Goal: Task Accomplishment & Management: Manage account settings

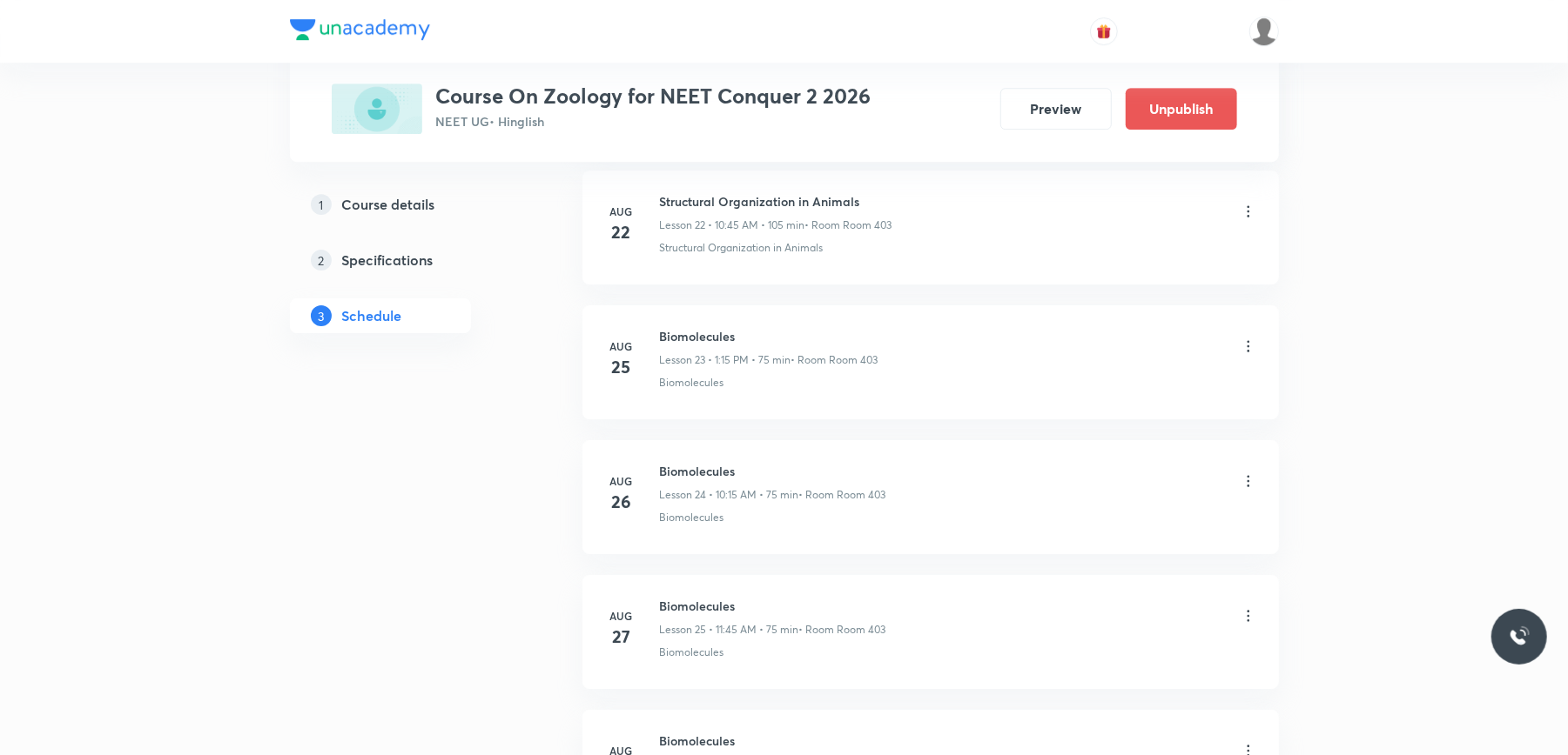
scroll to position [4439, 0]
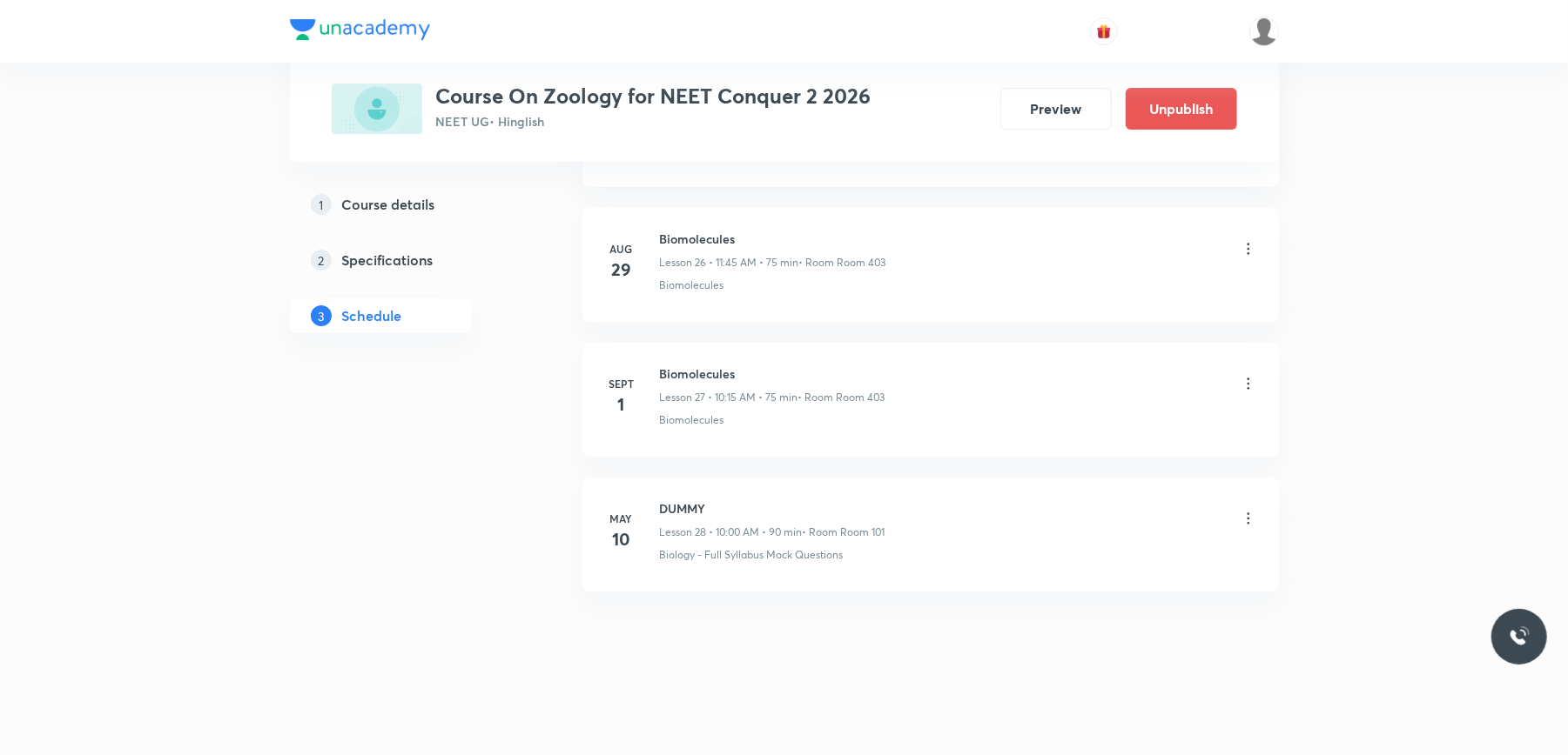
click at [686, 372] on h6 "Biomolecules" at bounding box center [772, 374] width 226 height 18
copy h6 "Biomolecules"
click at [714, 374] on h6 "Biomolecules" at bounding box center [772, 374] width 226 height 18
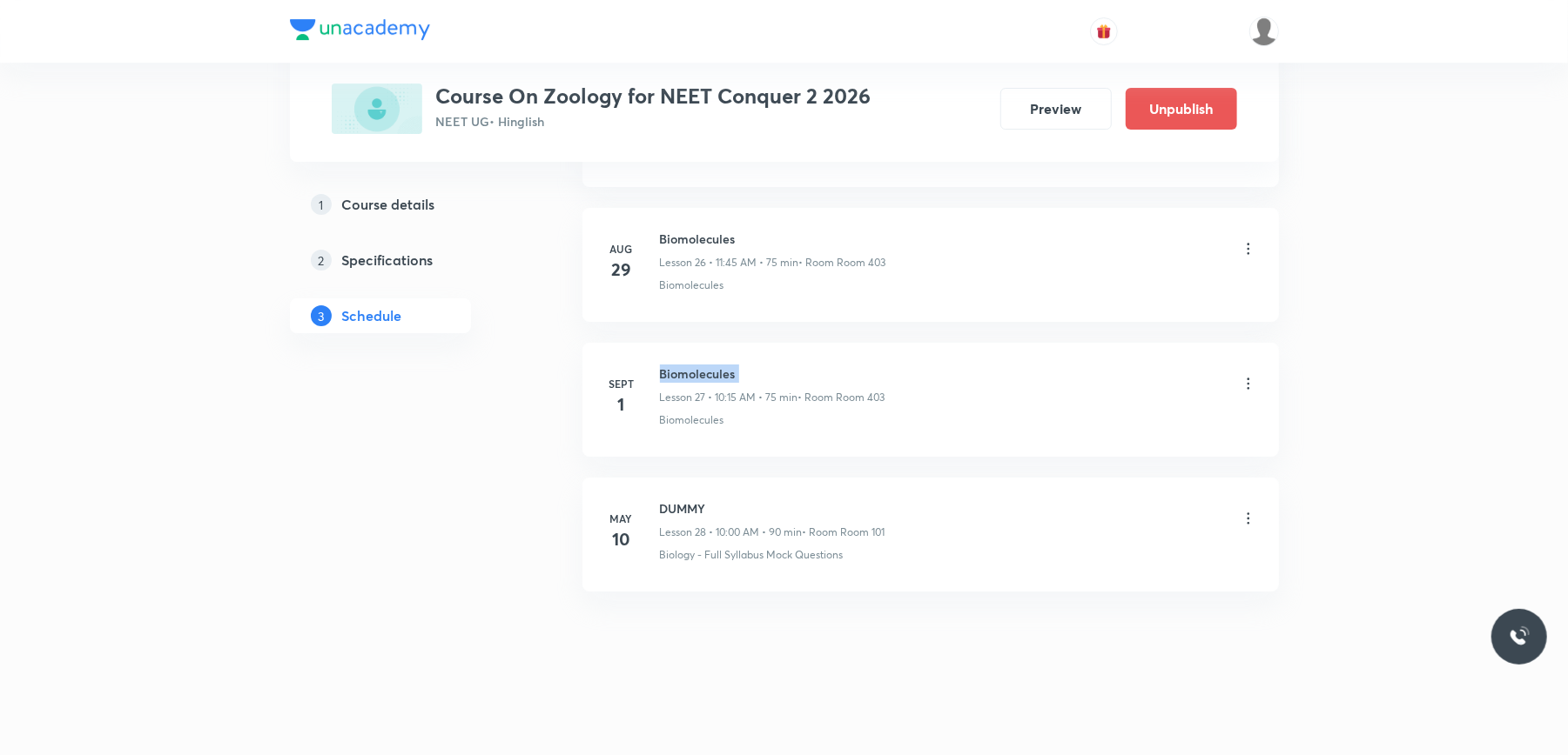
copy h6 "Biomolecules"
click at [590, 429] on li "Sept 1 Biomolecules Lesson 27 • 10:15 AM • 75 min • Room Room 403 Biomolecules" at bounding box center [931, 400] width 697 height 114
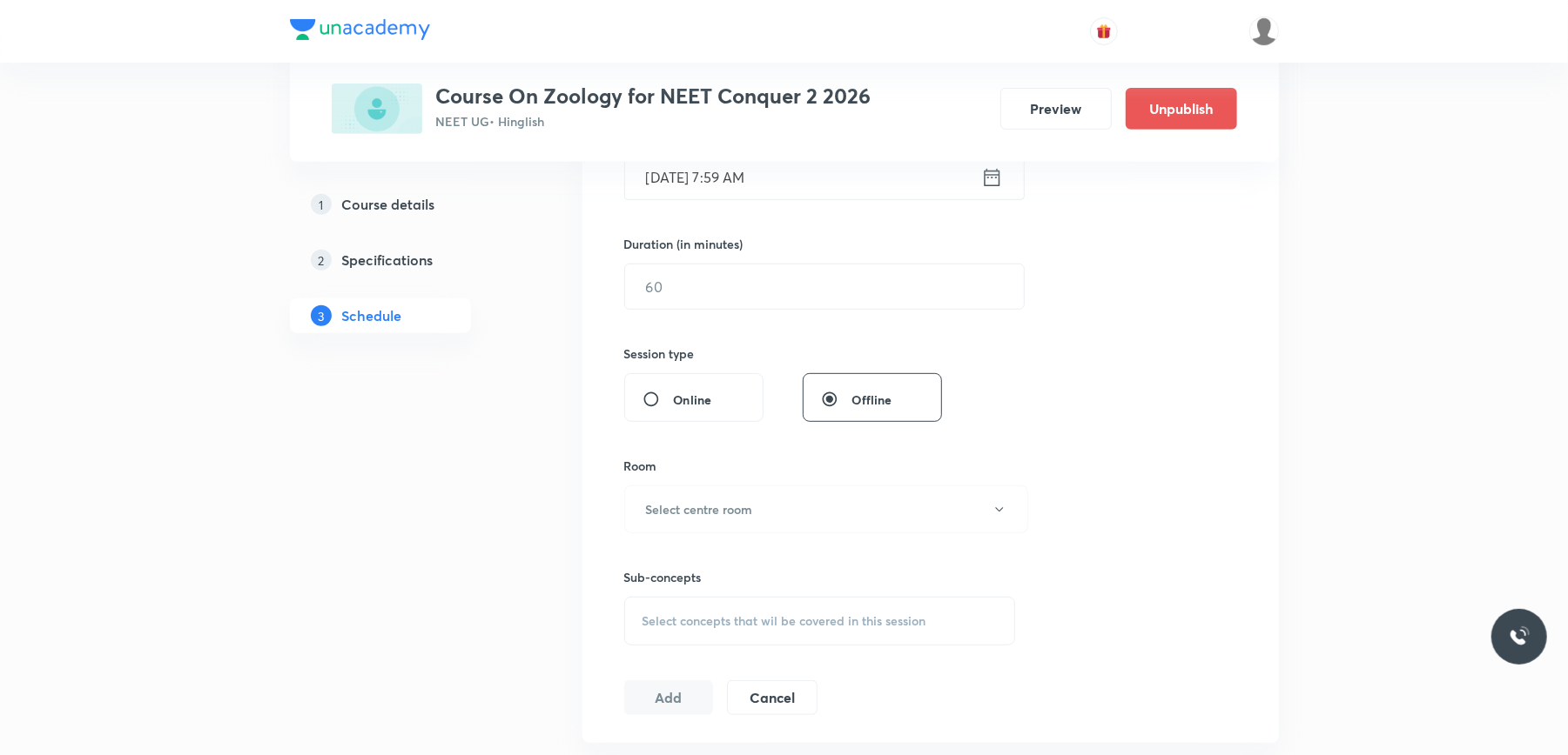
scroll to position [0, 0]
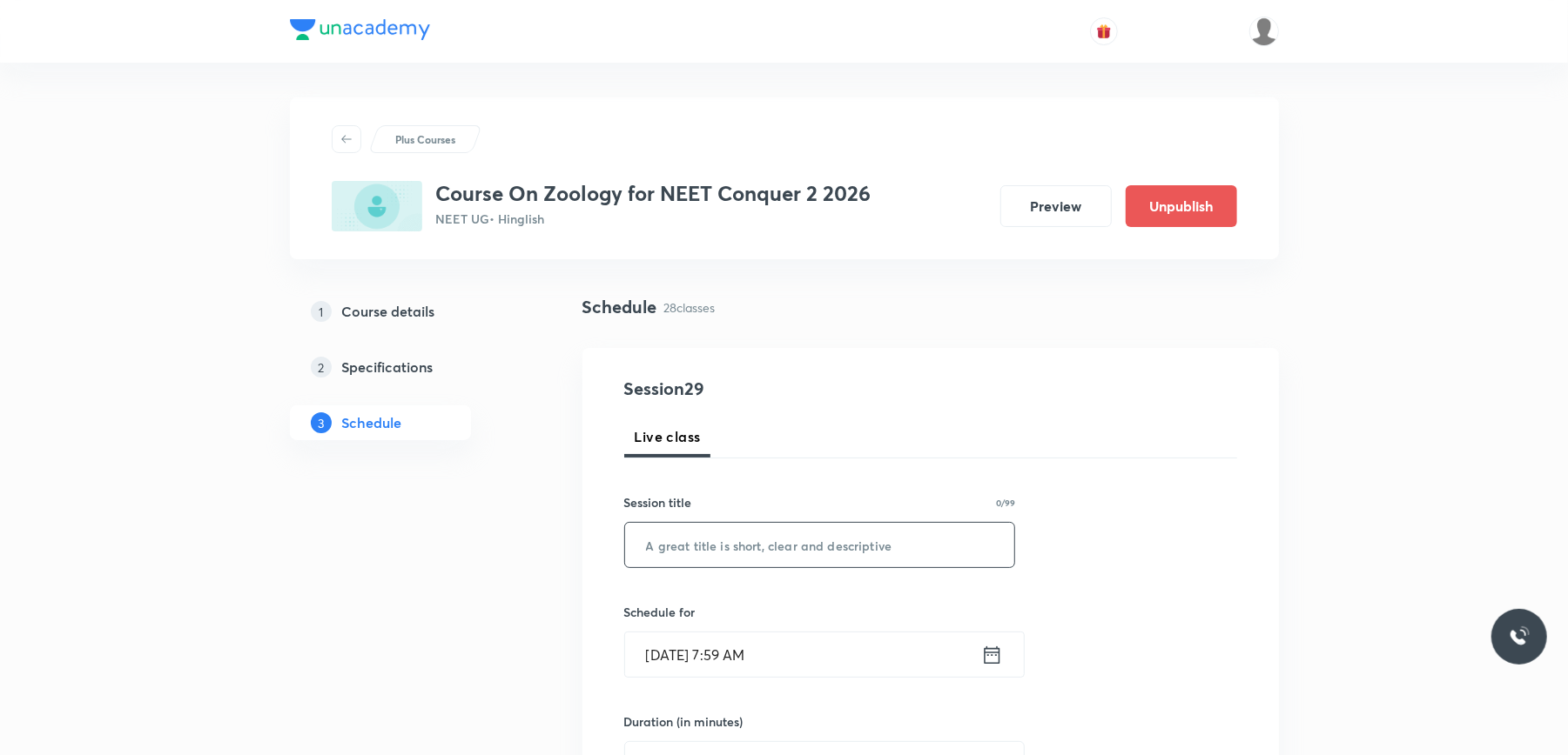
paste input "Biomolecules"
click at [681, 535] on input "text" at bounding box center [820, 545] width 390 height 44
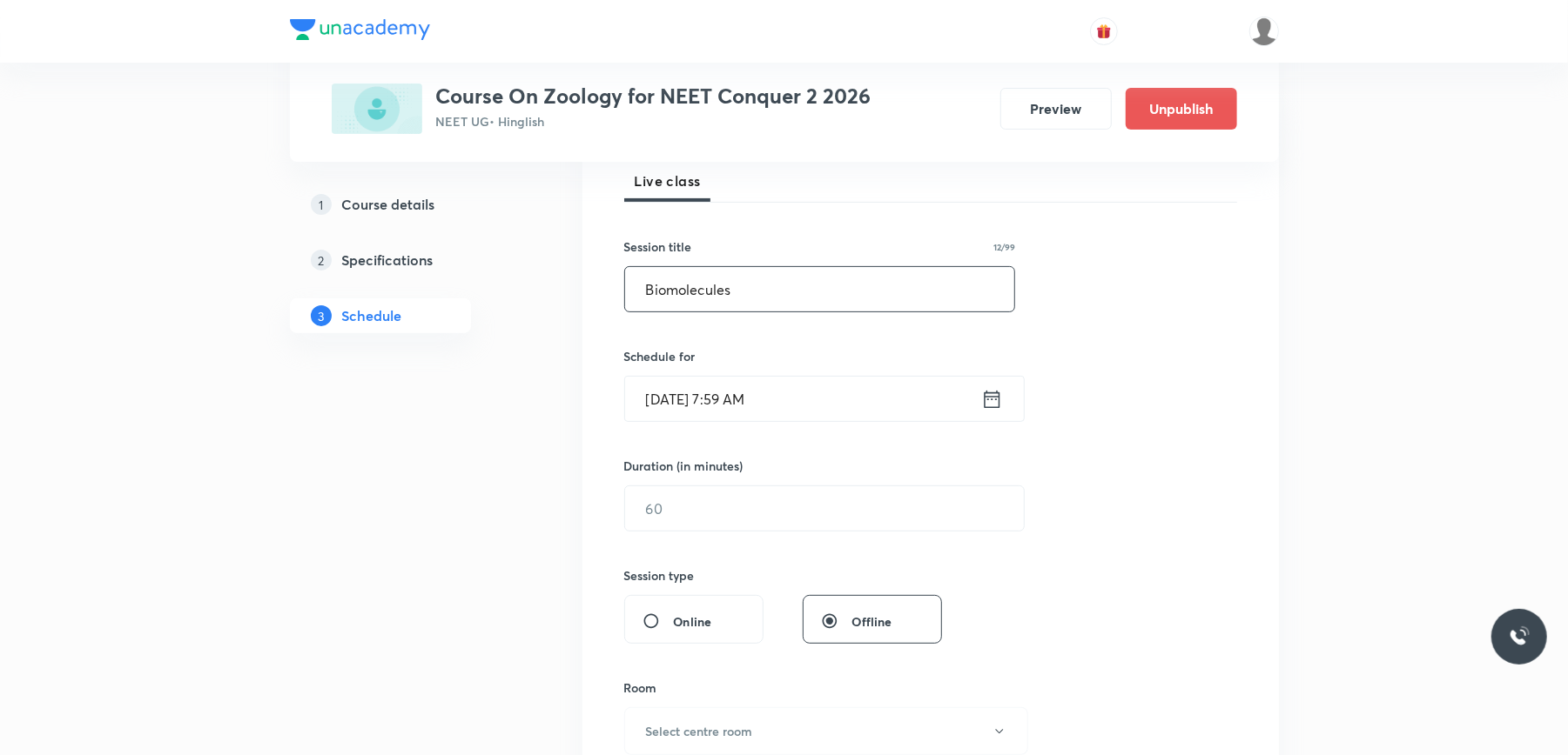
scroll to position [260, 0]
type input "Biomolecules"
click at [826, 408] on input "Sept 2, 2025, 7:59 AM" at bounding box center [803, 395] width 356 height 44
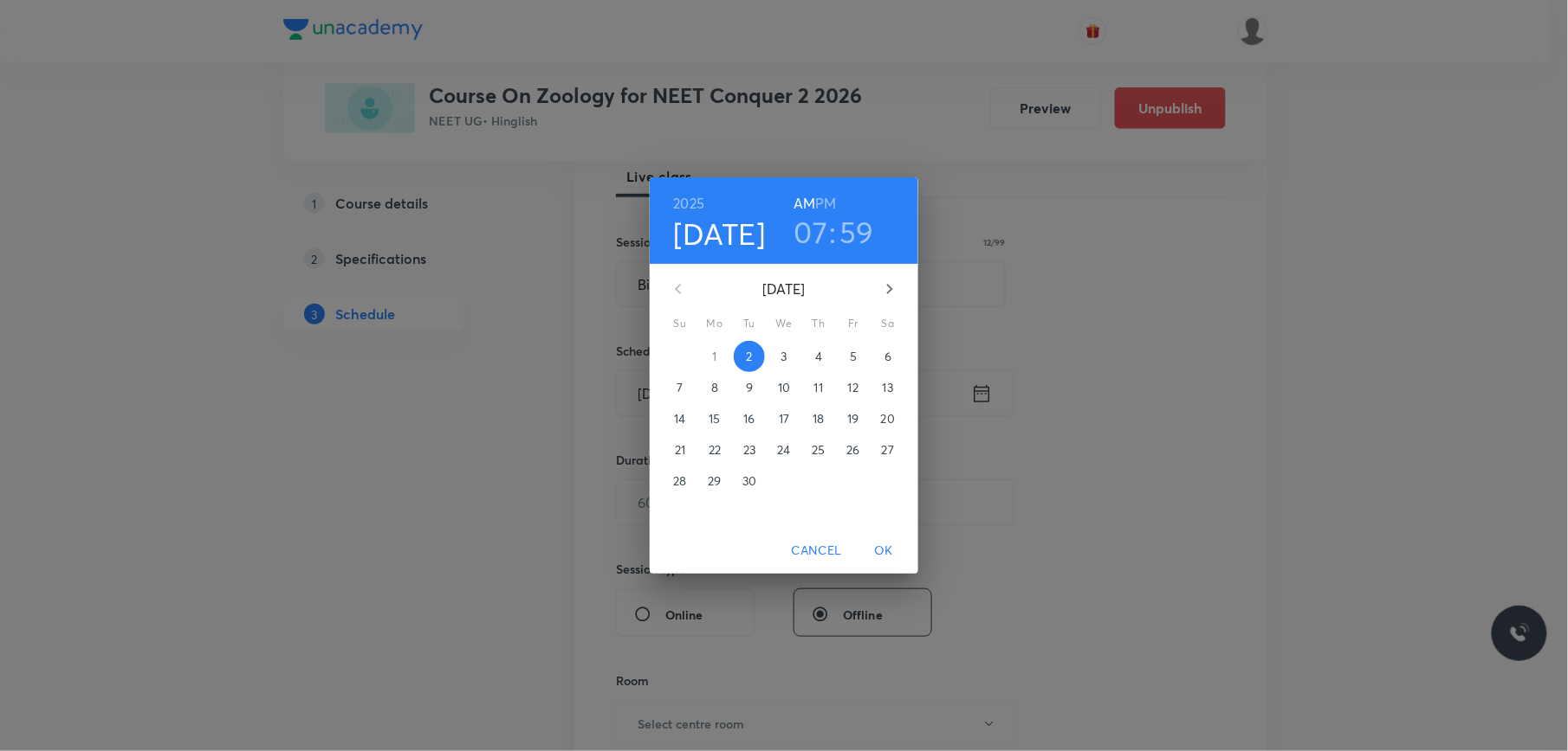
click at [810, 240] on h3 "07" at bounding box center [811, 232] width 34 height 37
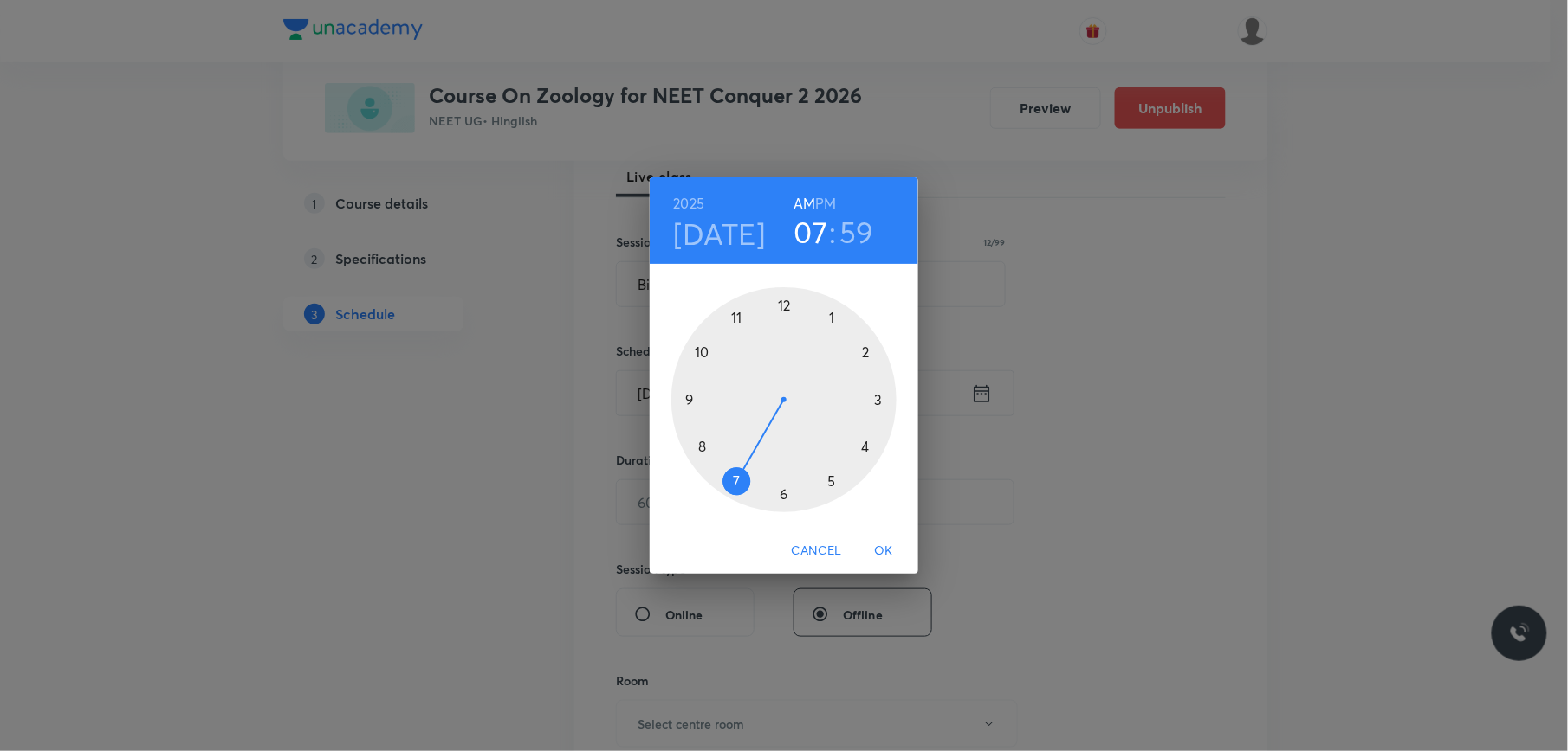
click at [701, 444] on div at bounding box center [784, 400] width 225 height 225
click at [783, 494] on div at bounding box center [784, 400] width 225 height 225
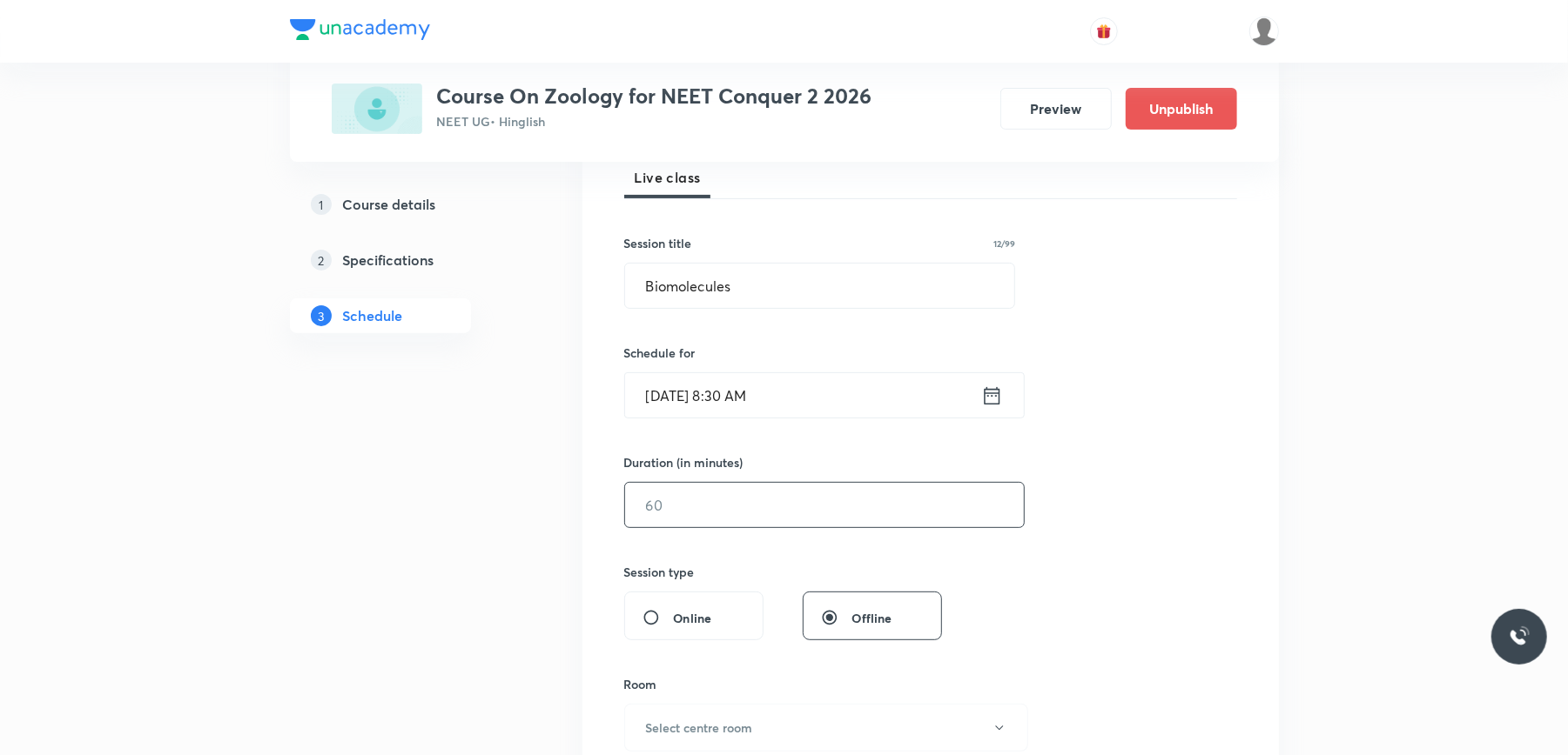
click at [728, 505] on input "text" at bounding box center [824, 504] width 398 height 44
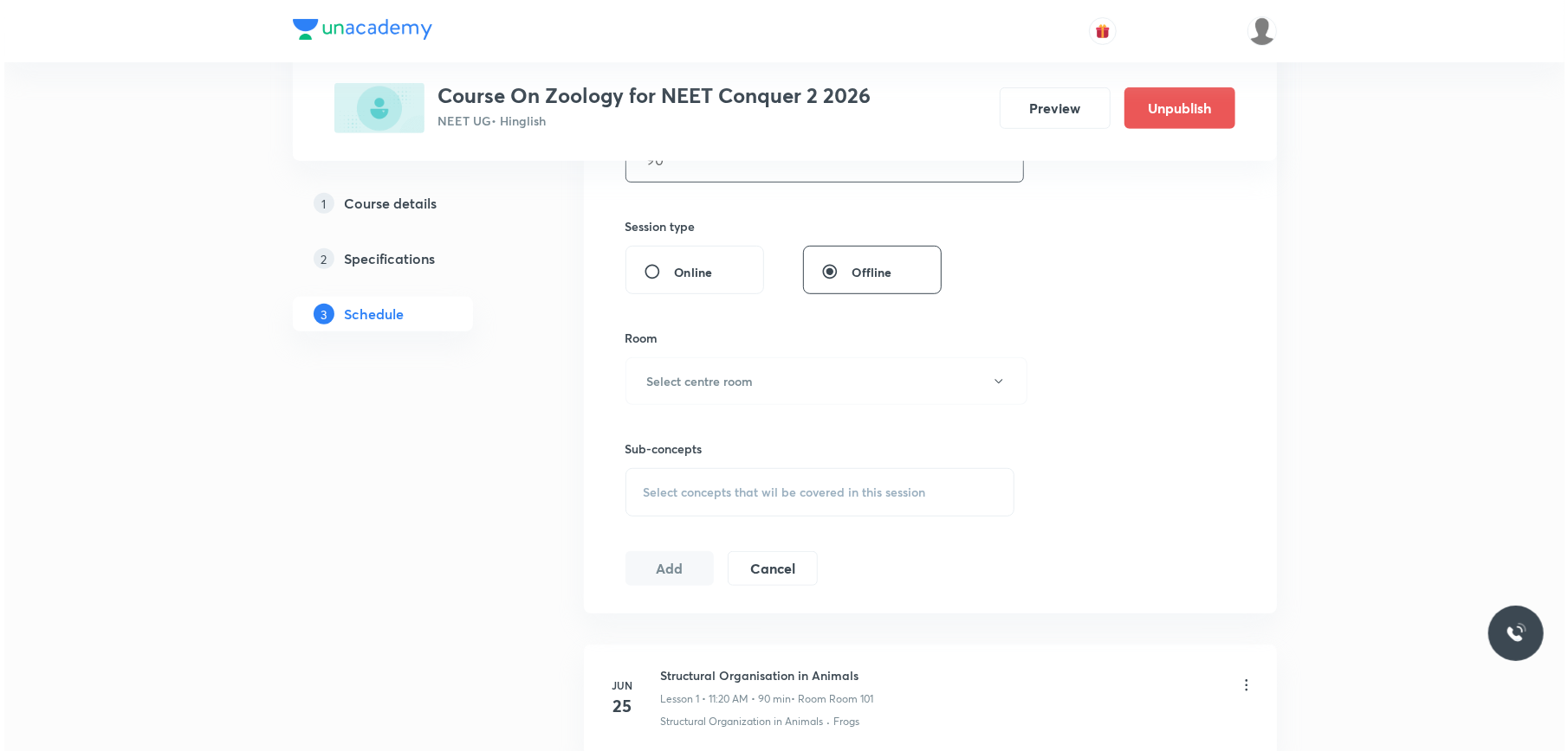
scroll to position [603, 0]
type input "90"
click at [786, 367] on button "Select centre room" at bounding box center [821, 379] width 402 height 47
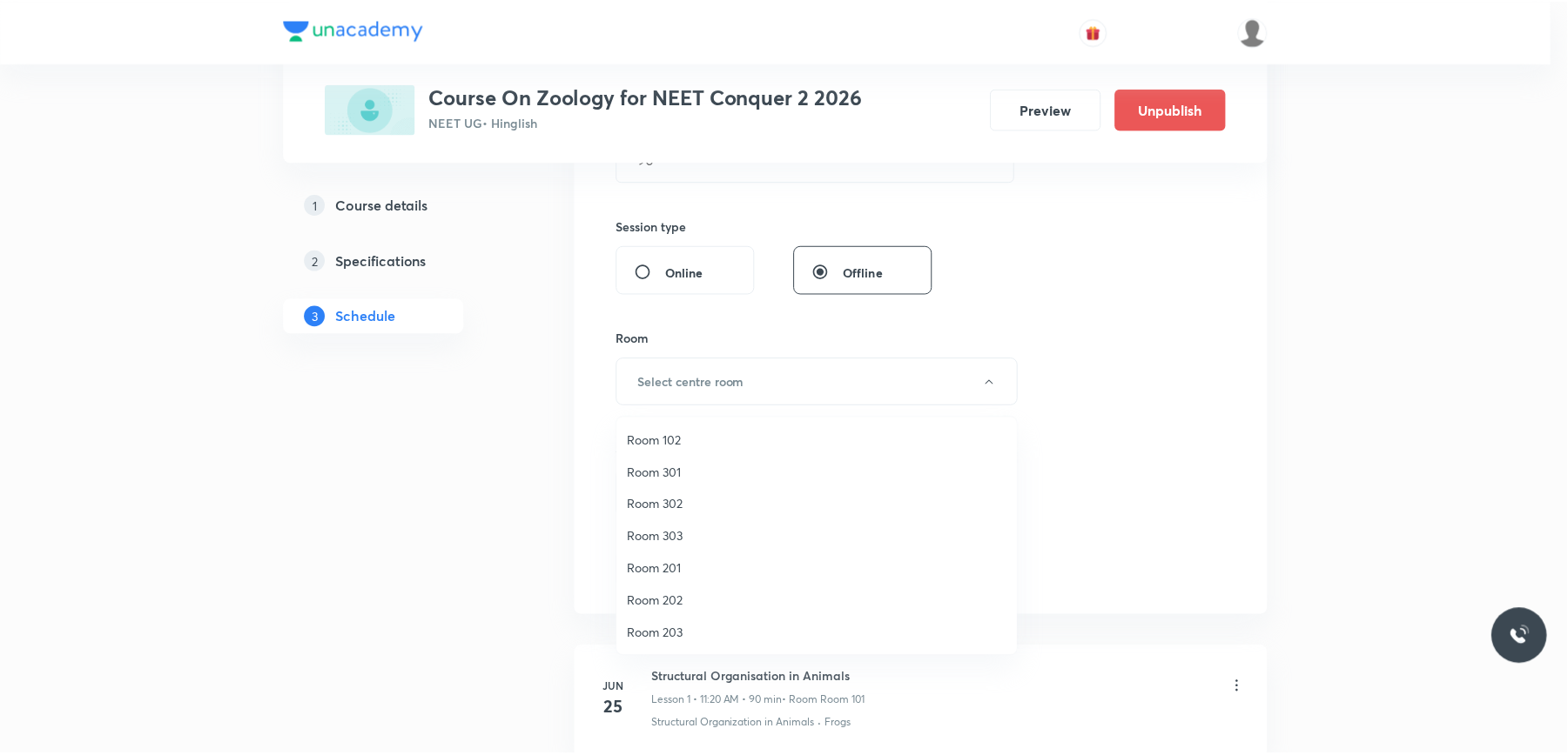
scroll to position [162, 0]
click at [658, 595] on span "Room 403" at bounding box center [821, 600] width 381 height 18
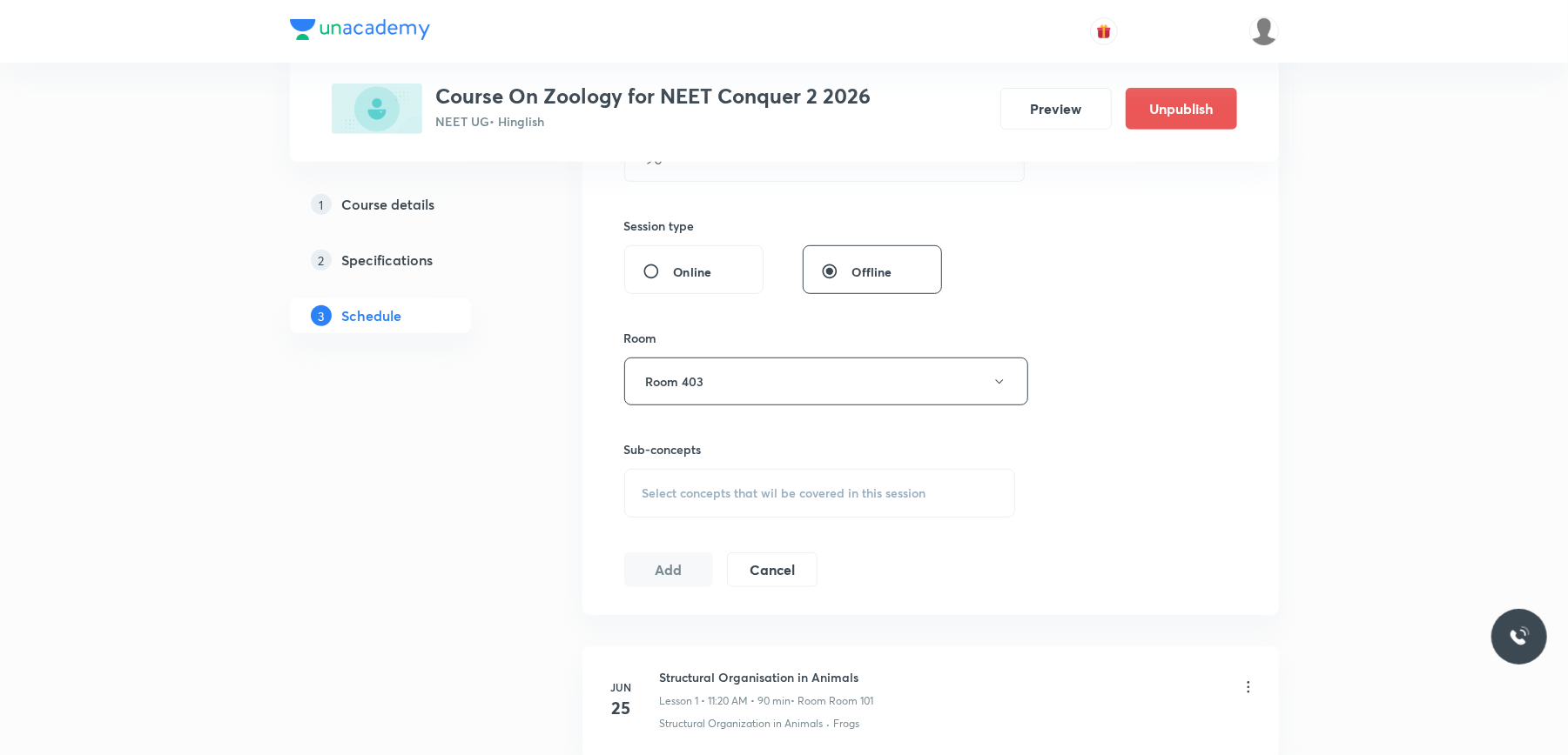
click at [658, 595] on div "Session 29 Live class Session title 12/99 Biomolecules ​ Schedule for Sept 2, 2…" at bounding box center [931, 178] width 697 height 873
click at [683, 492] on span "Select concepts that wil be covered in this session" at bounding box center [785, 493] width 284 height 13
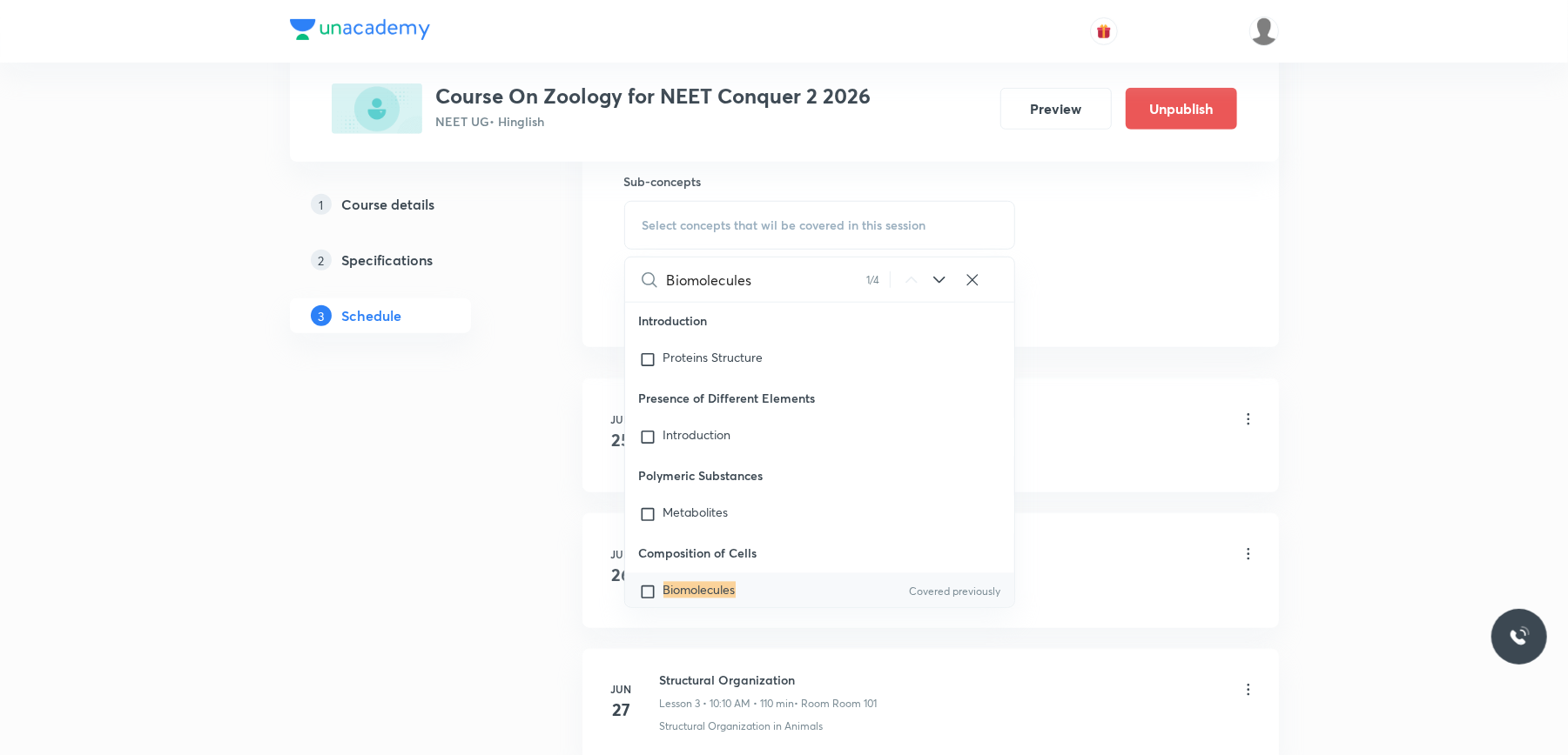
scroll to position [875, 0]
type input "Biomolecules"
click at [647, 583] on input "checkbox" at bounding box center [651, 591] width 24 height 17
checkbox input "true"
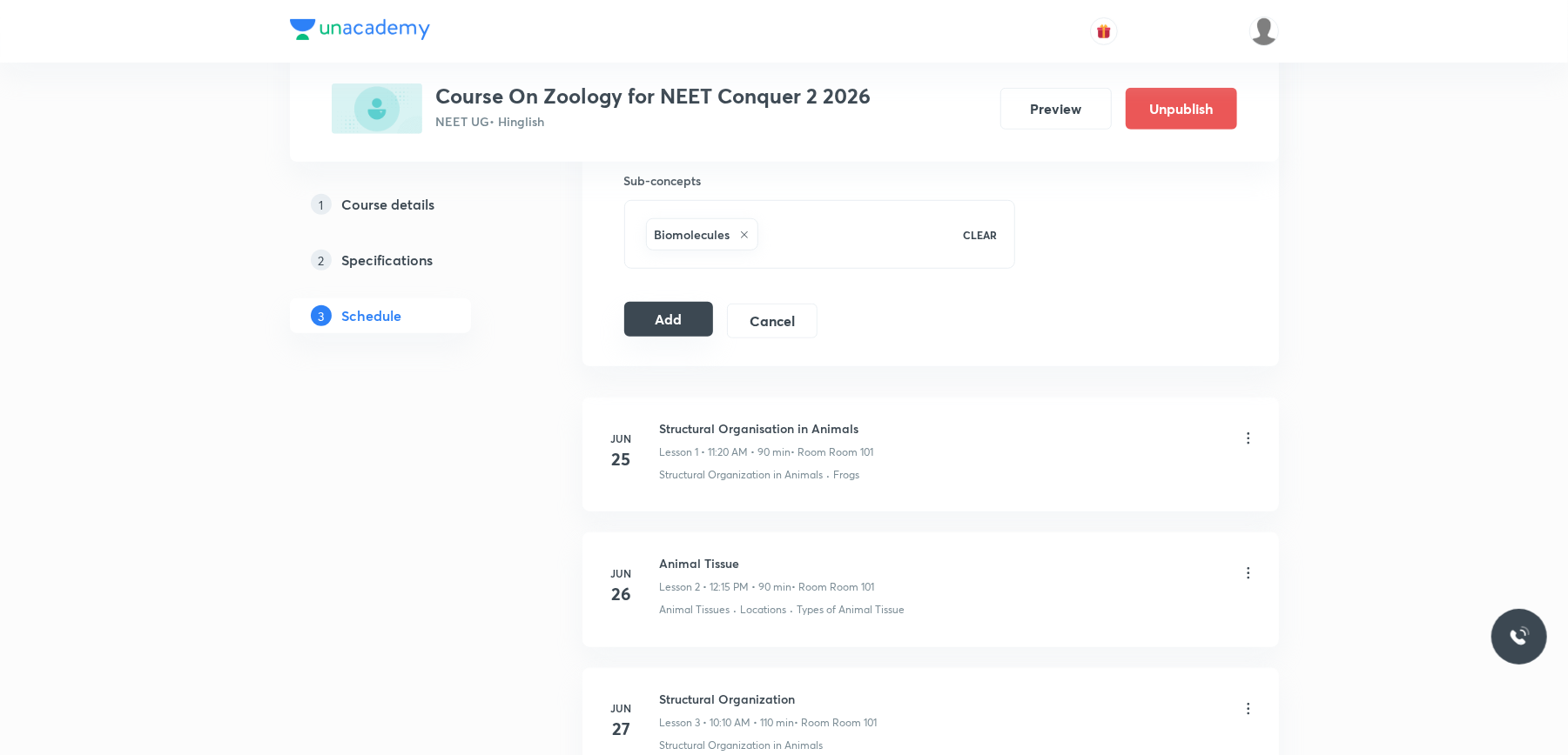
click at [665, 320] on button "Add" at bounding box center [669, 319] width 90 height 35
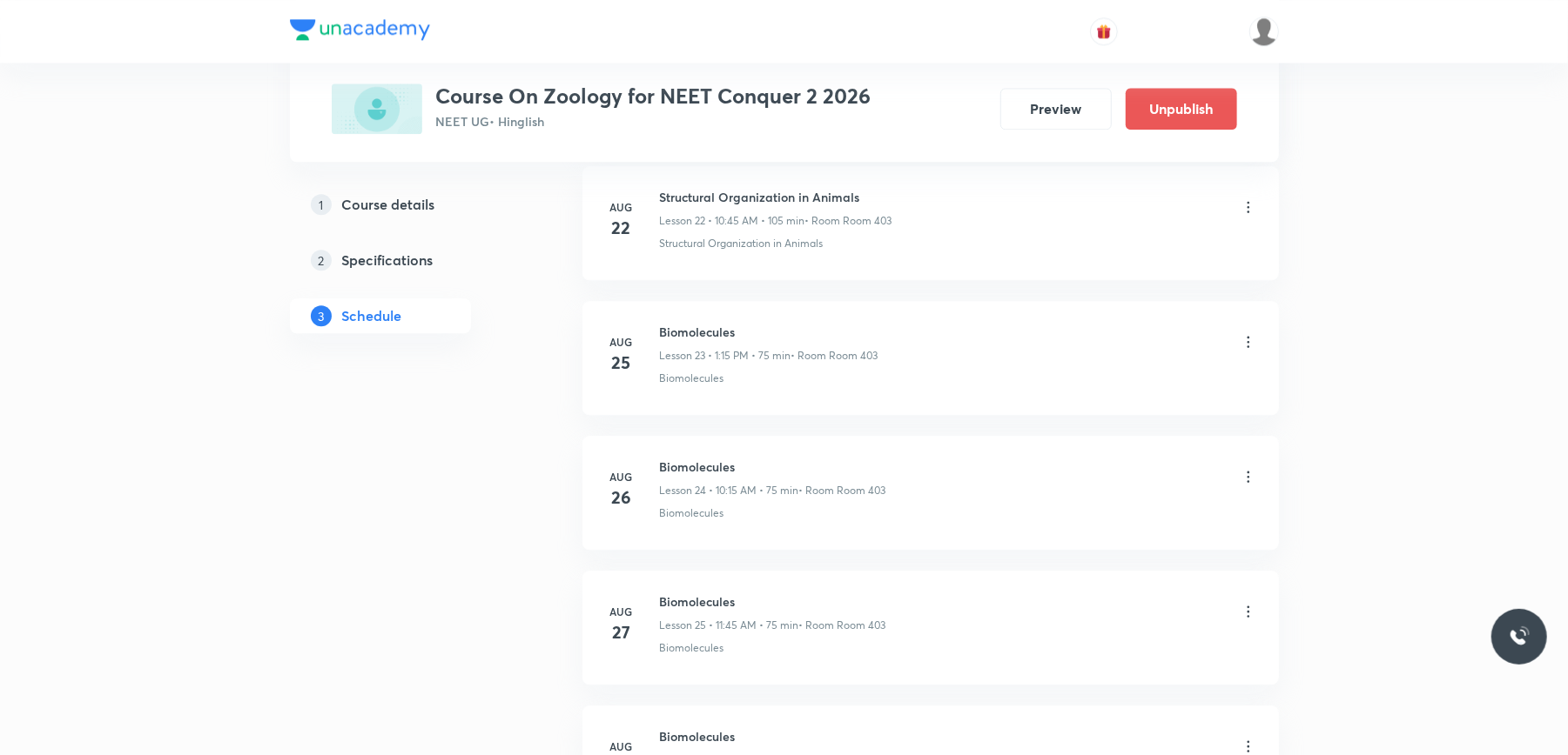
scroll to position [3772, 0]
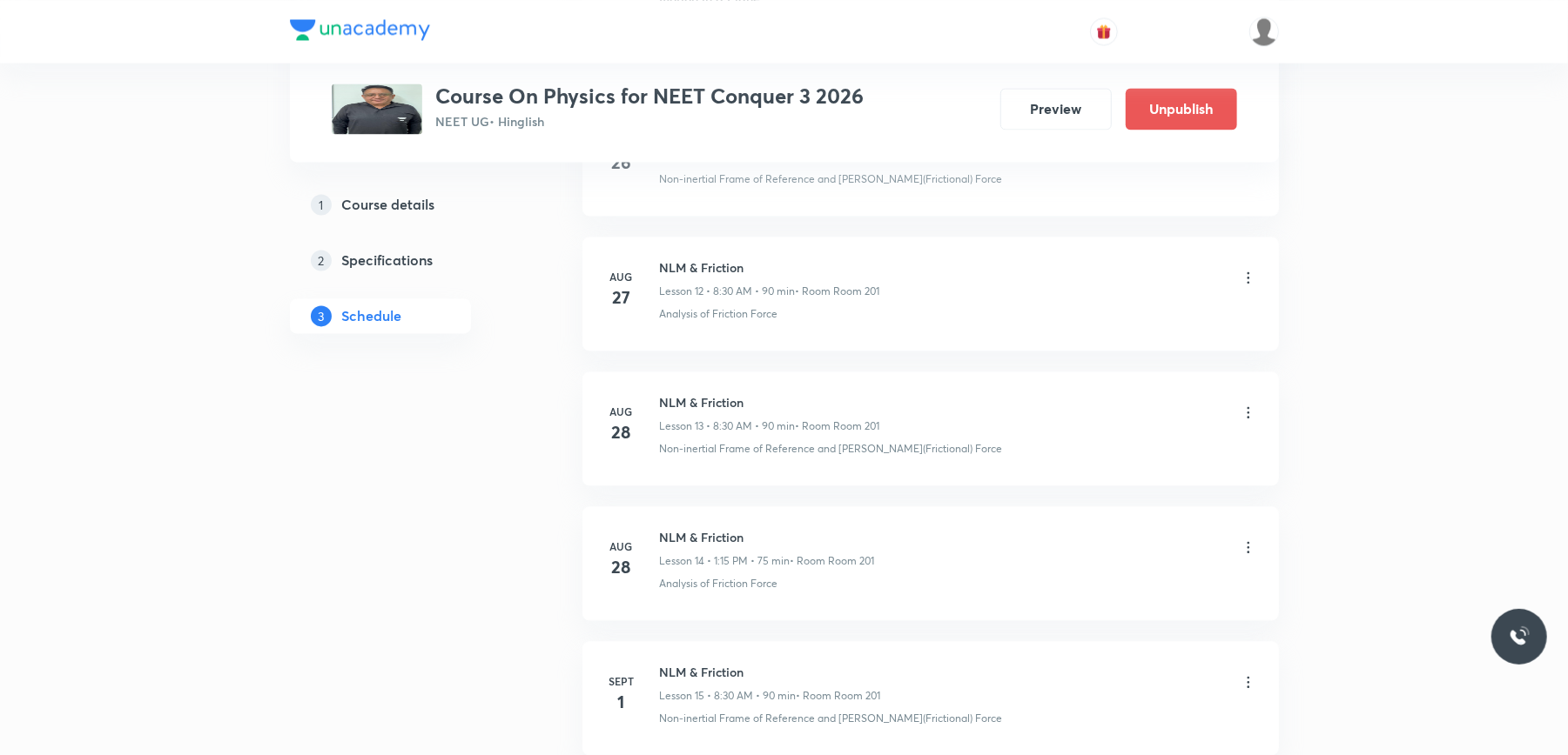
scroll to position [3011, 0]
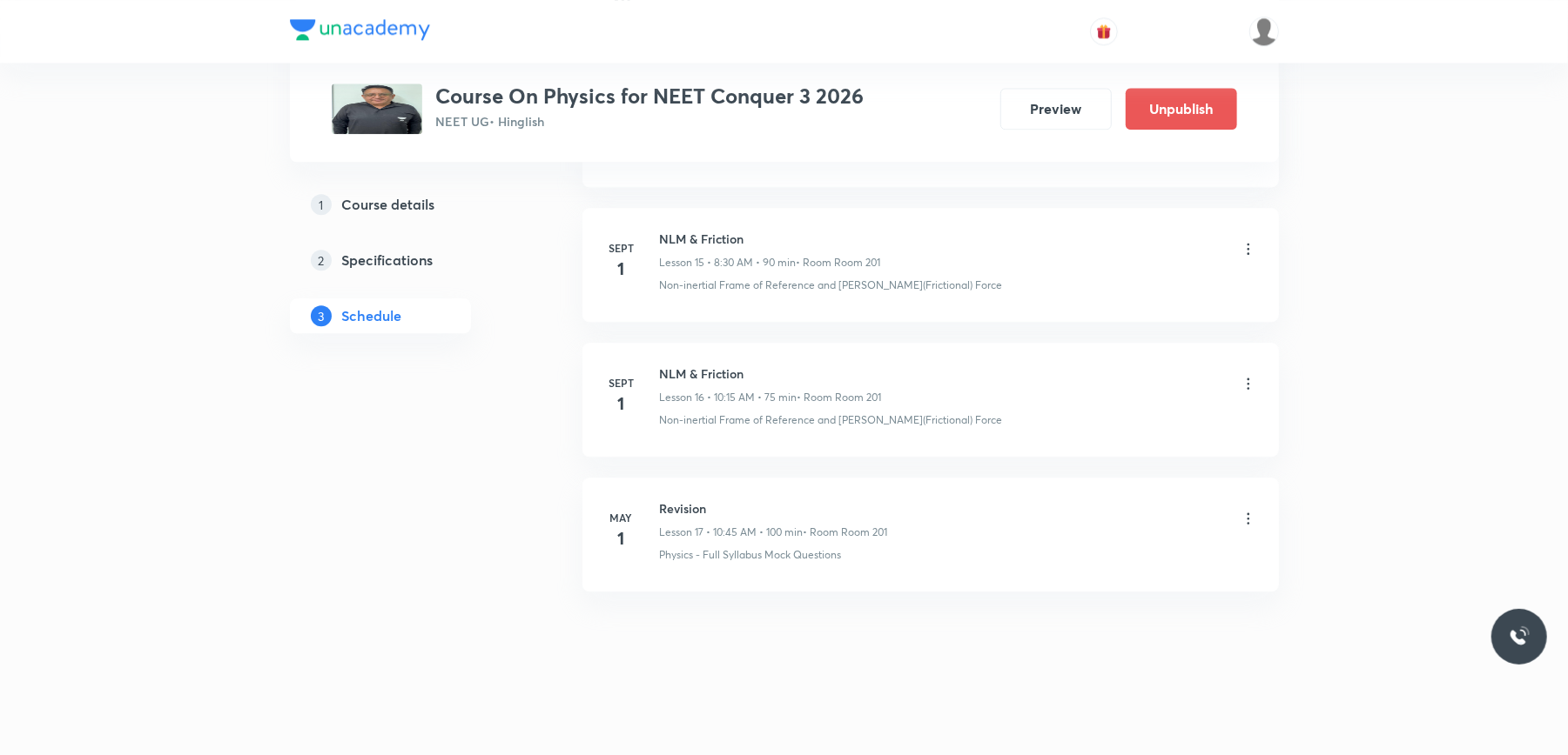
click at [684, 372] on h6 "NLM & Friction" at bounding box center [771, 374] width 222 height 18
copy h6 "NLM & Friction"
click at [708, 367] on h6 "NLM & Friction" at bounding box center [771, 374] width 222 height 18
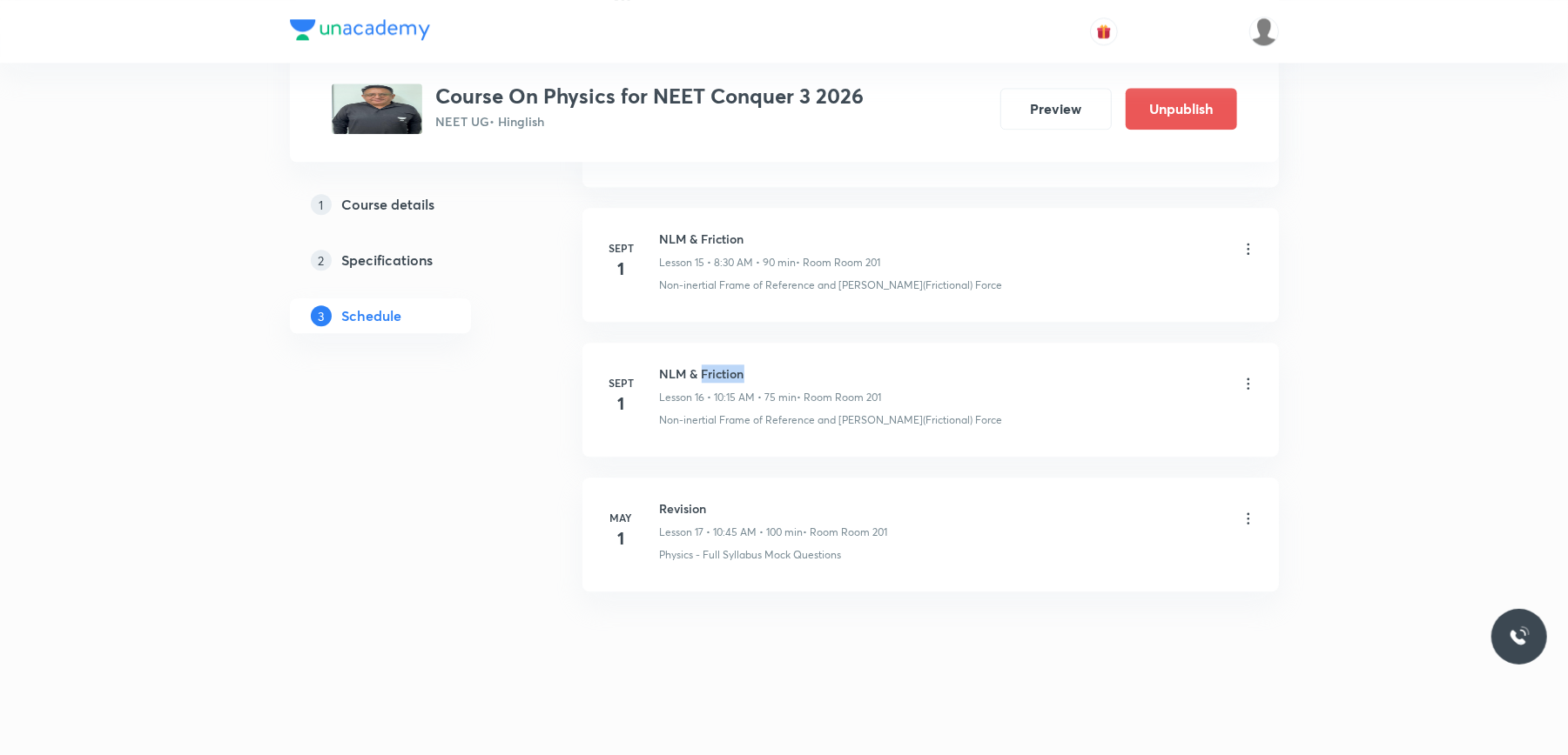
click at [708, 367] on h6 "NLM & Friction" at bounding box center [771, 374] width 222 height 18
copy h6 "NLM & Friction"
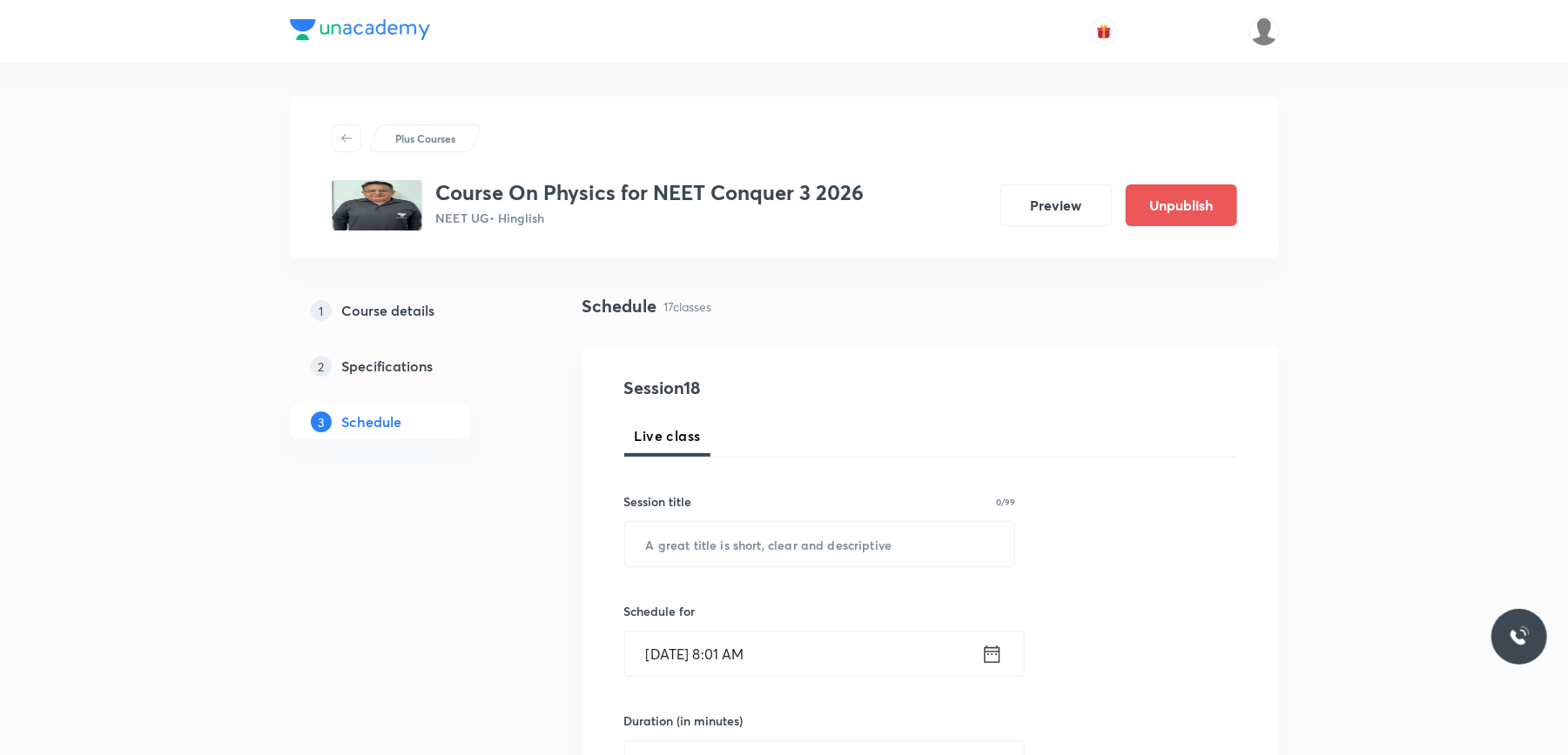
scroll to position [0, 0]
click at [701, 555] on input "text" at bounding box center [820, 545] width 390 height 44
paste input "NLM & Friction"
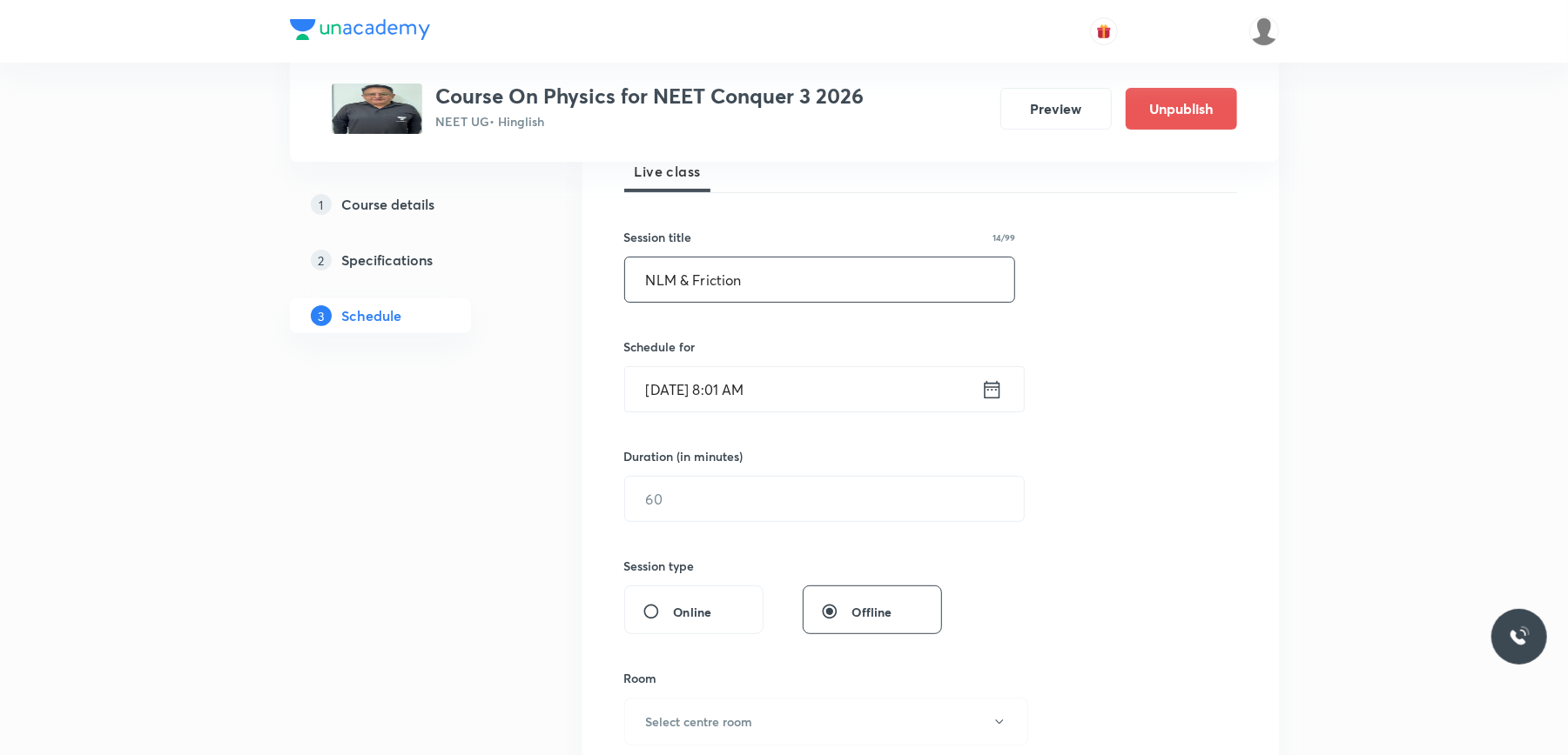
scroll to position [268, 0]
type input "NLM & Friction"
click at [806, 384] on input "Sept 2, 2025, 8:01 AM" at bounding box center [803, 386] width 356 height 44
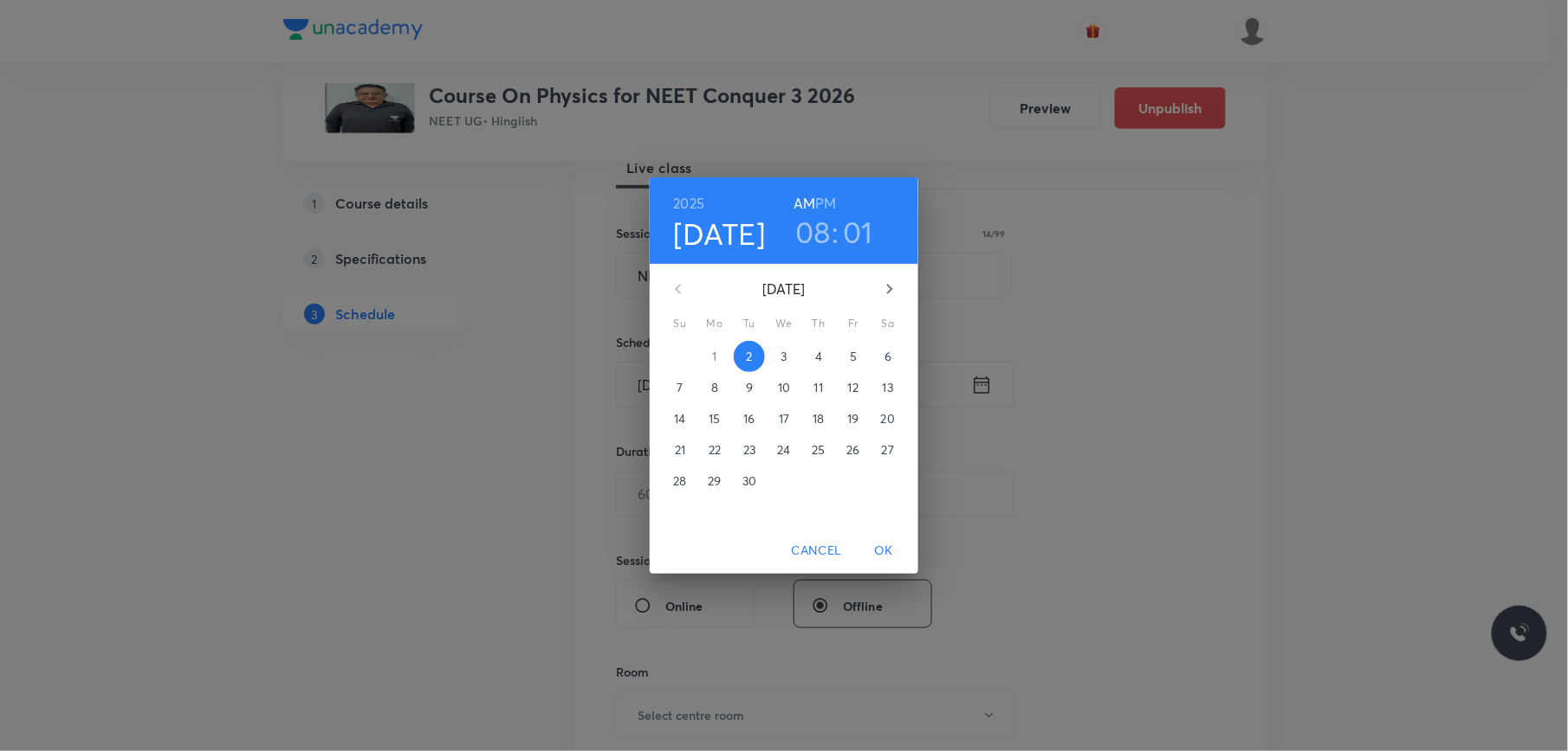
click at [856, 233] on h3 "01" at bounding box center [858, 232] width 30 height 37
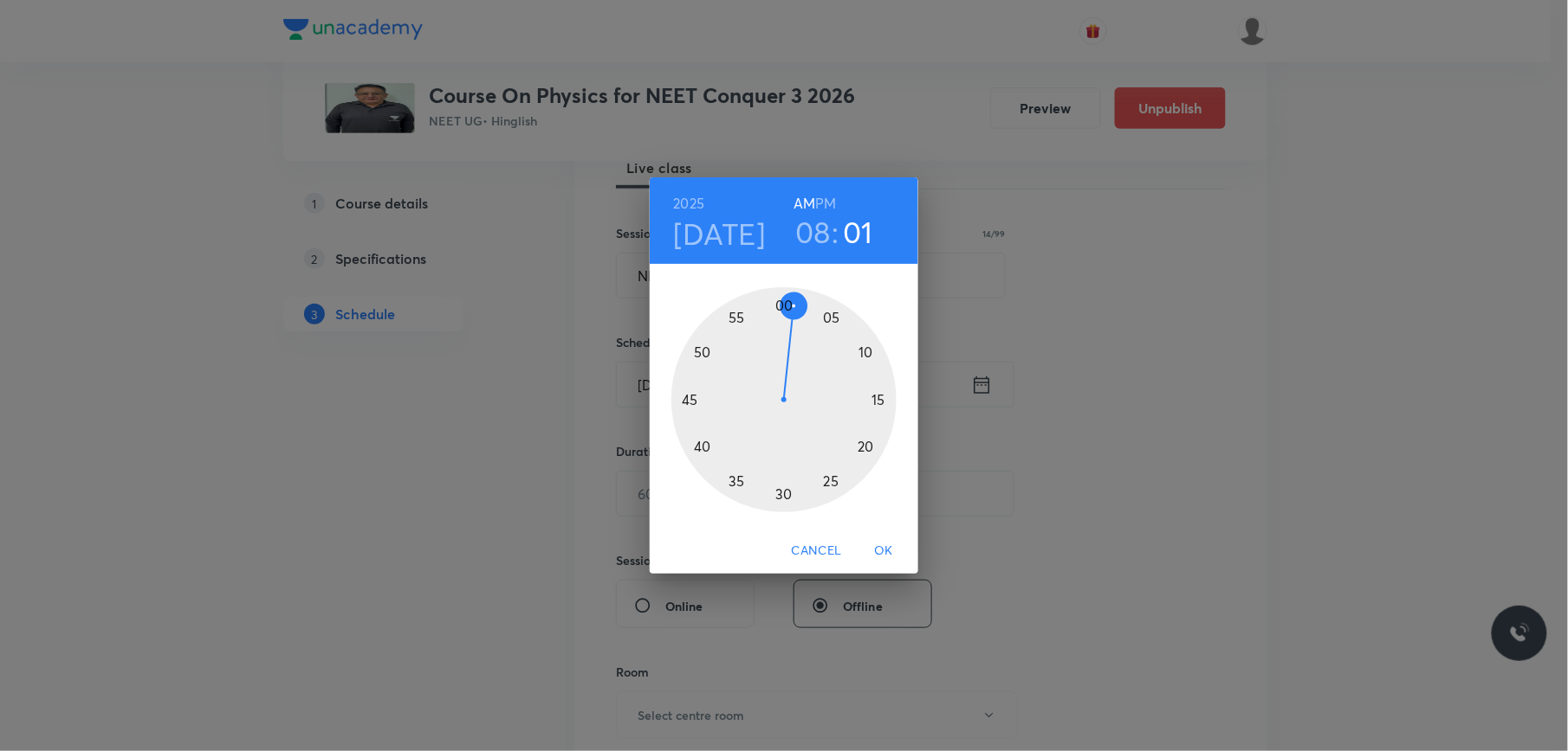
click at [784, 492] on div at bounding box center [784, 400] width 225 height 225
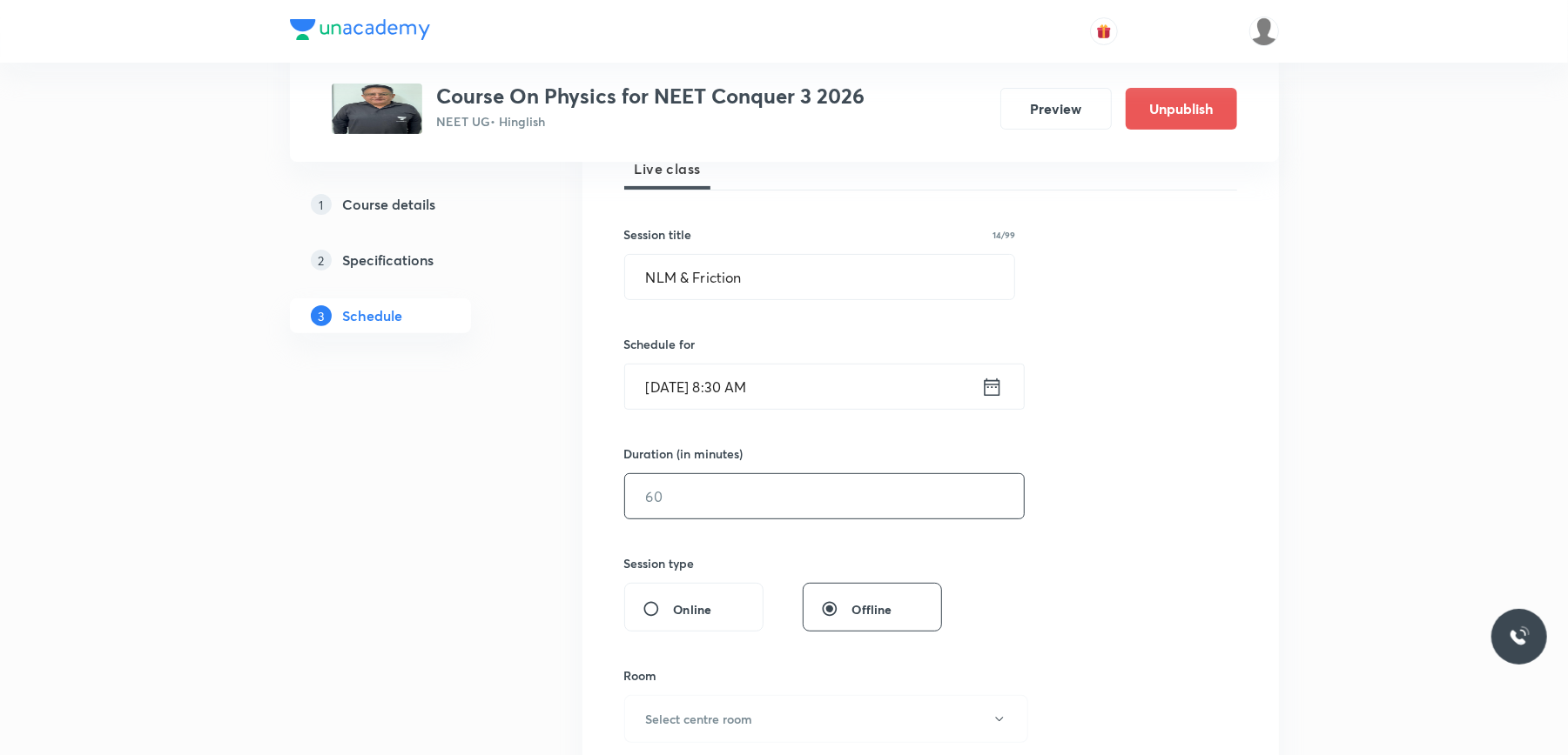
click at [714, 502] on input "text" at bounding box center [824, 496] width 398 height 44
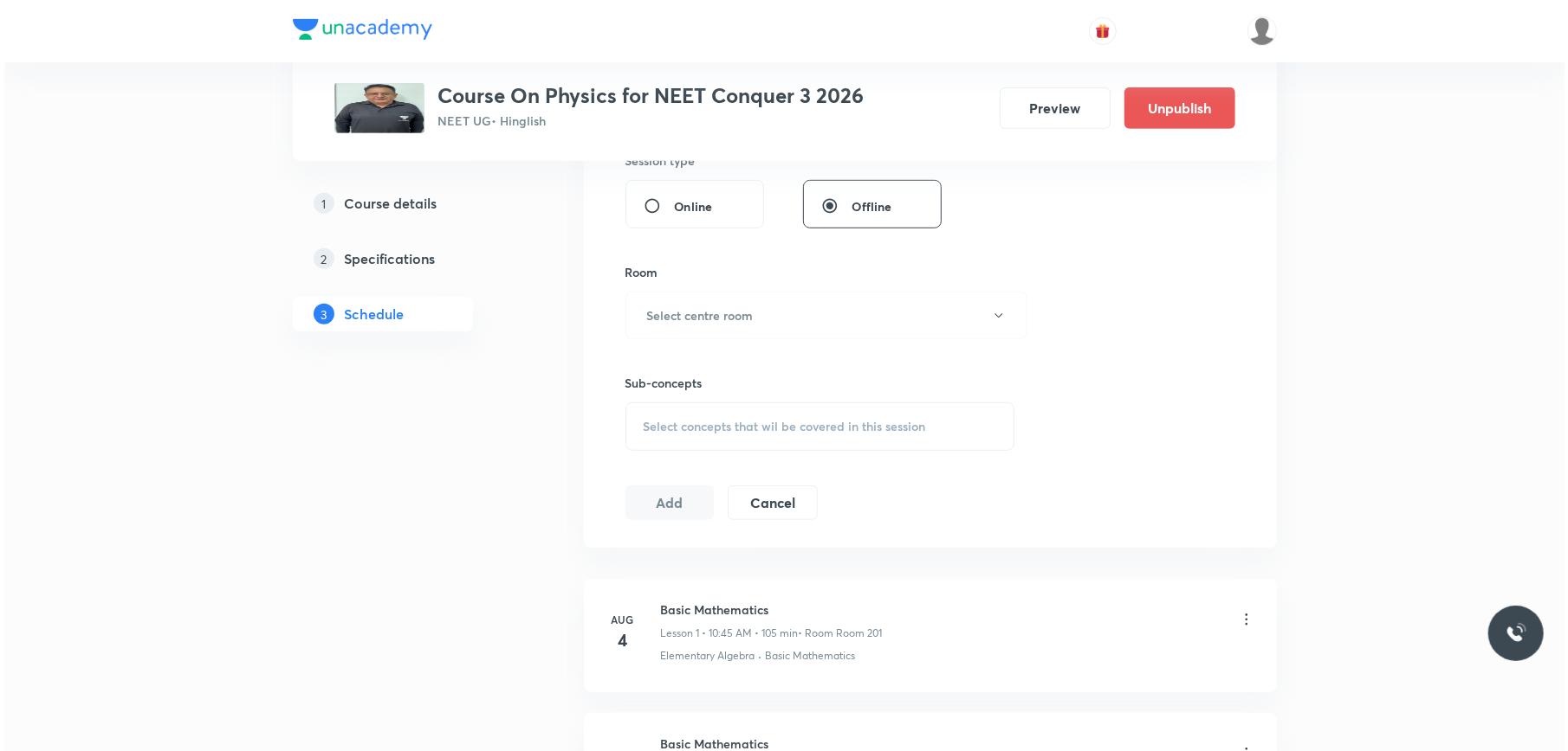
scroll to position [671, 0]
type input "90"
click at [788, 305] on button "Select centre room" at bounding box center [821, 310] width 402 height 47
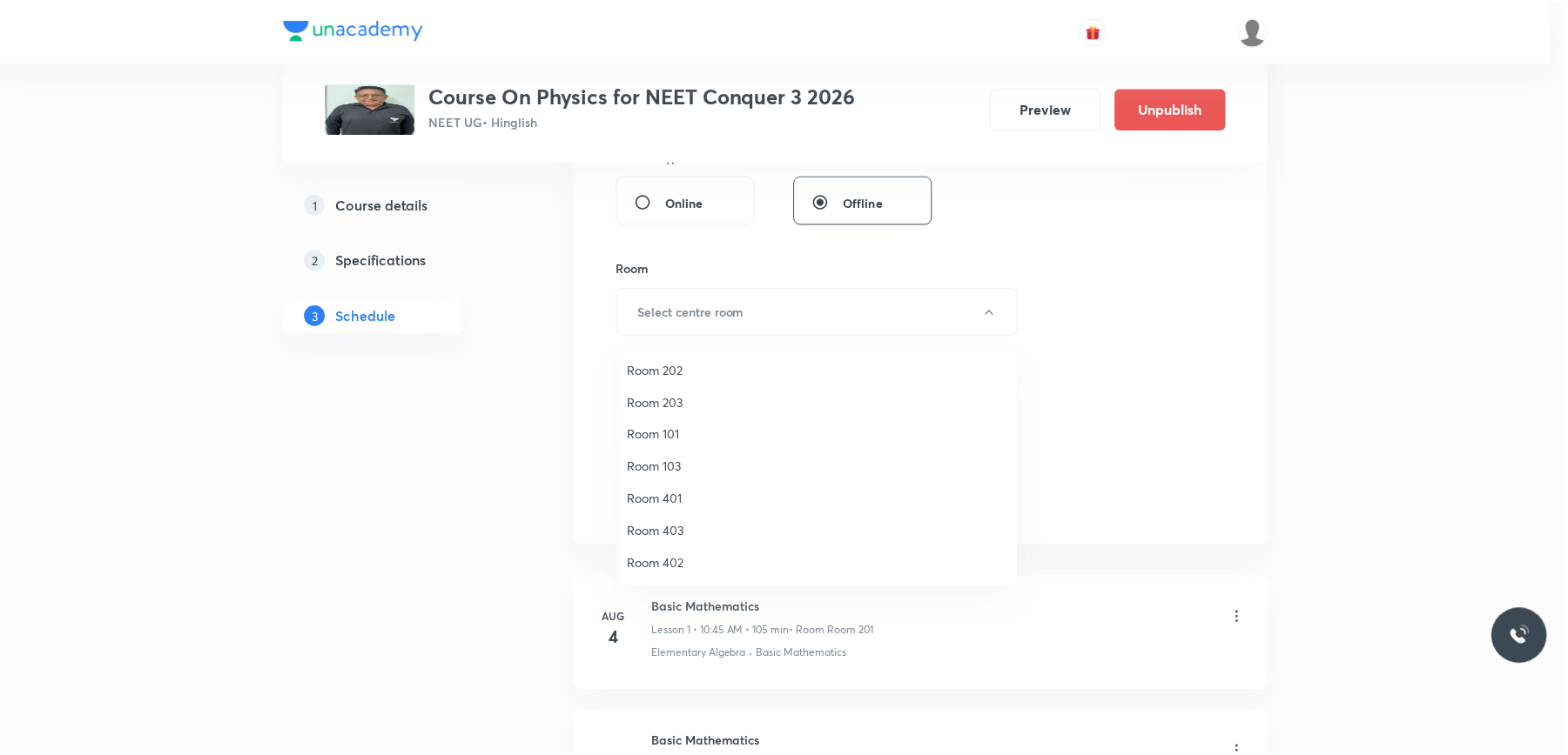
scroll to position [0, 0]
click at [660, 499] on span "Room 201" at bounding box center [821, 500] width 381 height 18
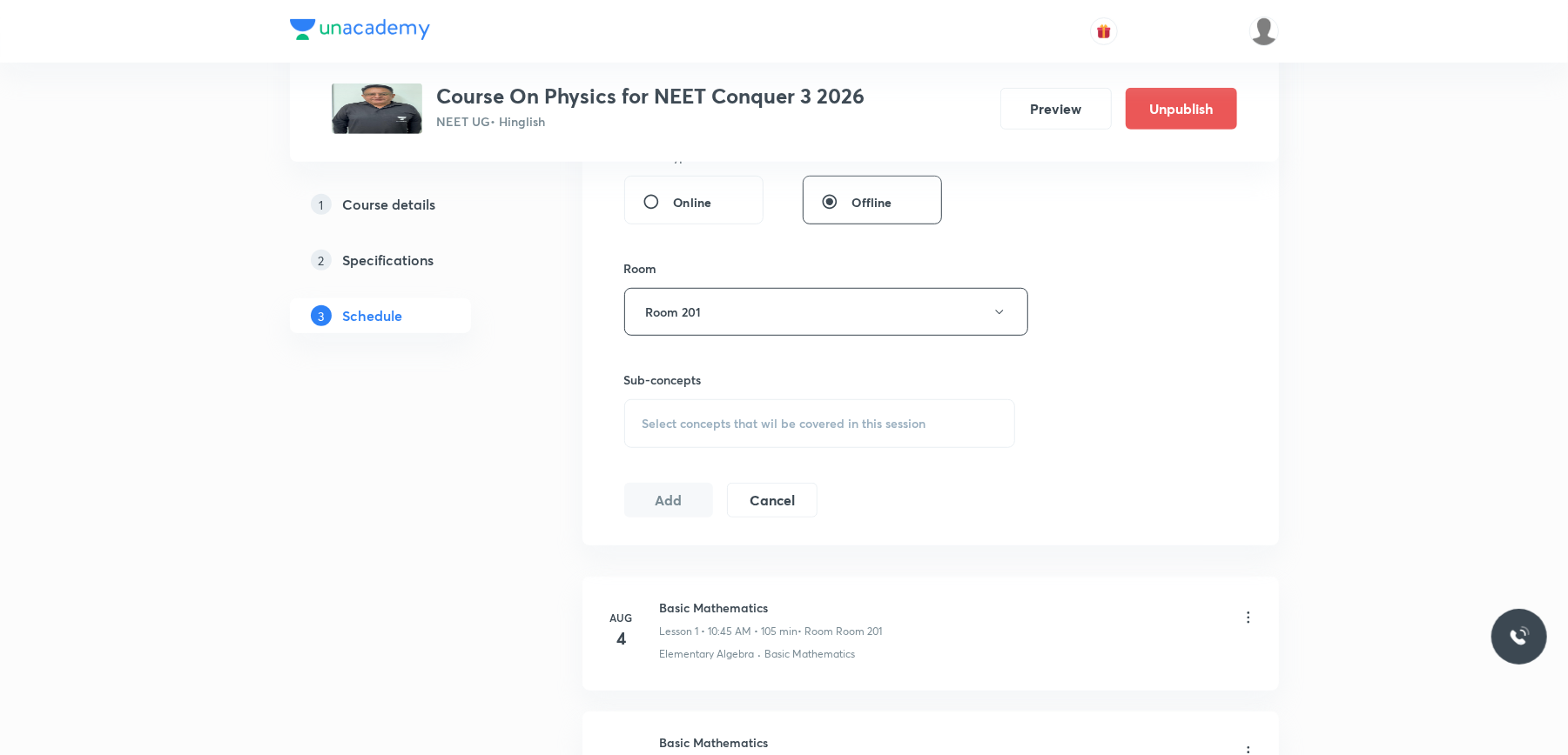
click at [735, 422] on span "Select concepts that wil be covered in this session" at bounding box center [785, 423] width 284 height 13
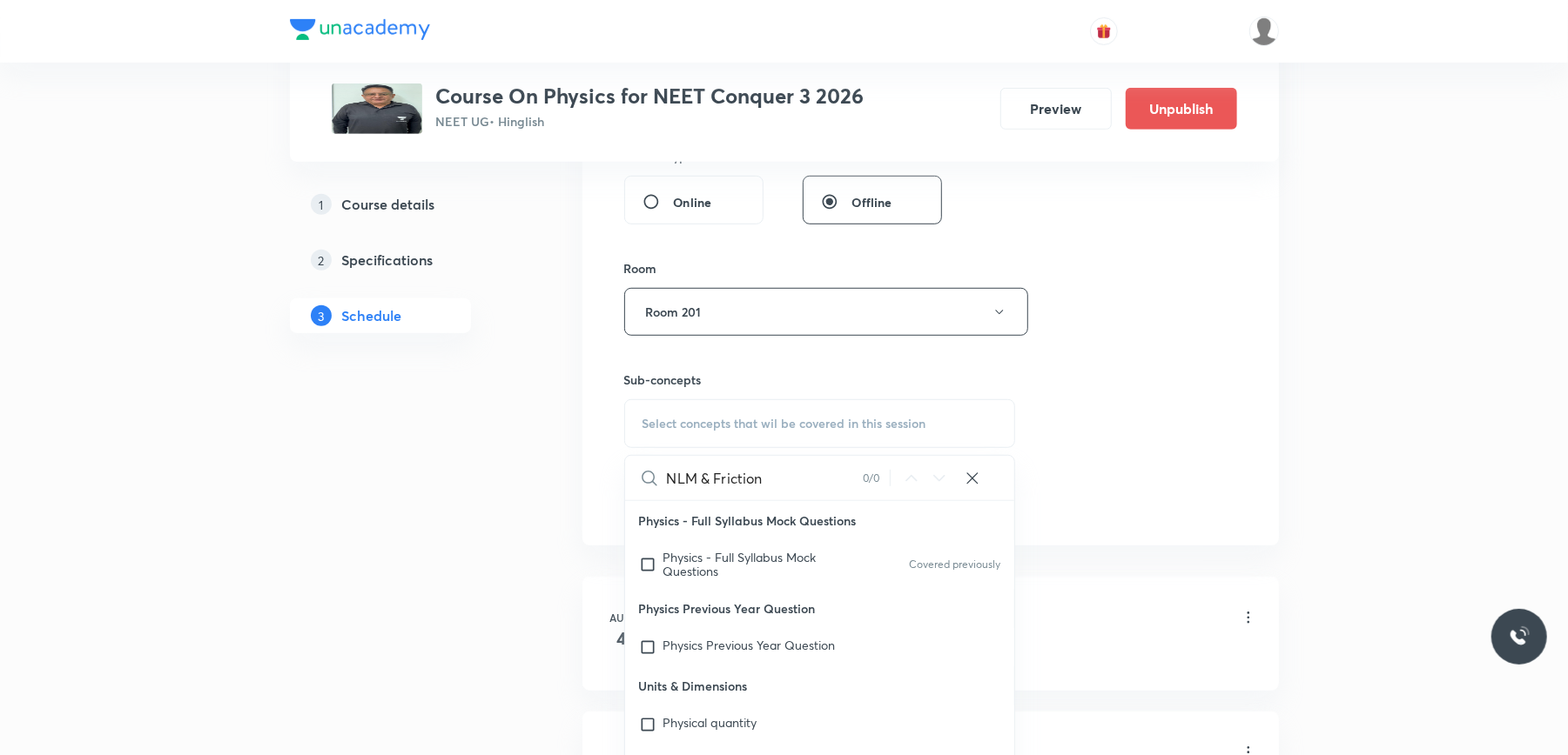
click at [716, 484] on input "NLM & Friction" at bounding box center [765, 477] width 196 height 44
drag, startPoint x: 716, startPoint y: 484, endPoint x: 667, endPoint y: 470, distance: 51.0
click at [667, 470] on input "NLM & Friction" at bounding box center [765, 477] width 196 height 44
click at [708, 487] on input "NLM & Friction" at bounding box center [765, 477] width 196 height 44
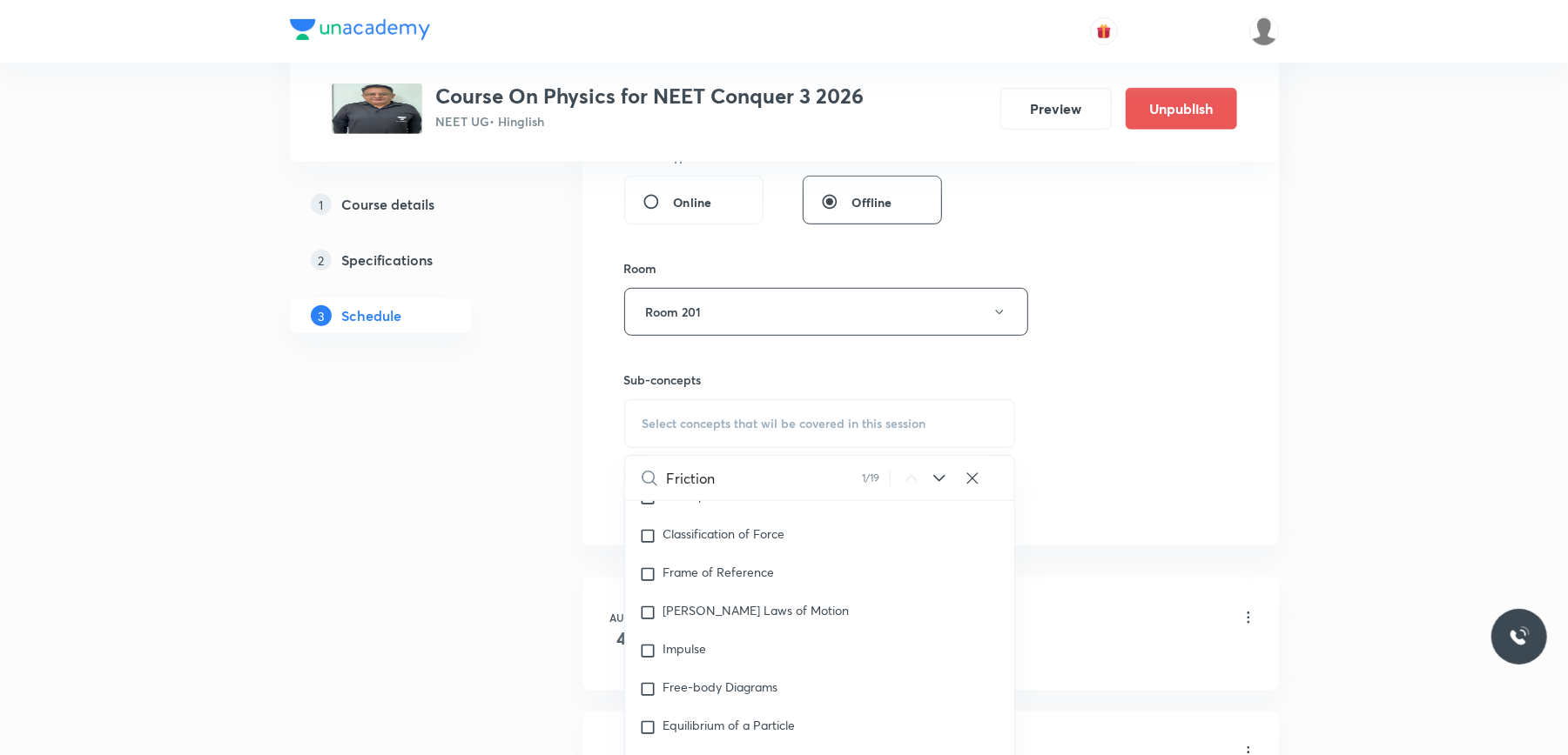
scroll to position [3864, 0]
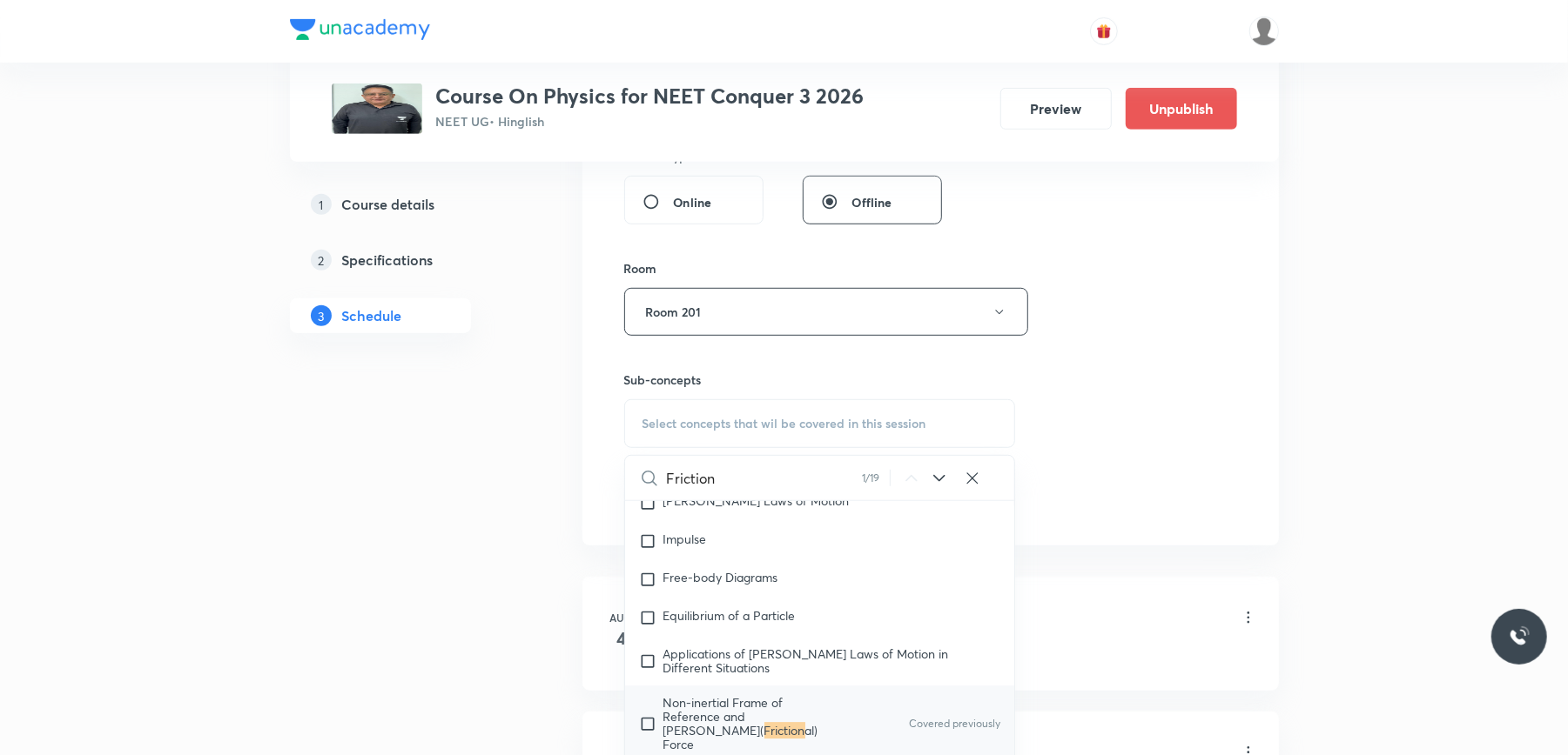
type input "Friction"
click at [941, 475] on icon at bounding box center [939, 478] width 21 height 21
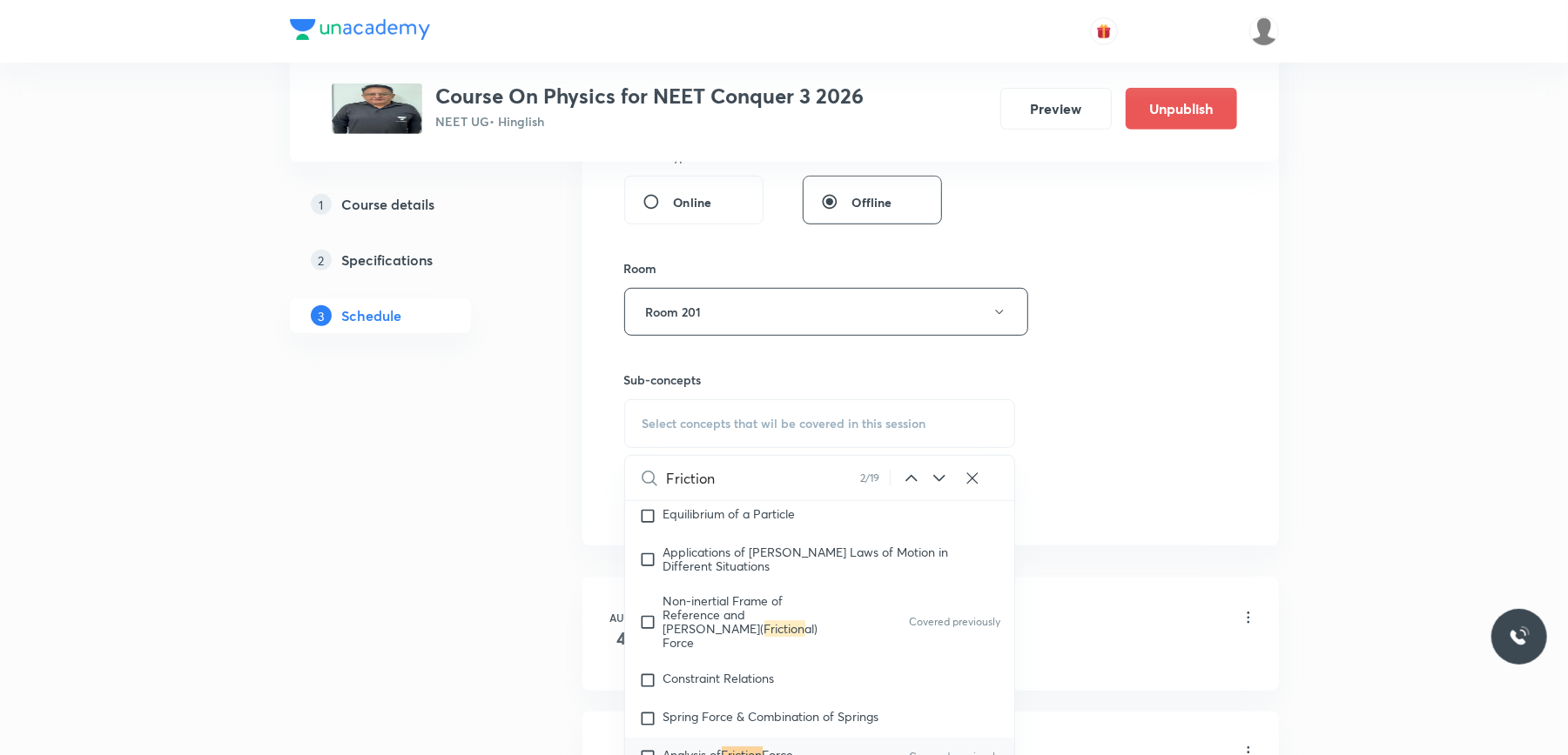
scroll to position [4004, 0]
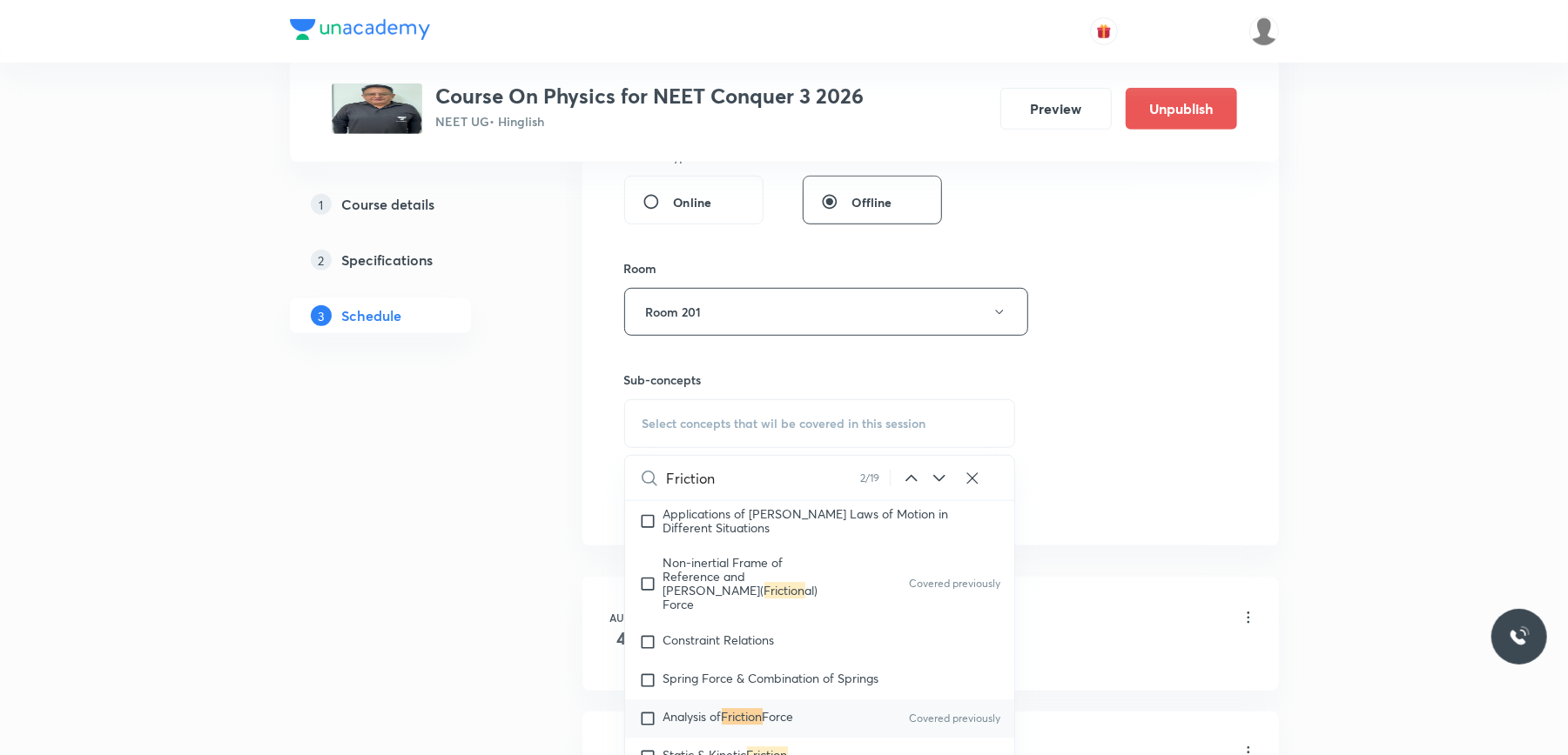
click at [647, 724] on input "checkbox" at bounding box center [651, 718] width 24 height 17
checkbox input "true"
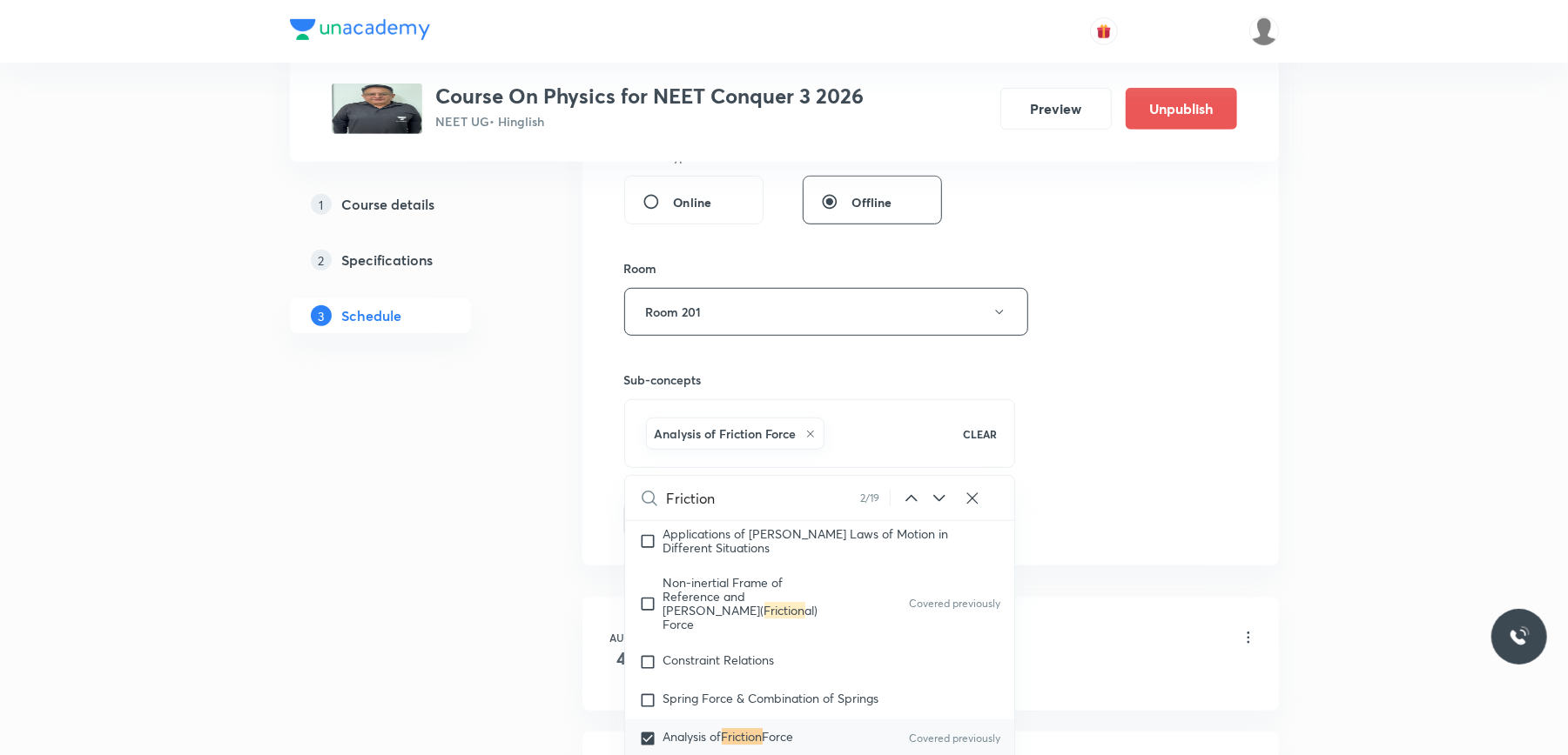
click at [593, 464] on div "Session 18 Live class Session title 14/99 NLM & Friction ​ Schedule for Sept 2,…" at bounding box center [931, 119] width 697 height 893
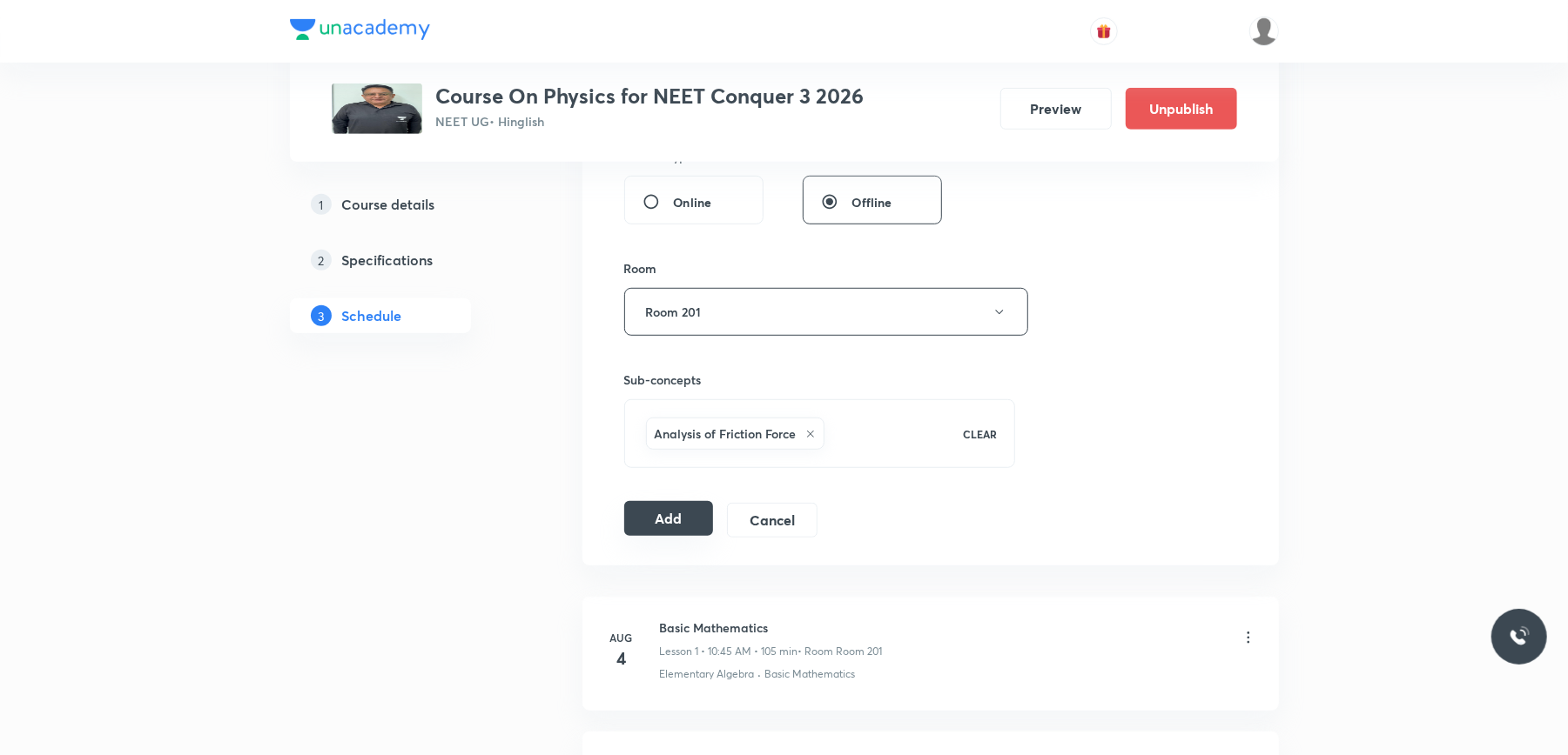
click at [665, 517] on button "Add" at bounding box center [669, 519] width 90 height 35
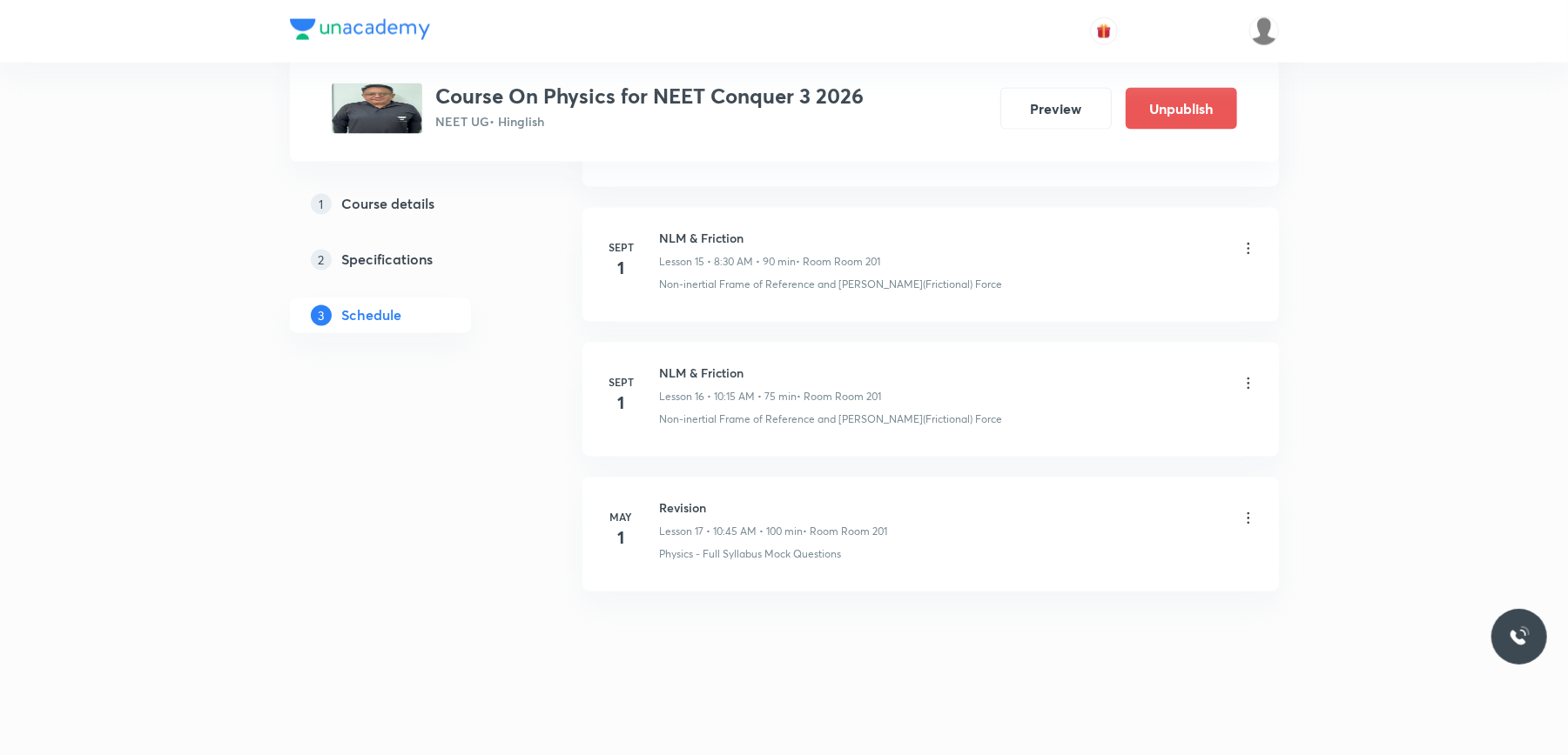
scroll to position [2344, 0]
click at [710, 372] on h6 "NLM & Friction" at bounding box center [770, 374] width 220 height 18
copy h6 "NLM & Friction"
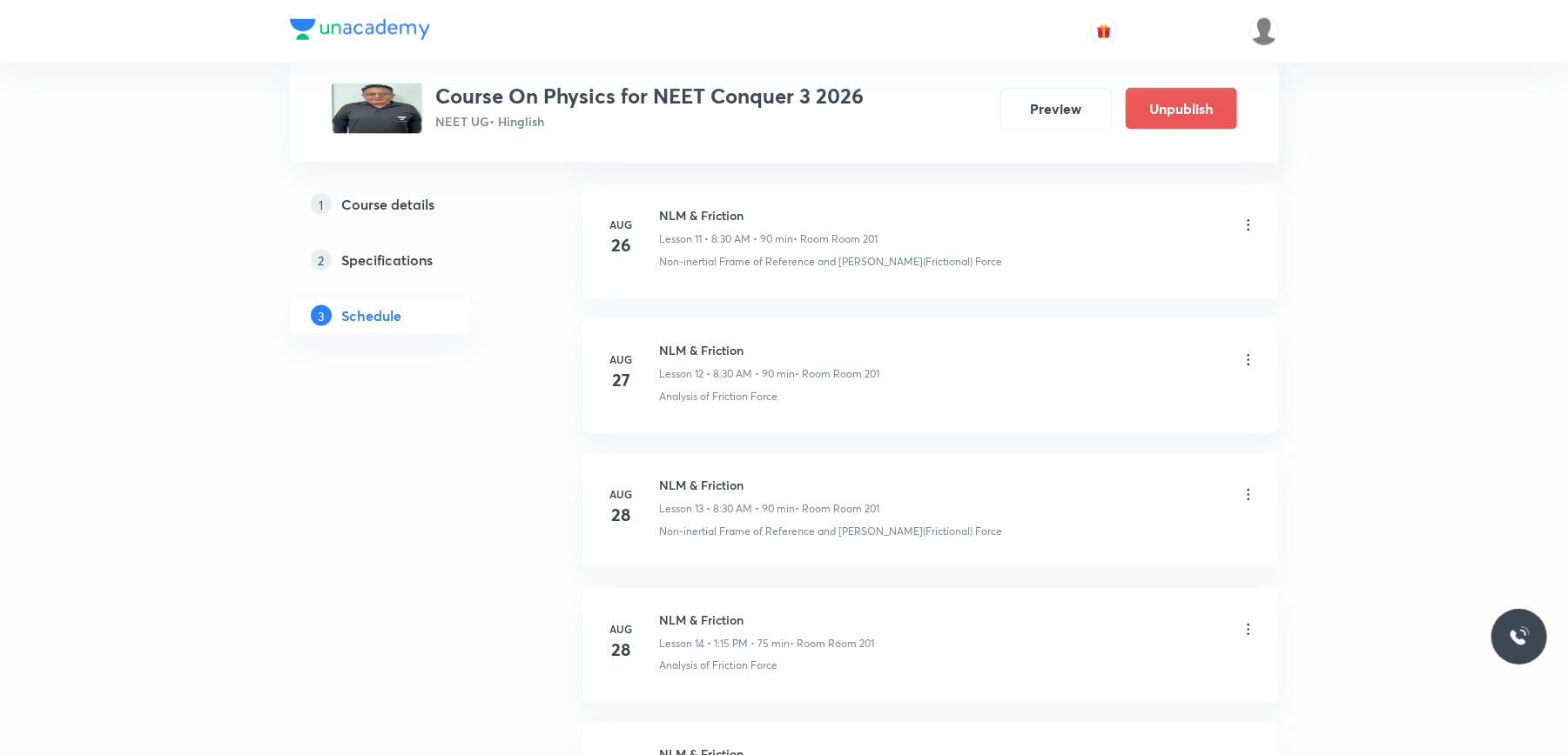
scroll to position [0, 0]
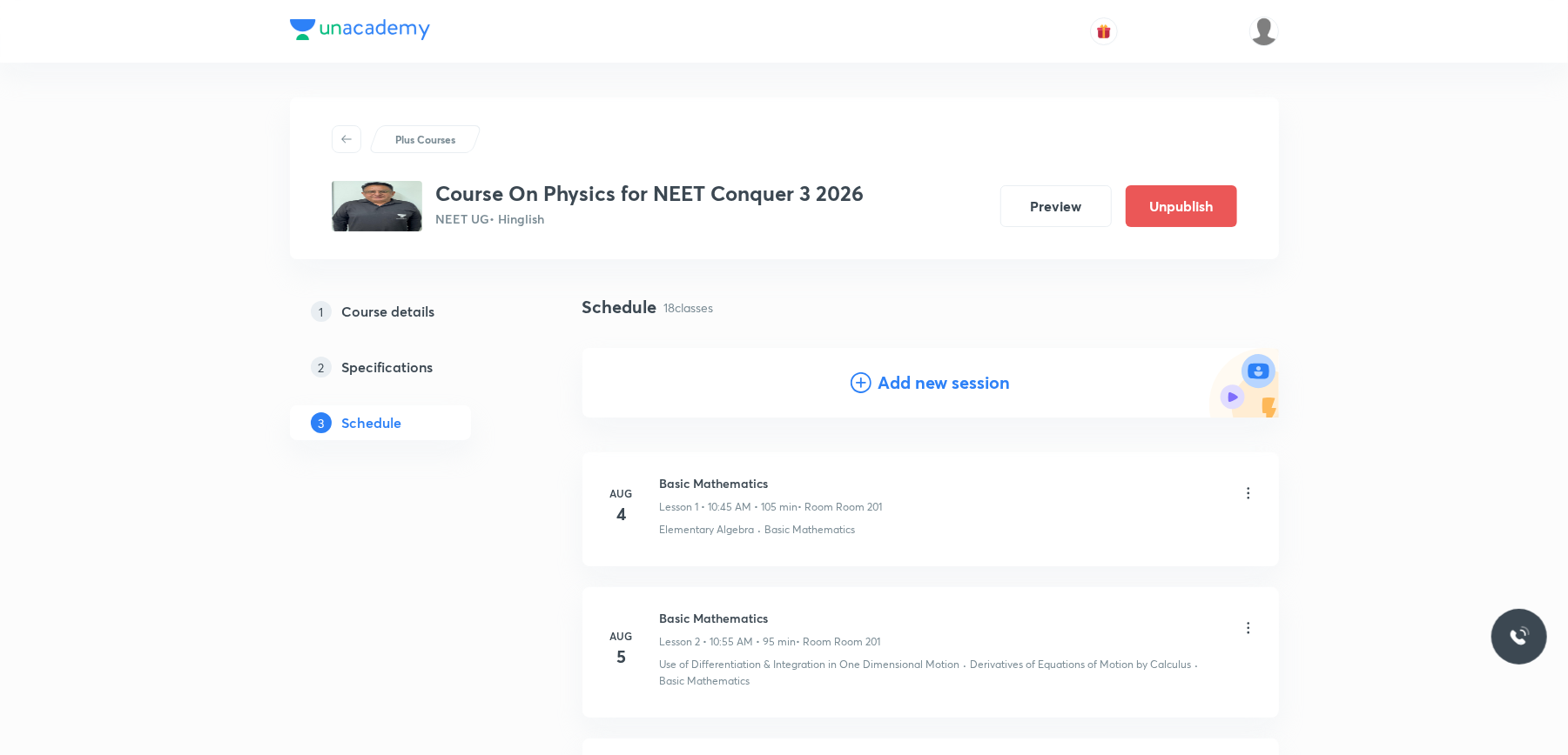
click at [976, 379] on h4 "Add new session" at bounding box center [944, 383] width 132 height 26
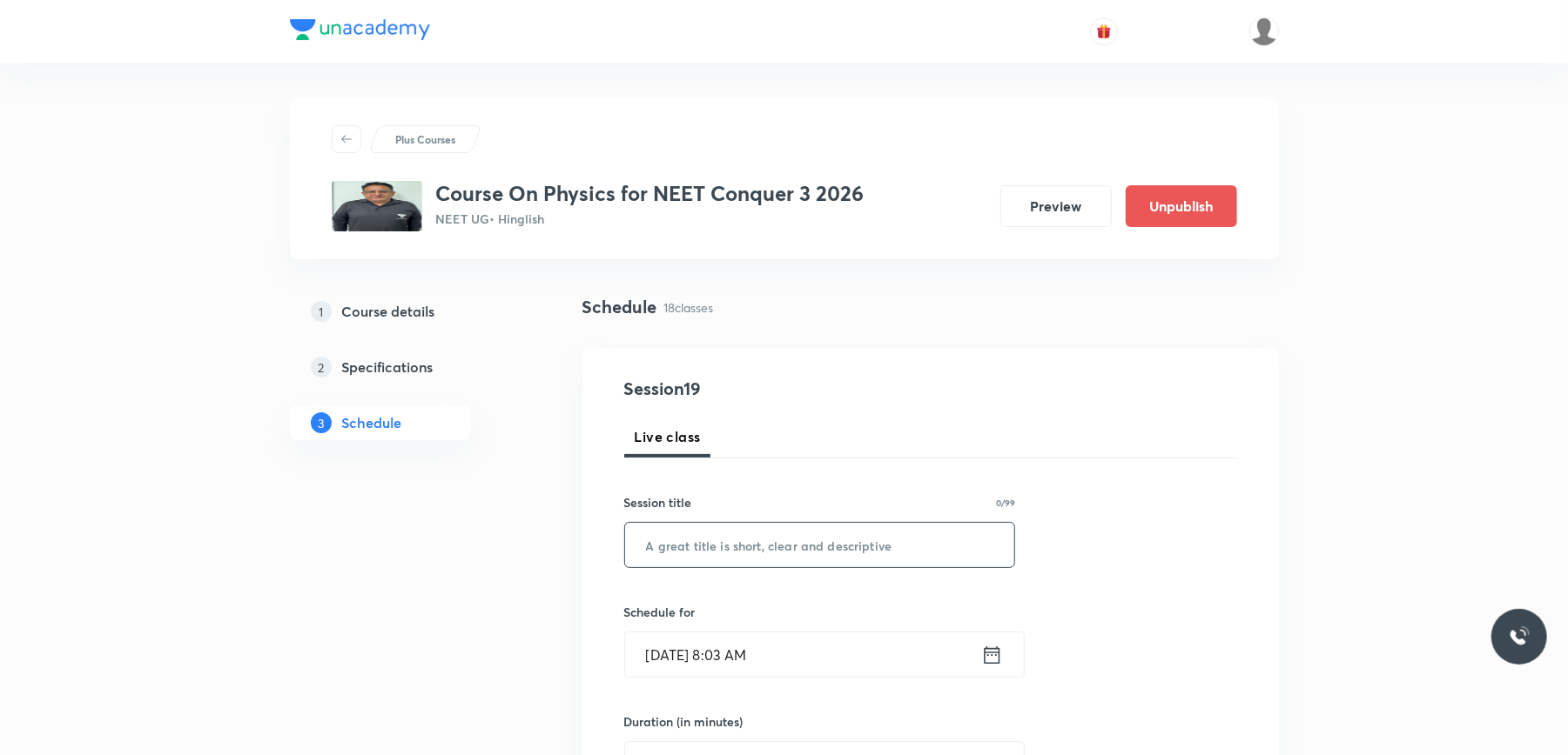
paste input "NLM & Friction"
click at [722, 527] on input "text" at bounding box center [820, 545] width 390 height 44
drag, startPoint x: 722, startPoint y: 527, endPoint x: 761, endPoint y: 600, distance: 82.8
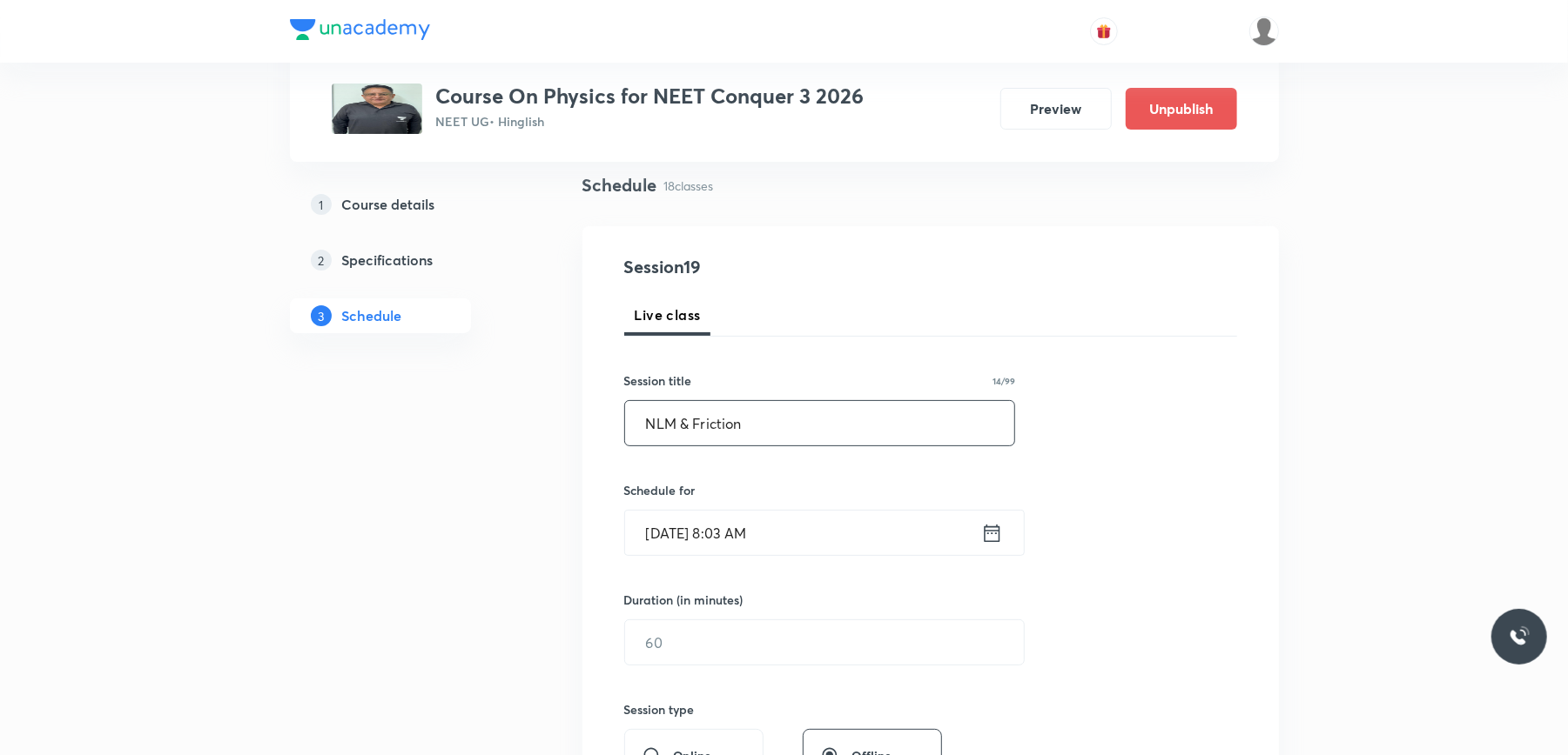
scroll to position [123, 0]
type input "NLM & Friction"
click at [810, 546] on input "Sept 2, 2025, 8:03 AM" at bounding box center [803, 531] width 356 height 44
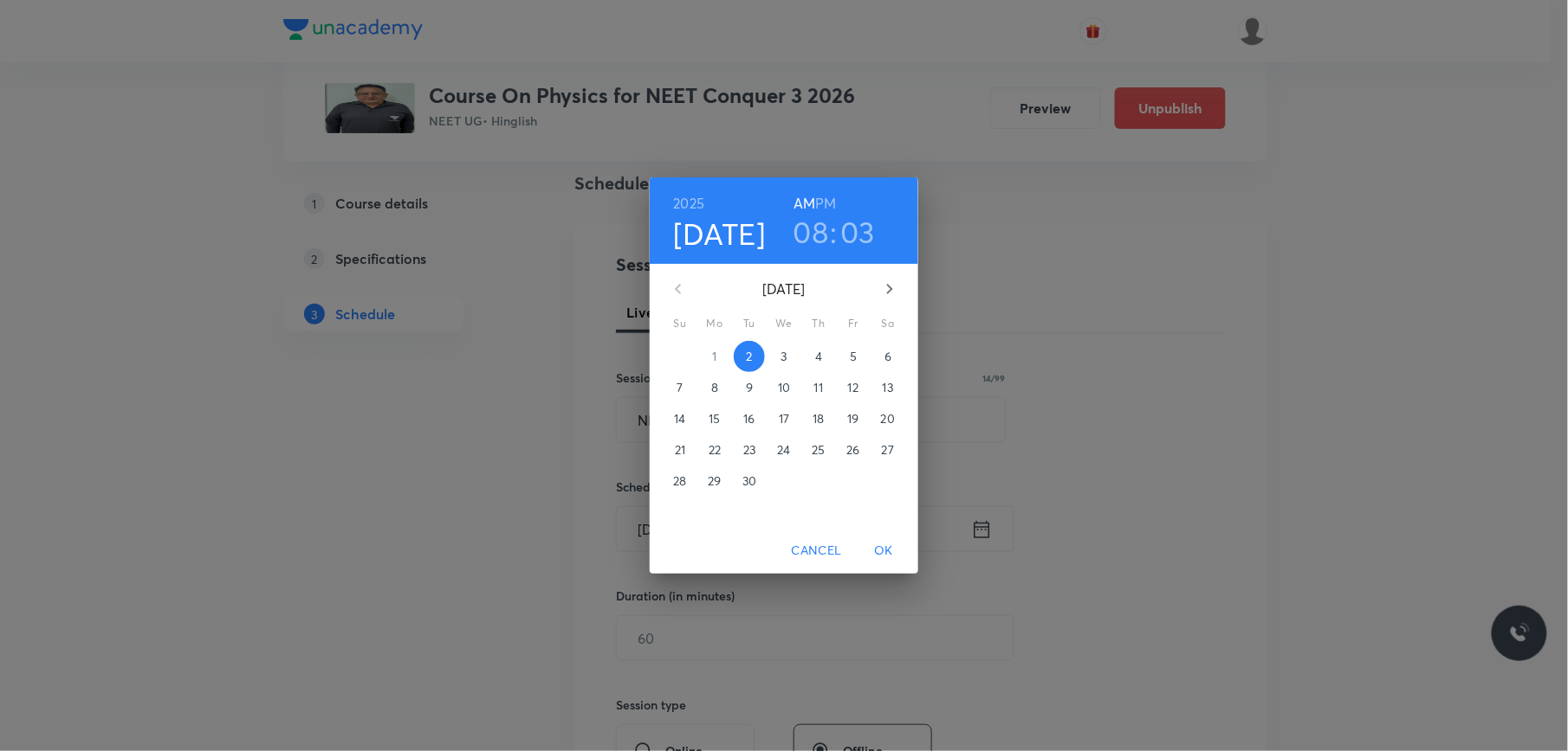
click at [816, 230] on h3 "08" at bounding box center [811, 232] width 36 height 37
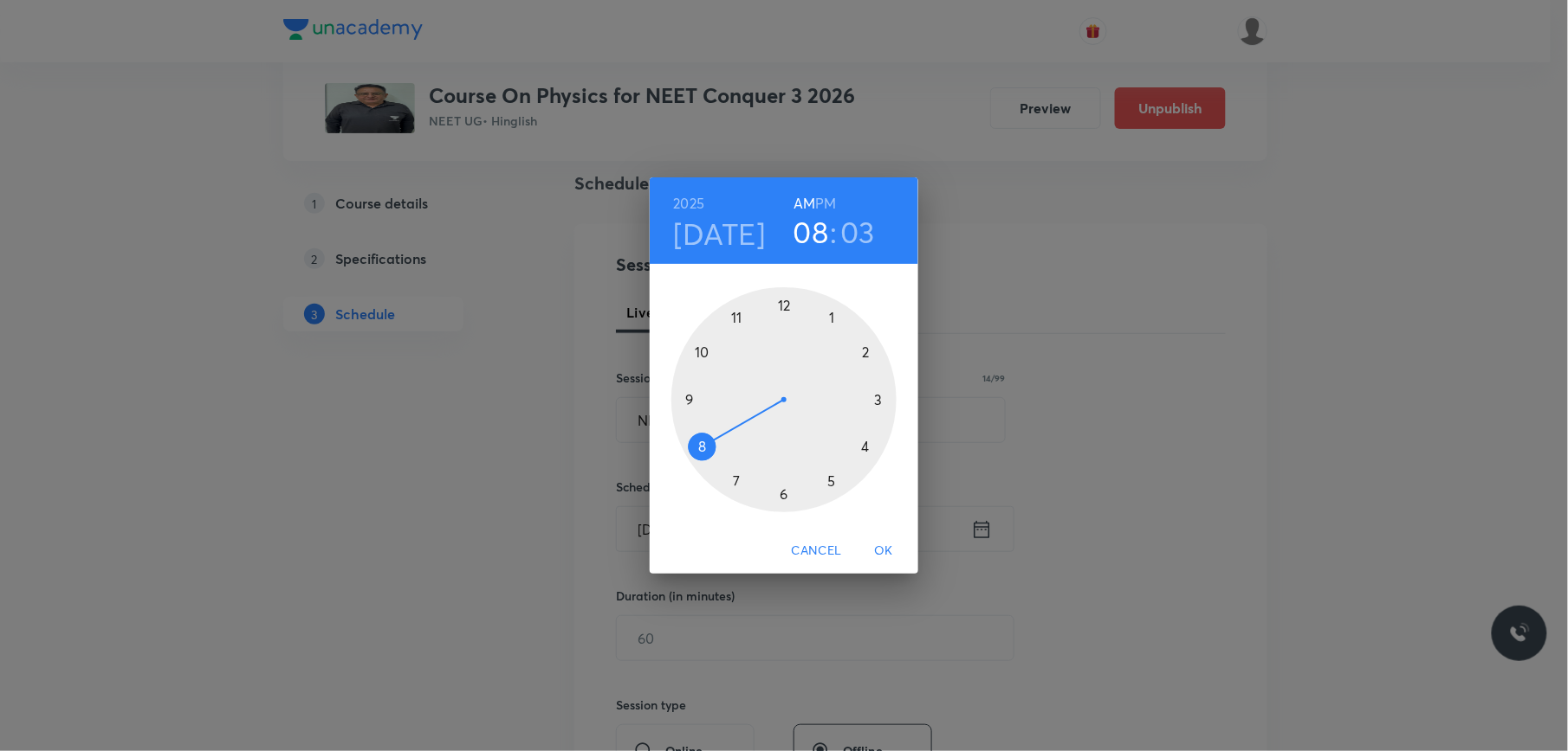
click at [703, 354] on div at bounding box center [784, 400] width 225 height 225
click at [878, 400] on div at bounding box center [784, 400] width 225 height 225
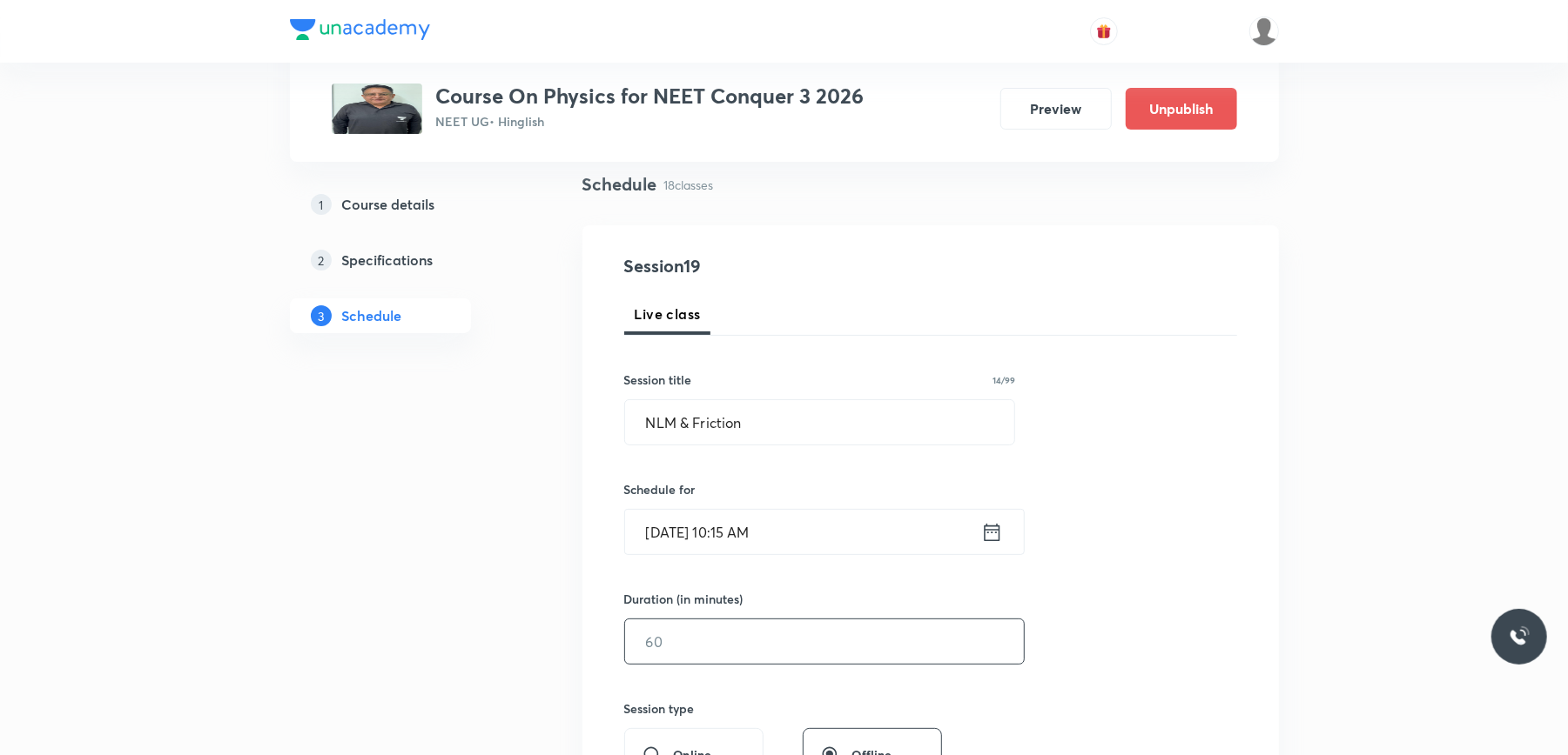
click at [698, 627] on input "text" at bounding box center [824, 641] width 398 height 44
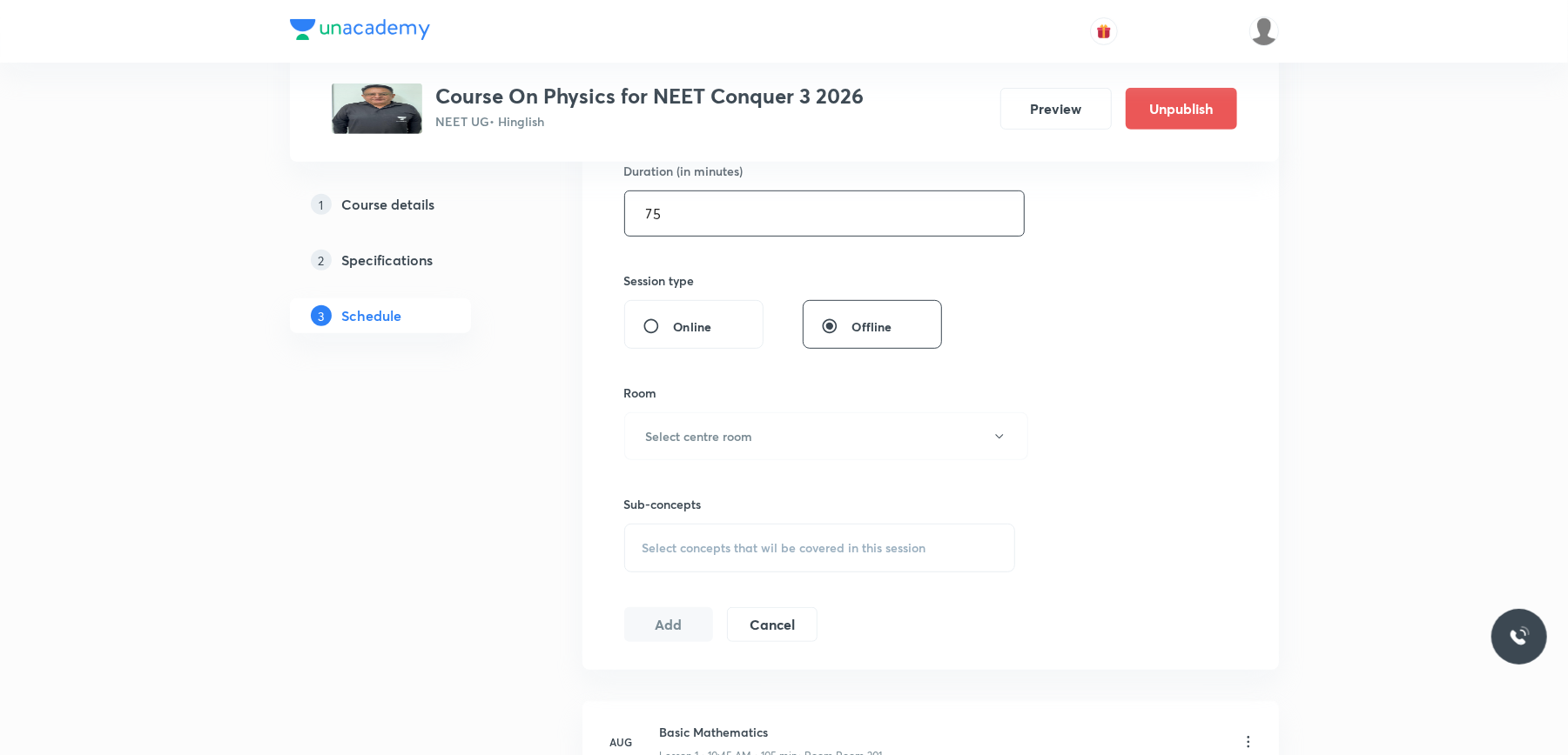
scroll to position [552, 0]
type input "75"
click at [777, 430] on button "Select centre room" at bounding box center [825, 435] width 404 height 48
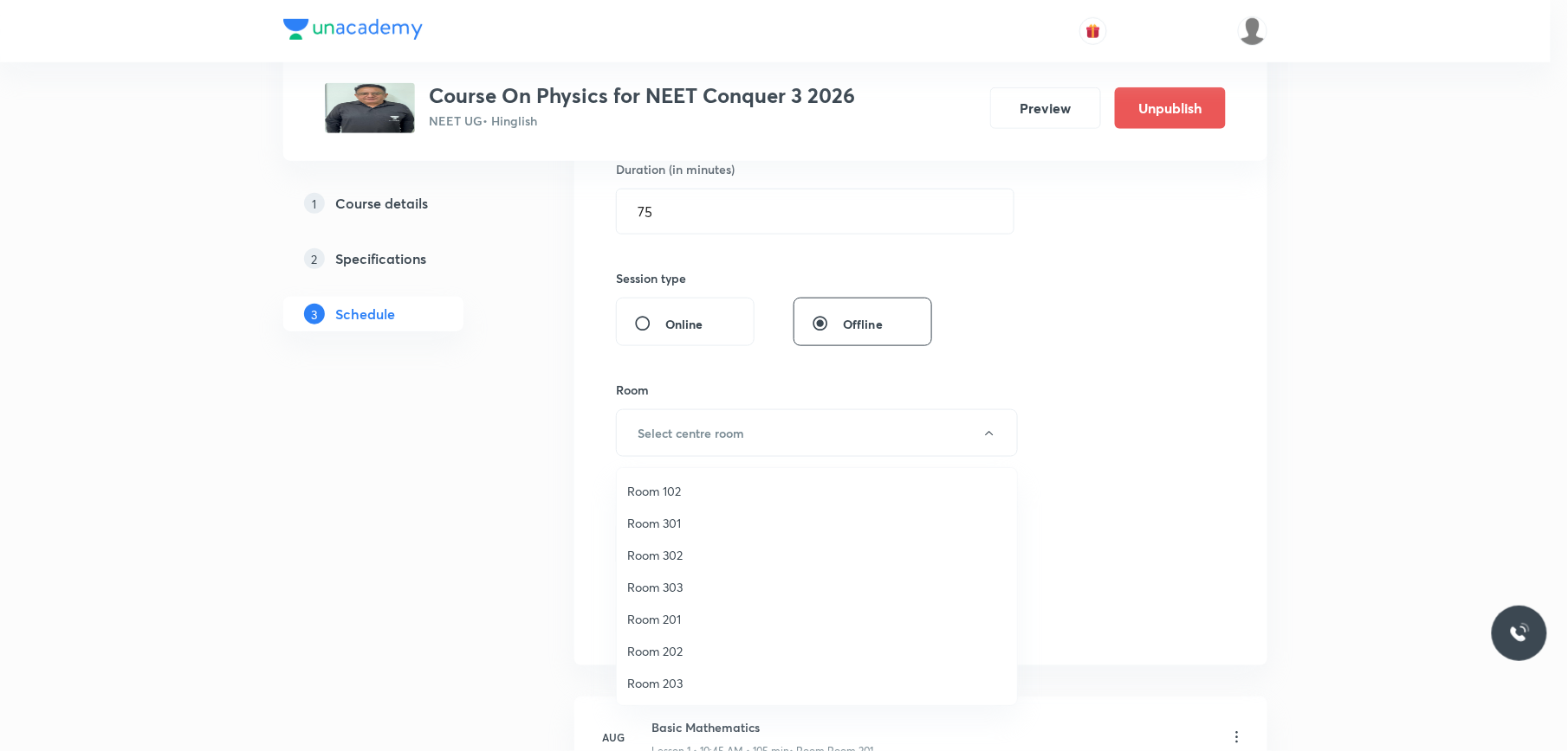
click at [676, 614] on span "Room 201" at bounding box center [817, 620] width 379 height 18
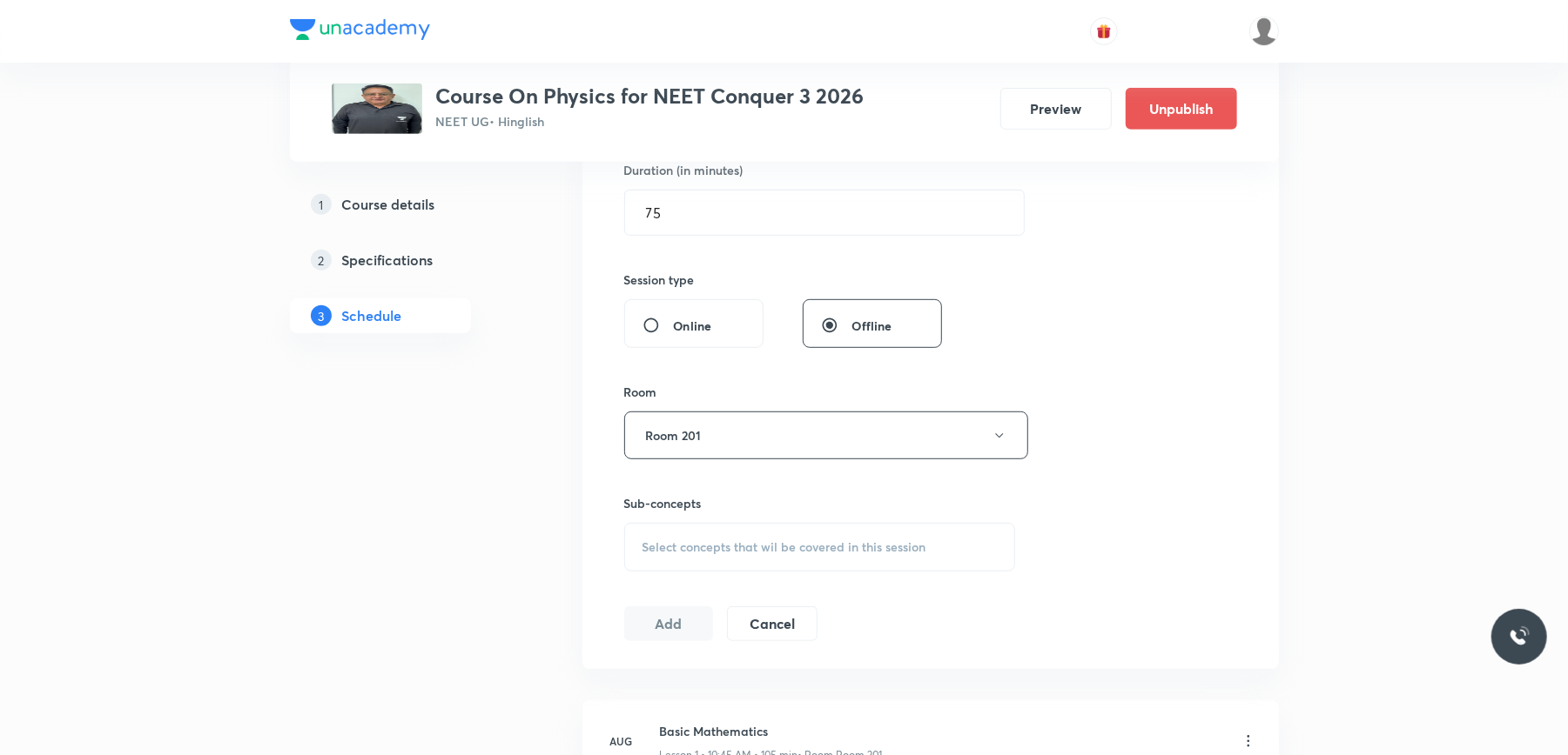
click at [703, 550] on span "Select concepts that wil be covered in this session" at bounding box center [785, 546] width 284 height 13
click at [712, 599] on input "NLM & Friction" at bounding box center [765, 601] width 196 height 44
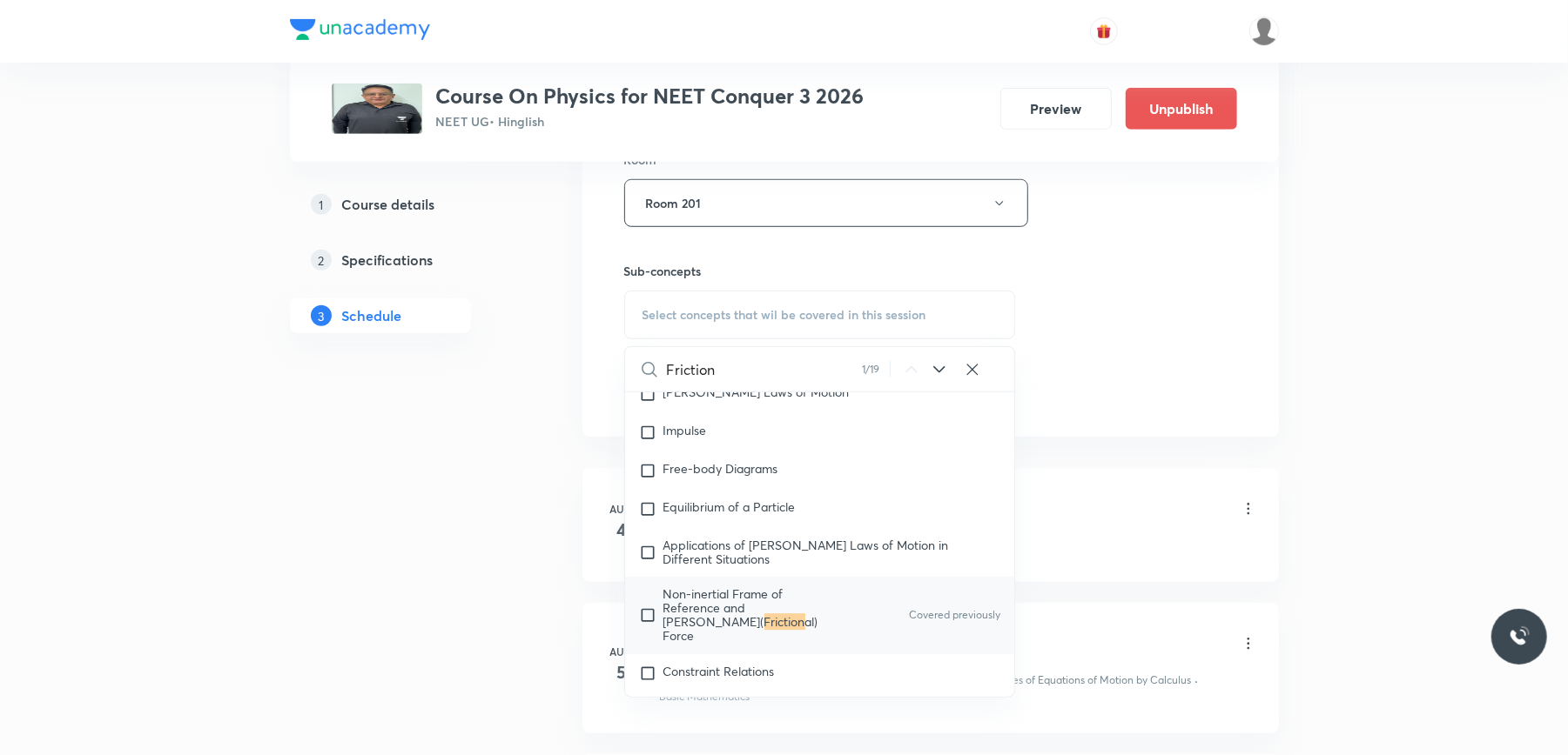
scroll to position [819, 0]
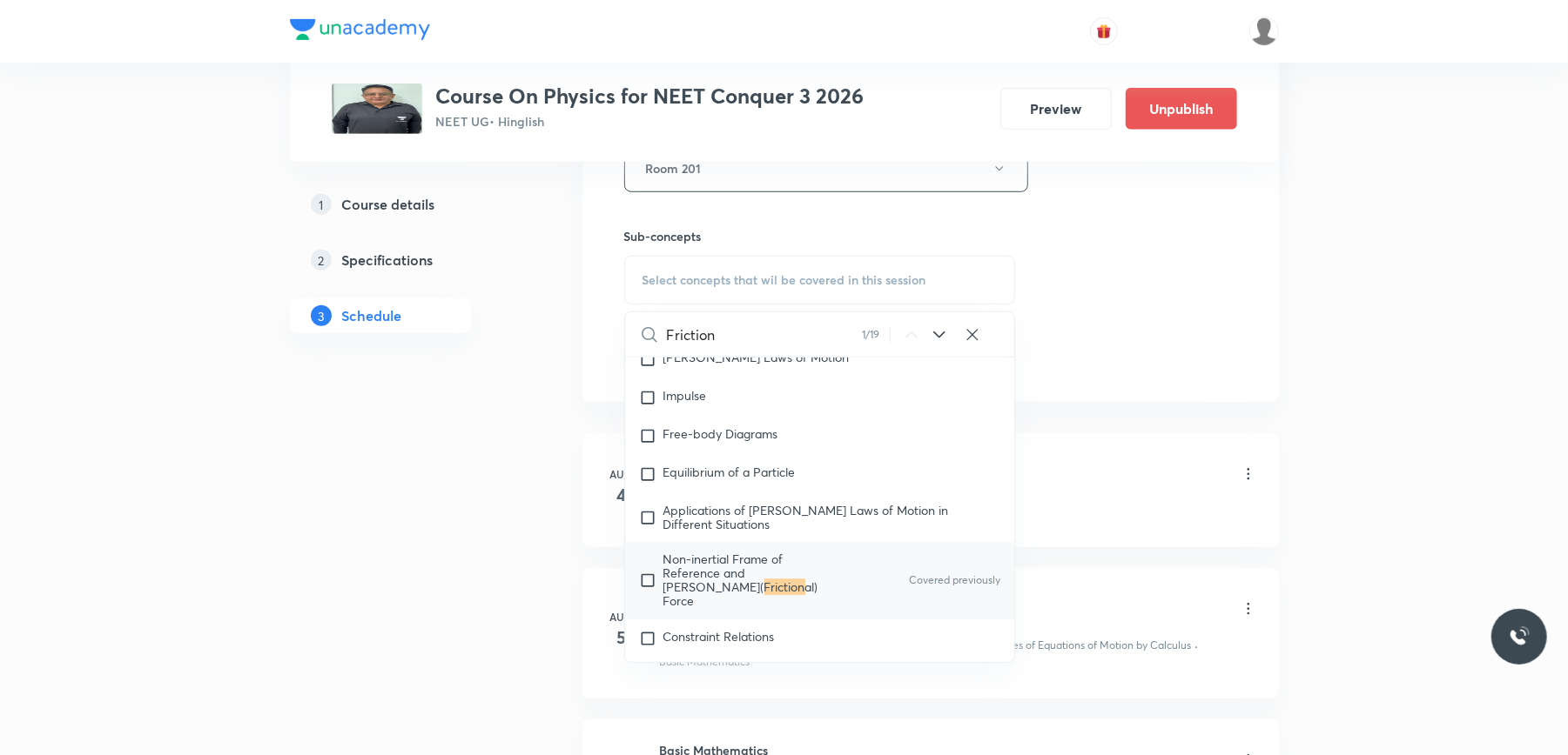
type input "Friction"
click at [938, 333] on icon at bounding box center [939, 334] width 21 height 21
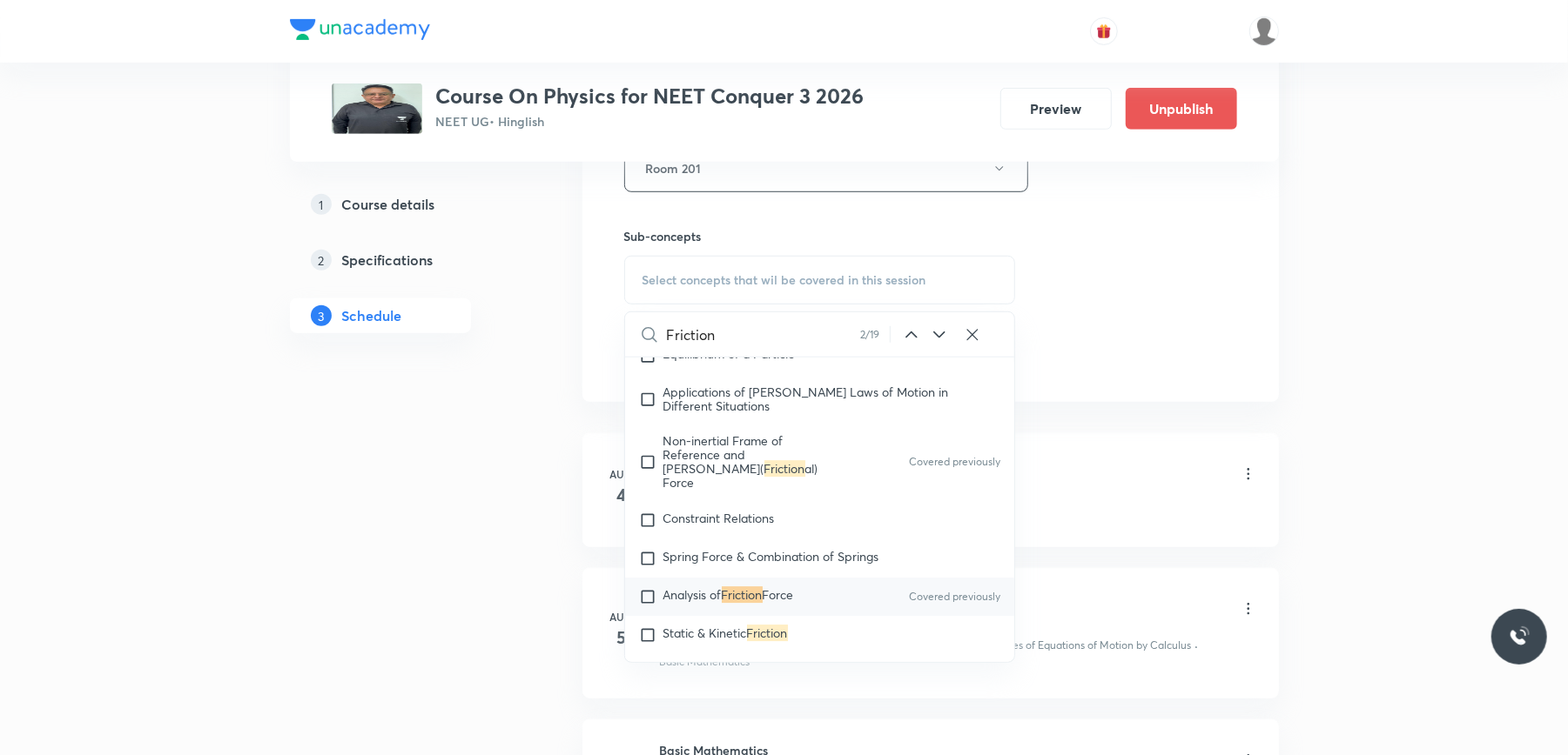
scroll to position [4004, 0]
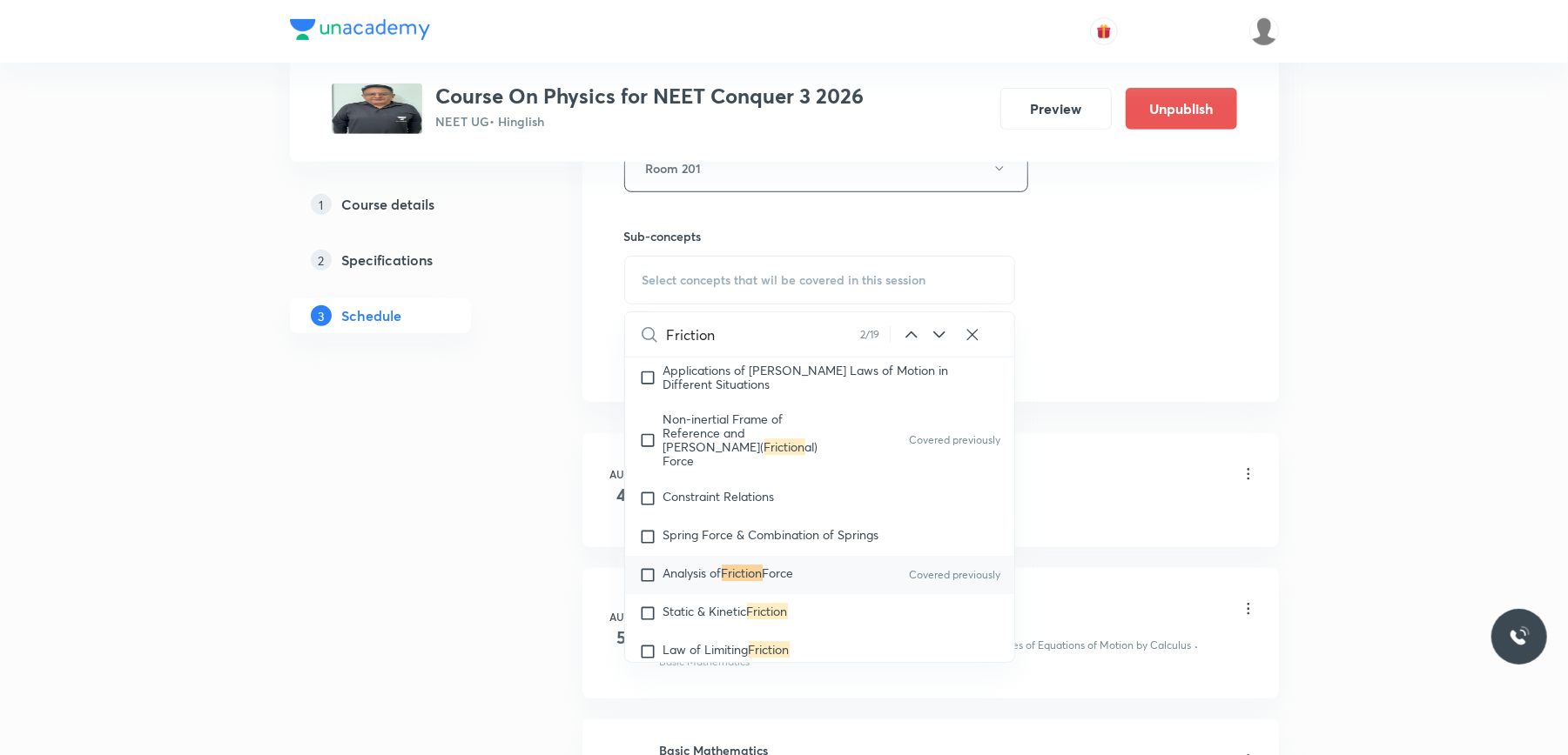
click at [647, 582] on input "checkbox" at bounding box center [651, 574] width 24 height 17
checkbox input "true"
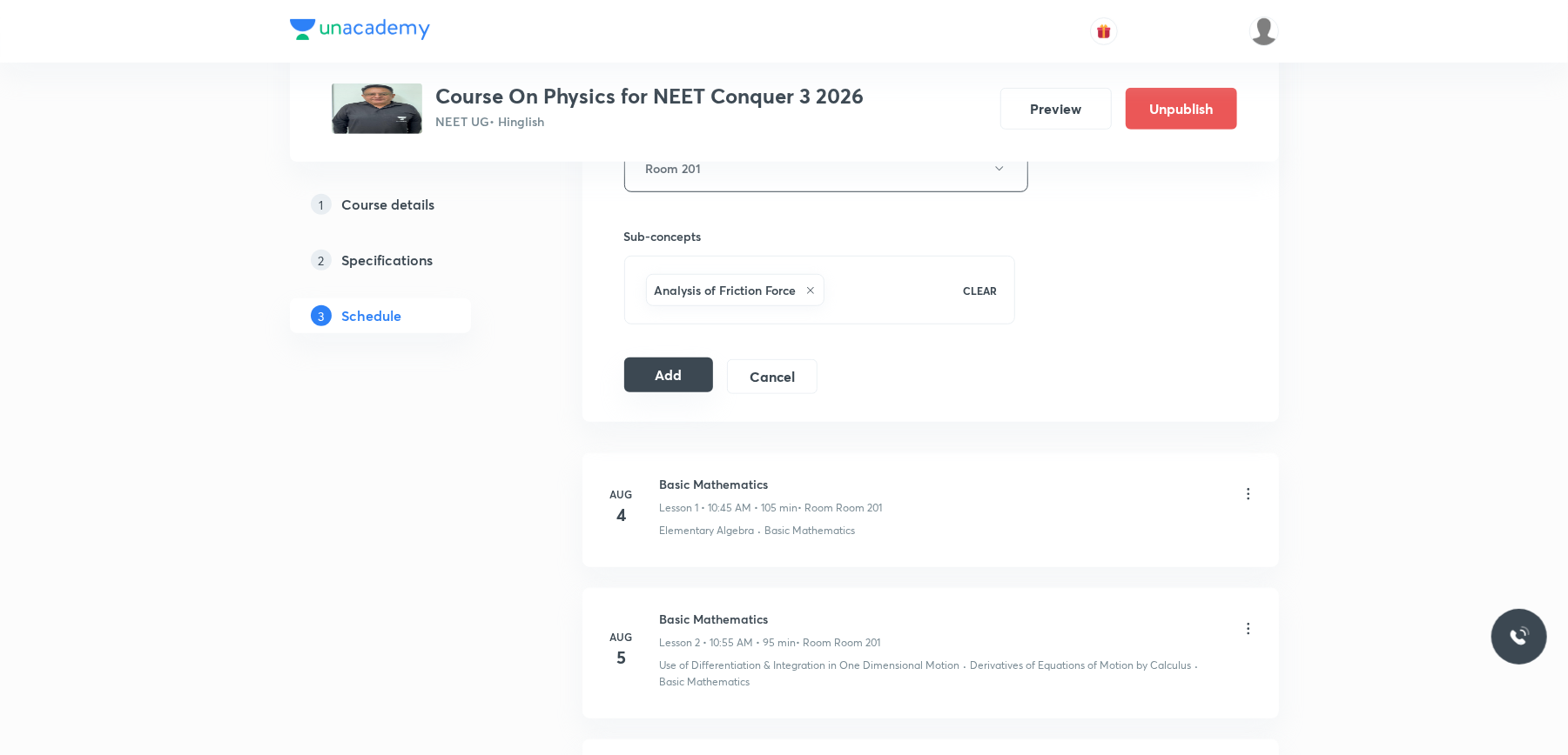
click at [666, 370] on button "Add" at bounding box center [669, 375] width 90 height 35
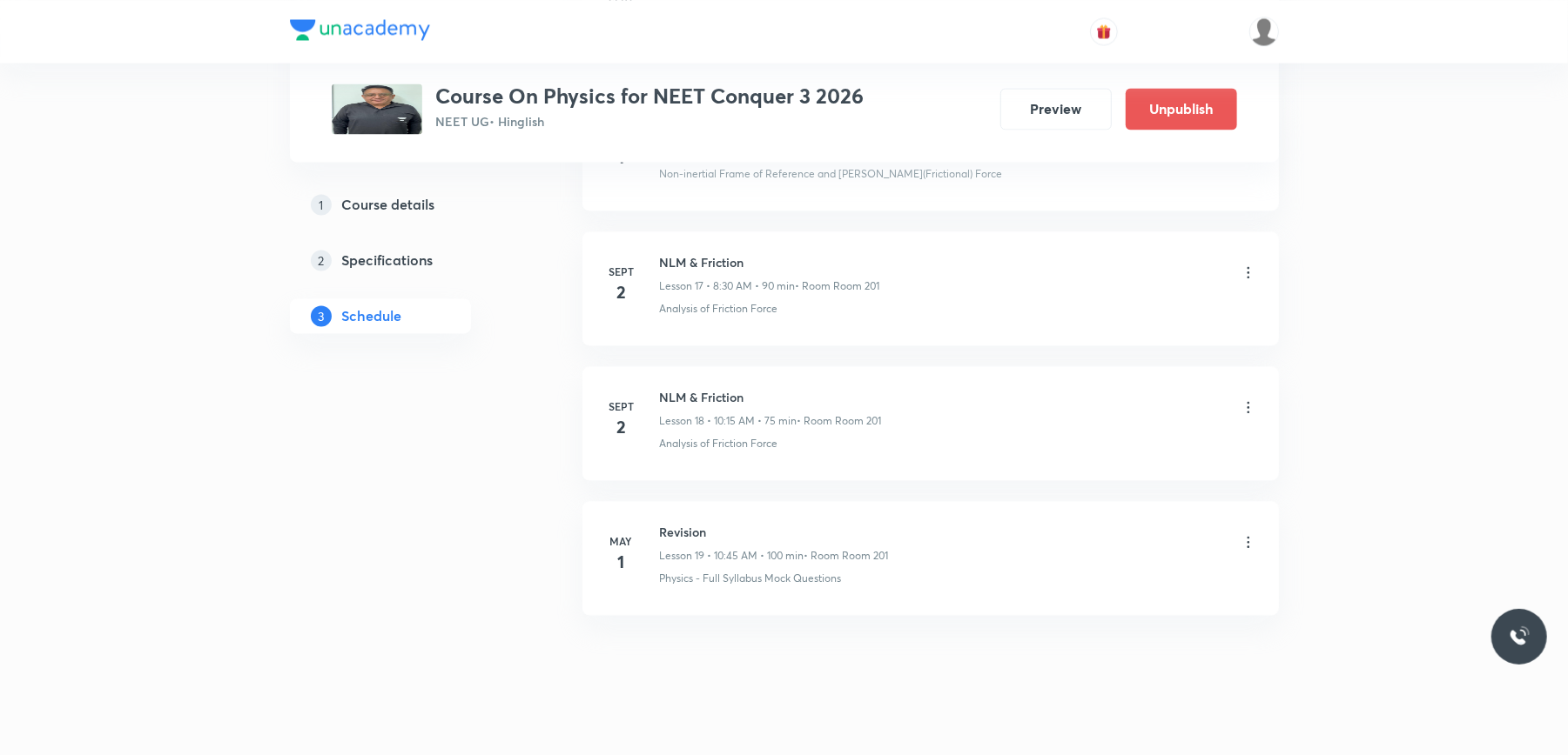
scroll to position [2480, 0]
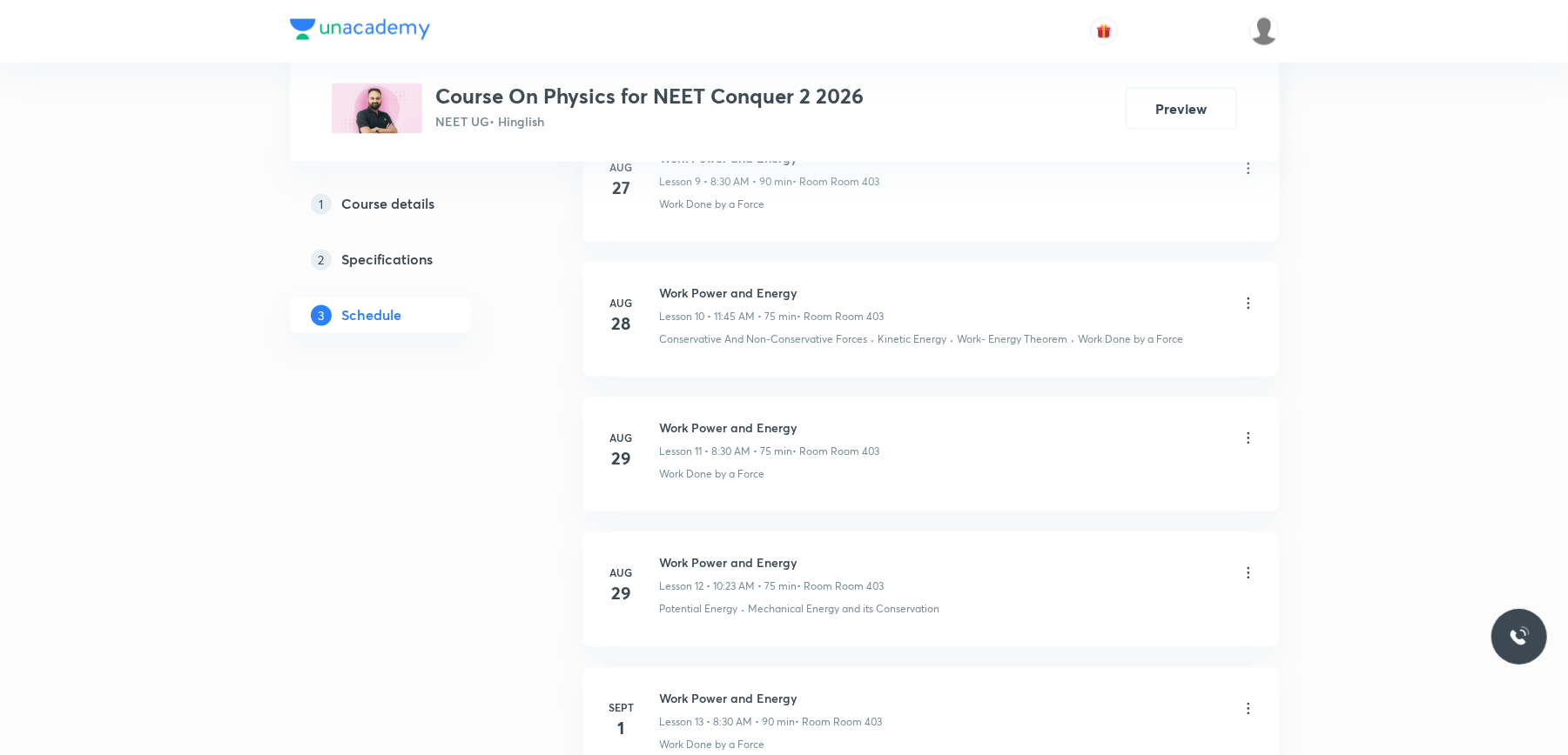
scroll to position [2405, 0]
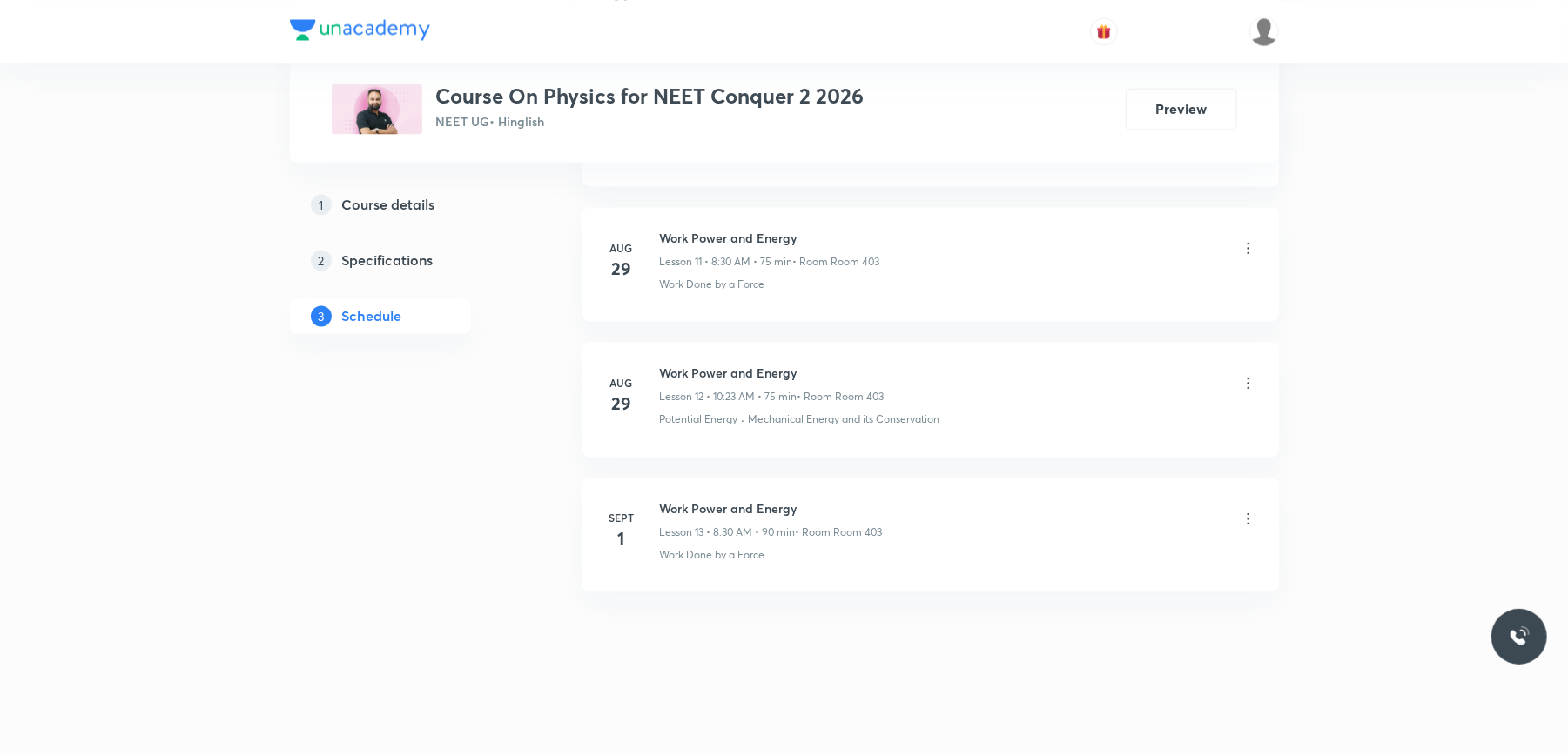
click at [691, 500] on h6 "Work Power and Energy" at bounding box center [771, 509] width 223 height 18
copy h6 "Work Power and Energy"
drag, startPoint x: 691, startPoint y: 500, endPoint x: 723, endPoint y: 510, distance: 33.5
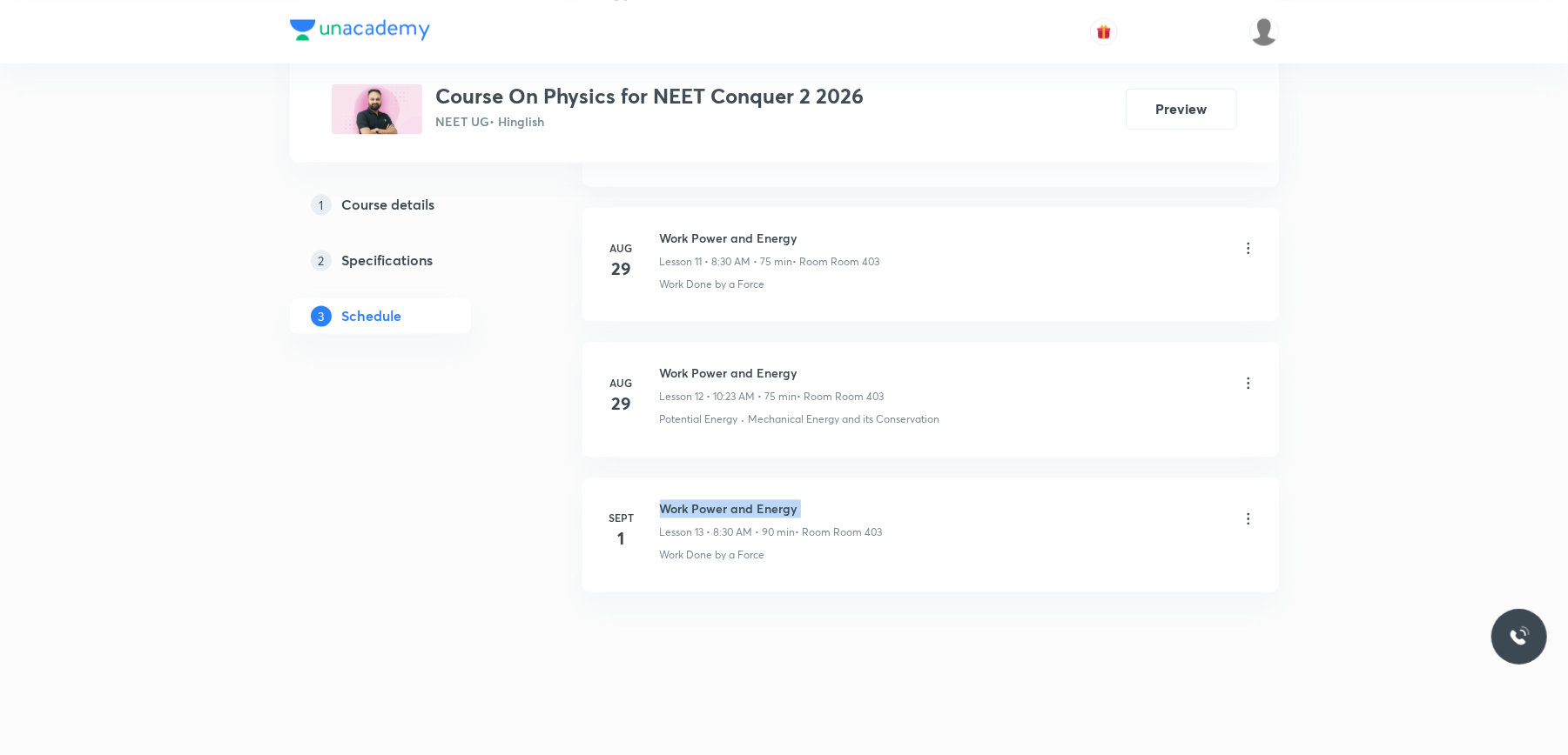
click at [723, 510] on h6 "Work Power and Energy" at bounding box center [771, 509] width 223 height 18
copy h6 "Work Power and Energy"
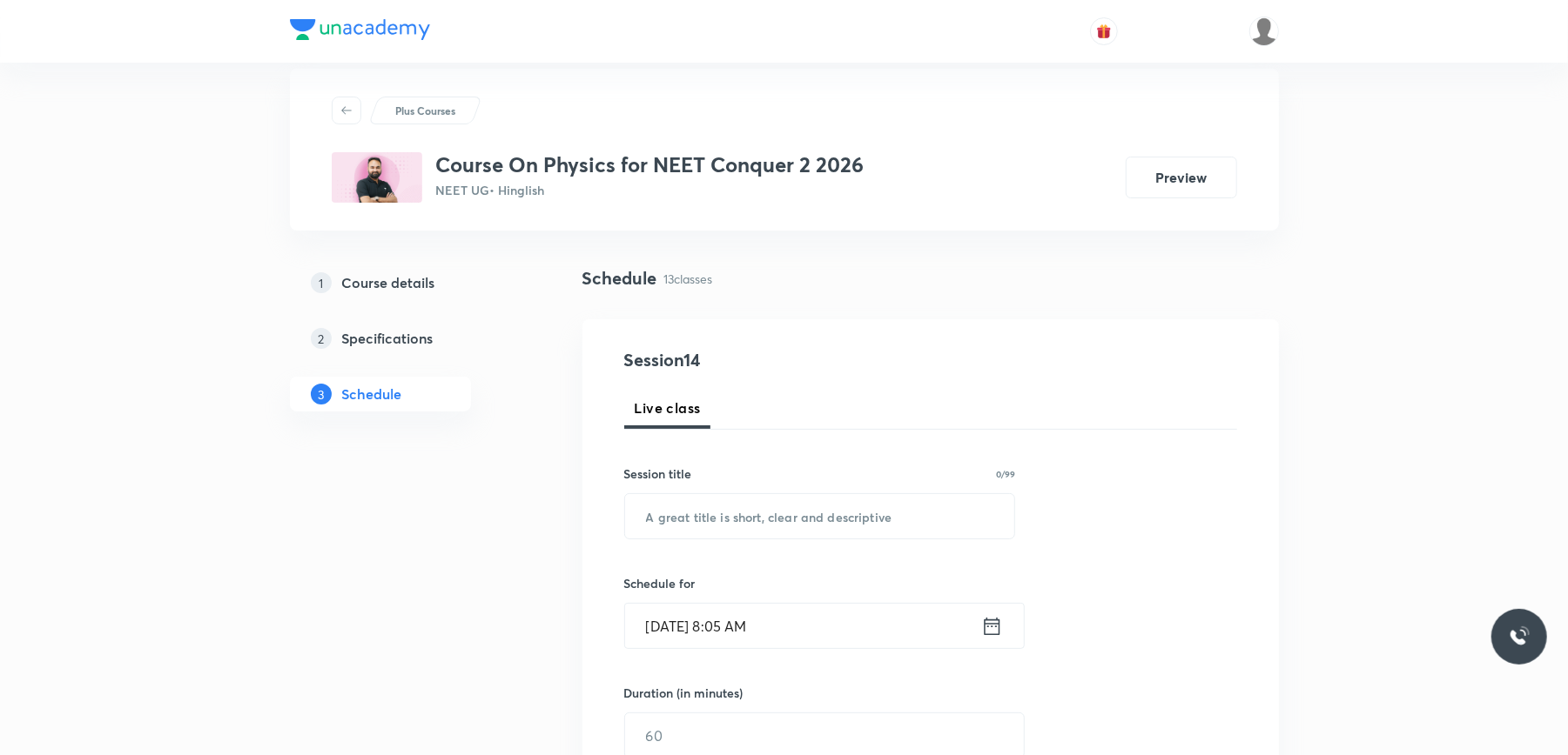
scroll to position [0, 0]
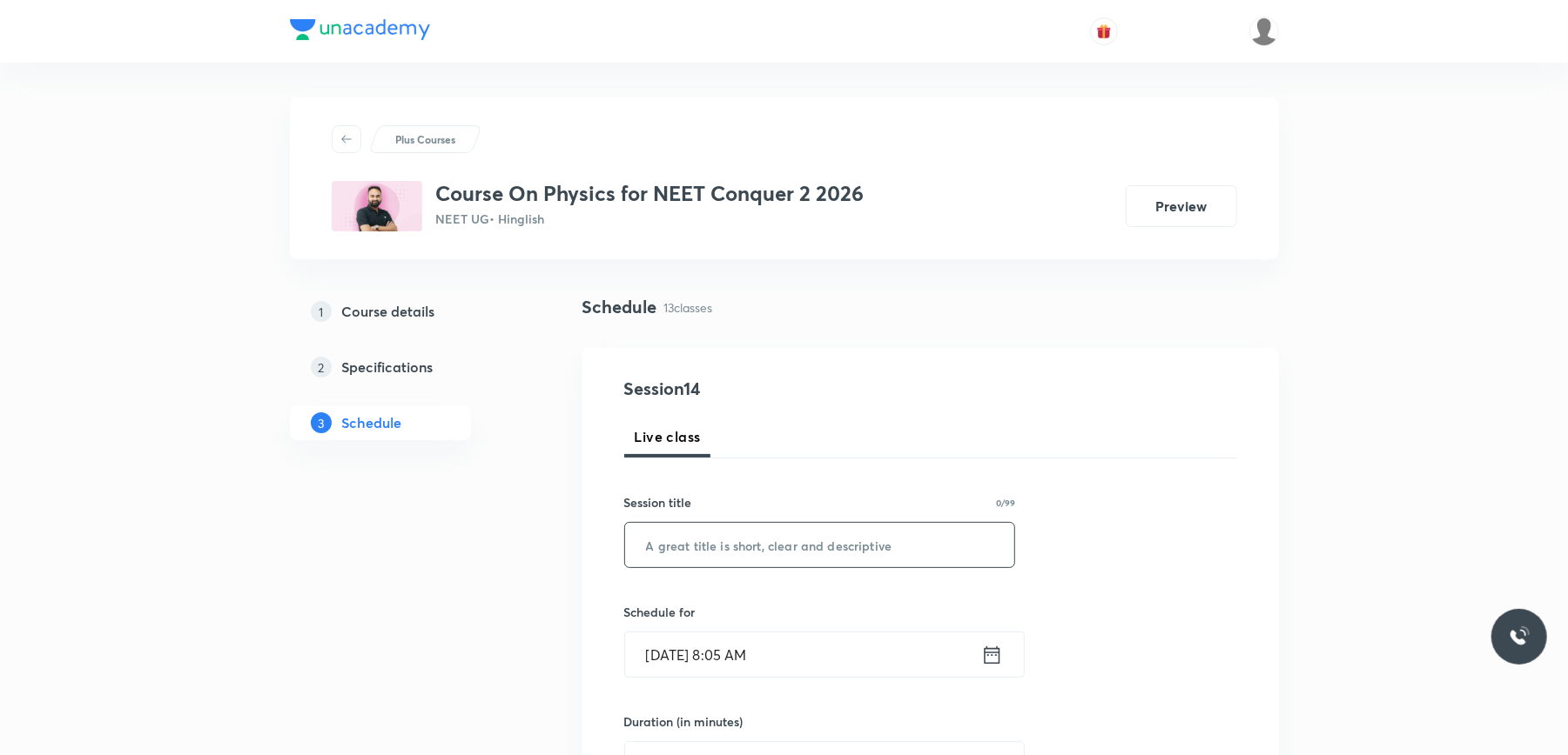
click at [700, 537] on input "text" at bounding box center [820, 545] width 390 height 44
paste input "Work Power and Energy"
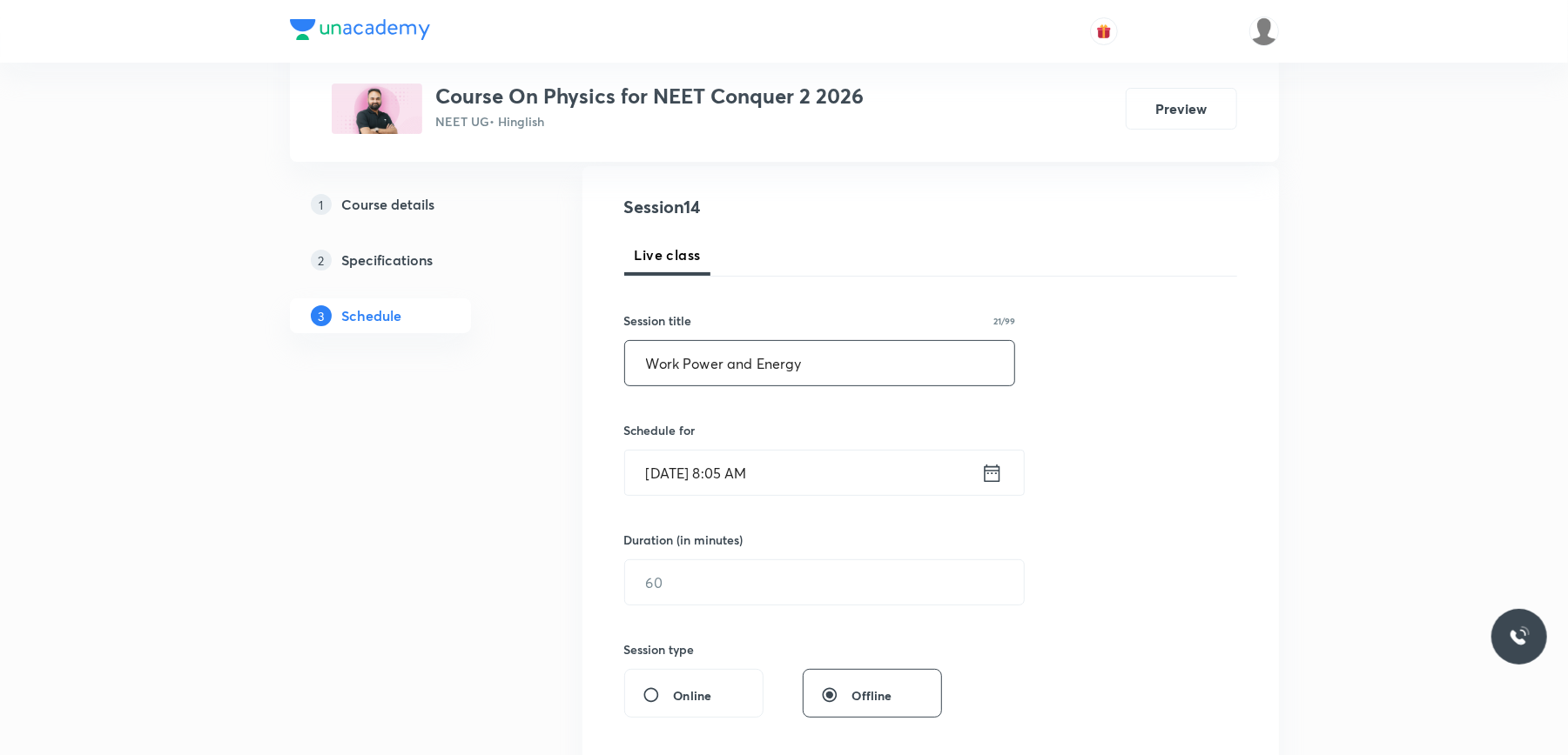
scroll to position [189, 0]
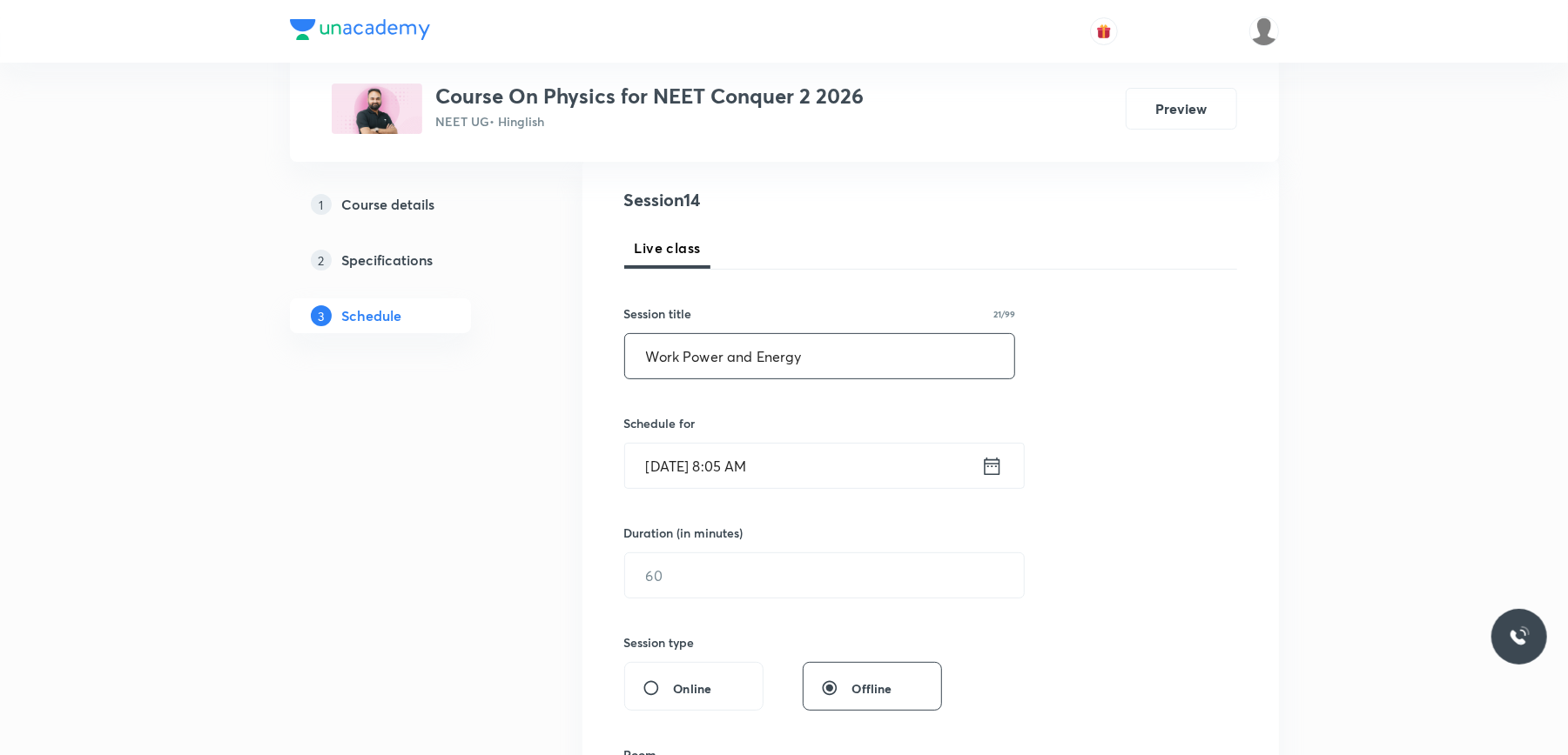
type input "Work Power and Energy"
click at [823, 468] on input "Sept 2, 2025, 8:05 AM" at bounding box center [803, 466] width 356 height 44
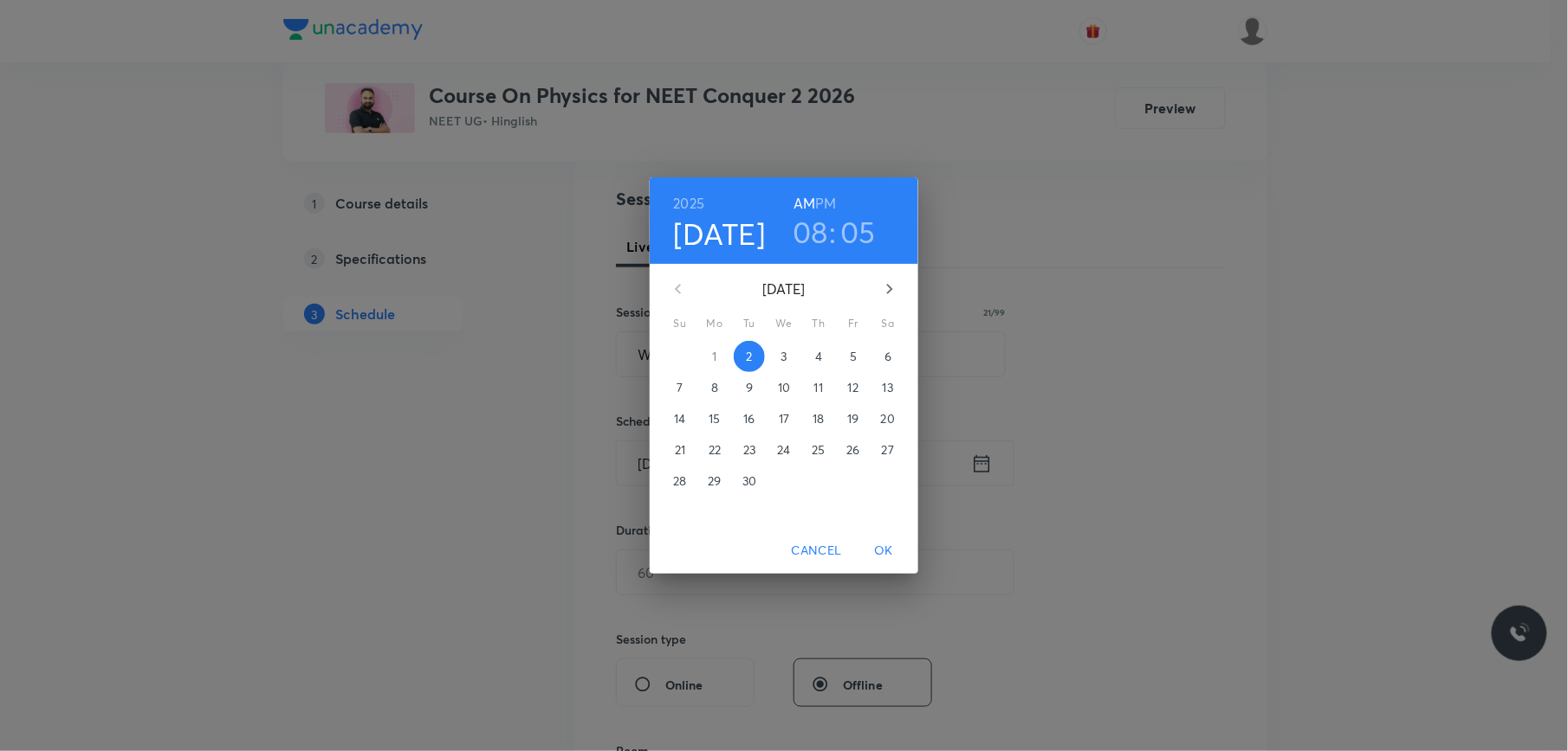
click at [810, 231] on h3 "08" at bounding box center [810, 232] width 36 height 37
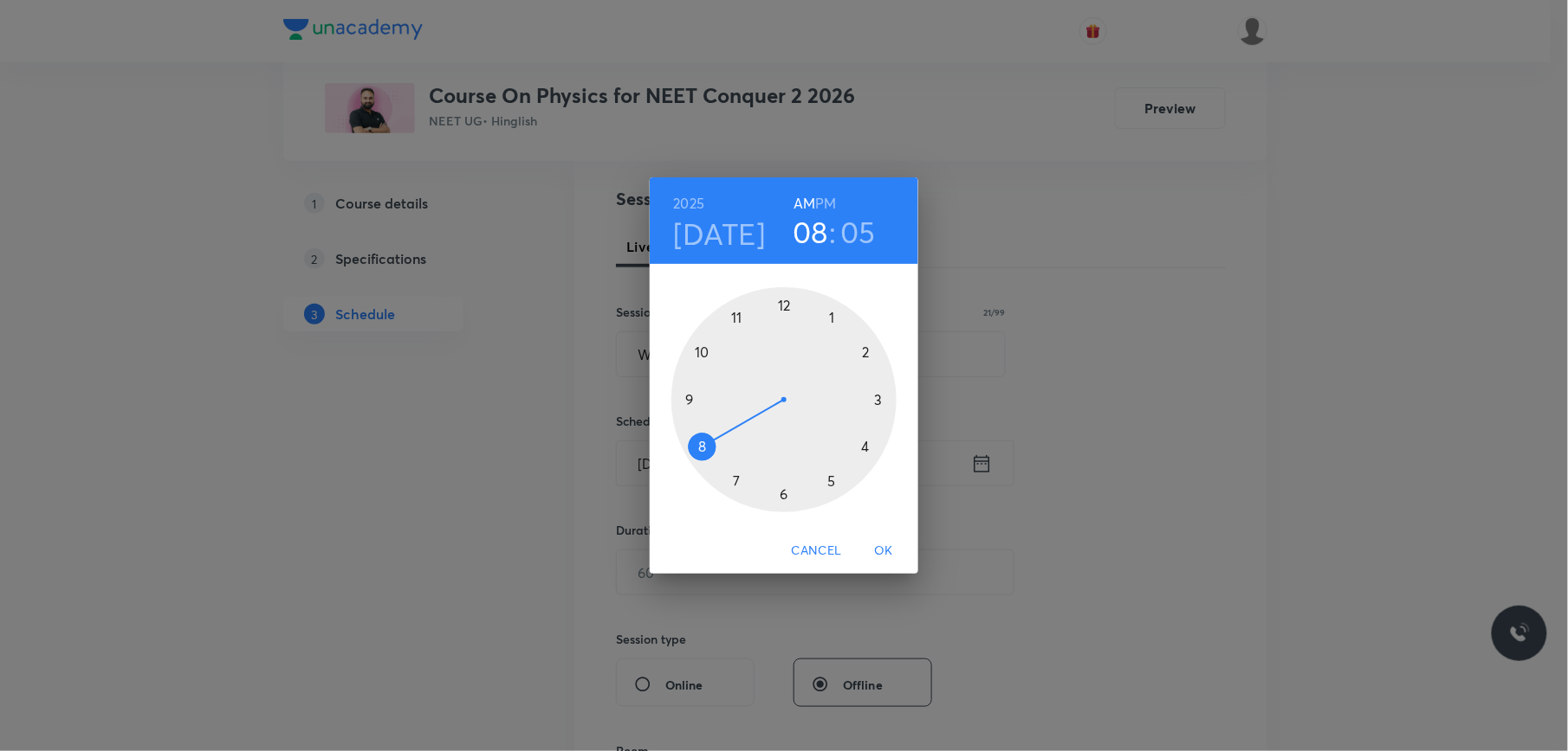
click at [707, 351] on div at bounding box center [784, 400] width 225 height 225
click at [878, 401] on div at bounding box center [784, 400] width 225 height 225
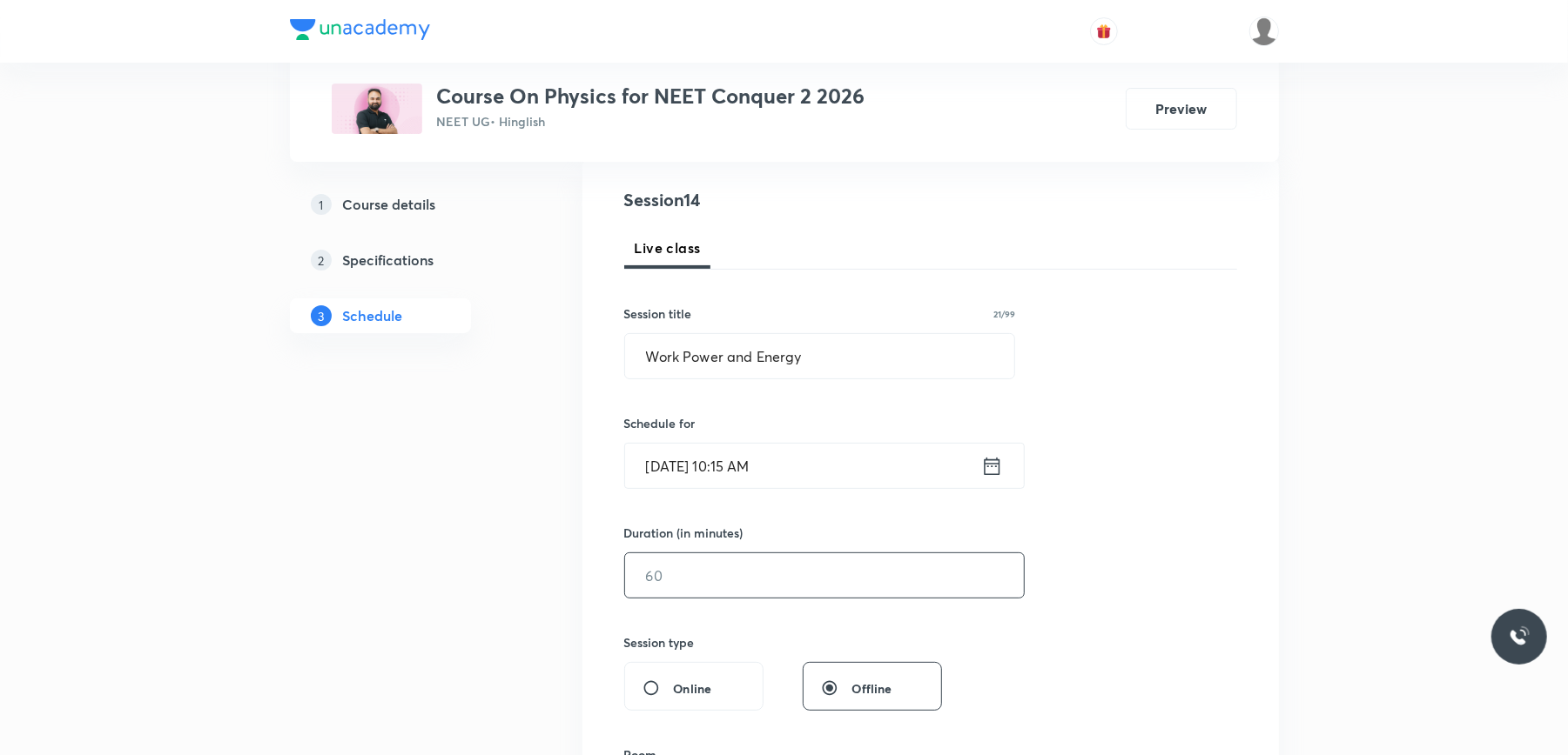
click at [715, 591] on input "text" at bounding box center [824, 575] width 398 height 44
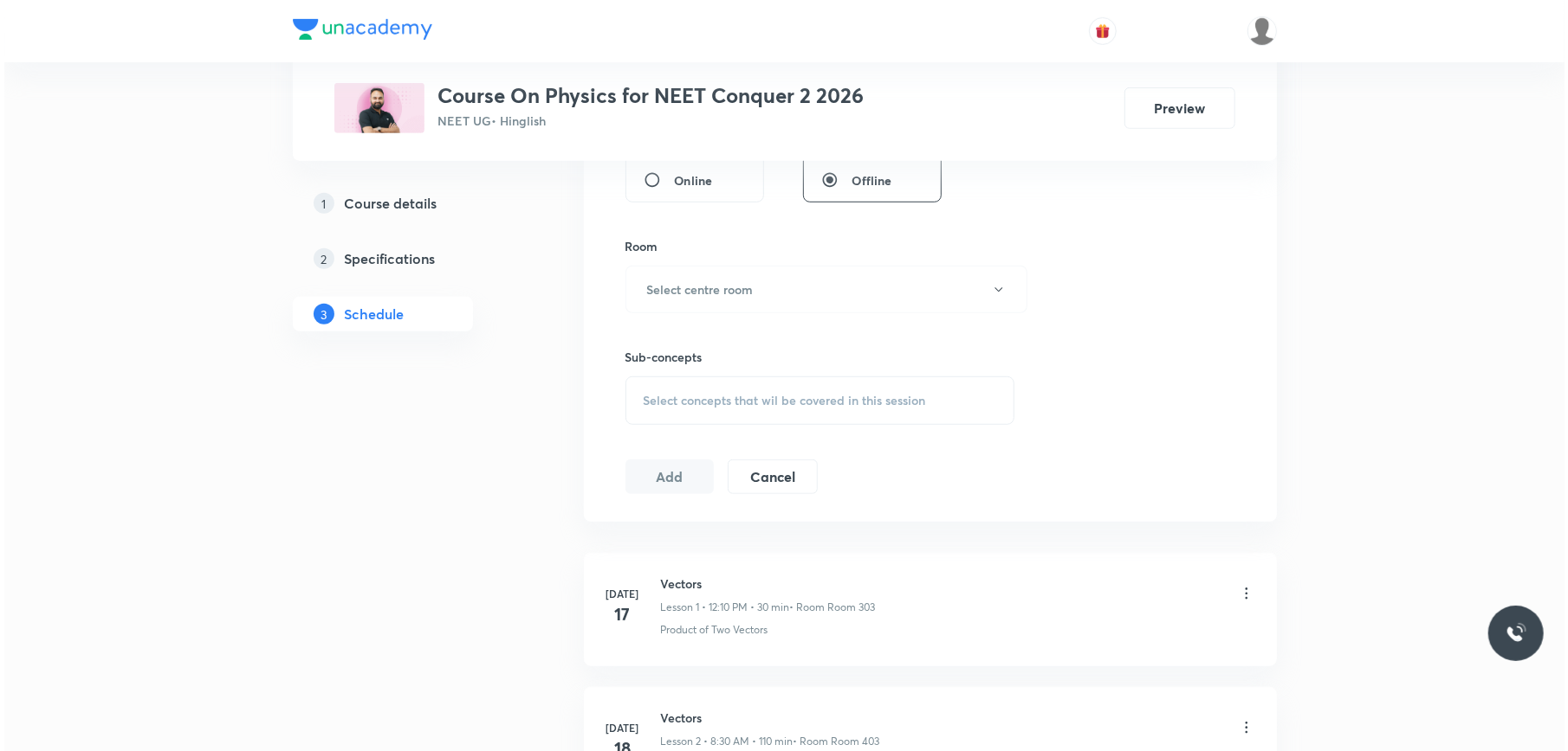
scroll to position [694, 0]
type input "75"
click at [818, 279] on button "Select centre room" at bounding box center [821, 288] width 402 height 47
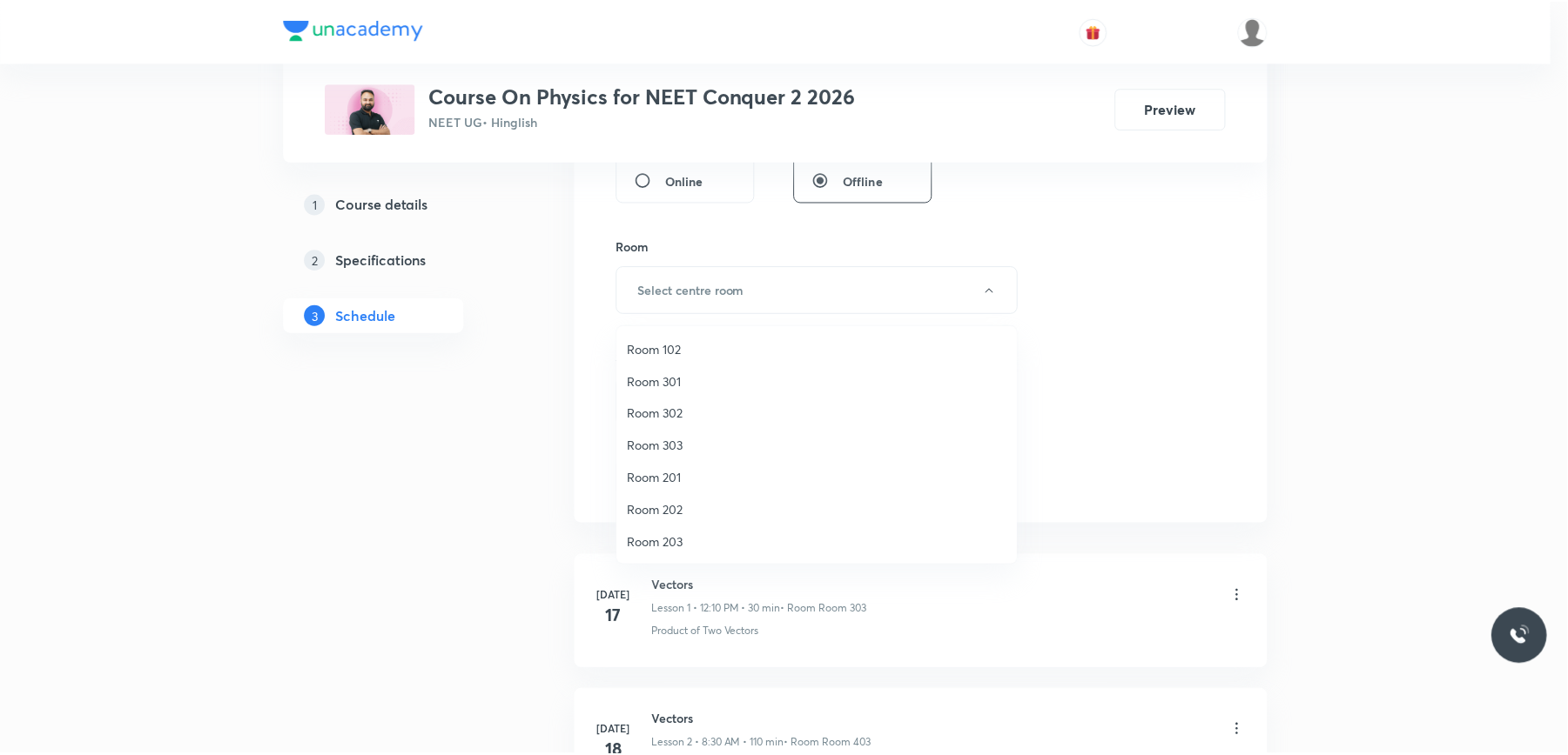
scroll to position [162, 0]
click at [676, 511] on span "Room 403" at bounding box center [821, 510] width 381 height 18
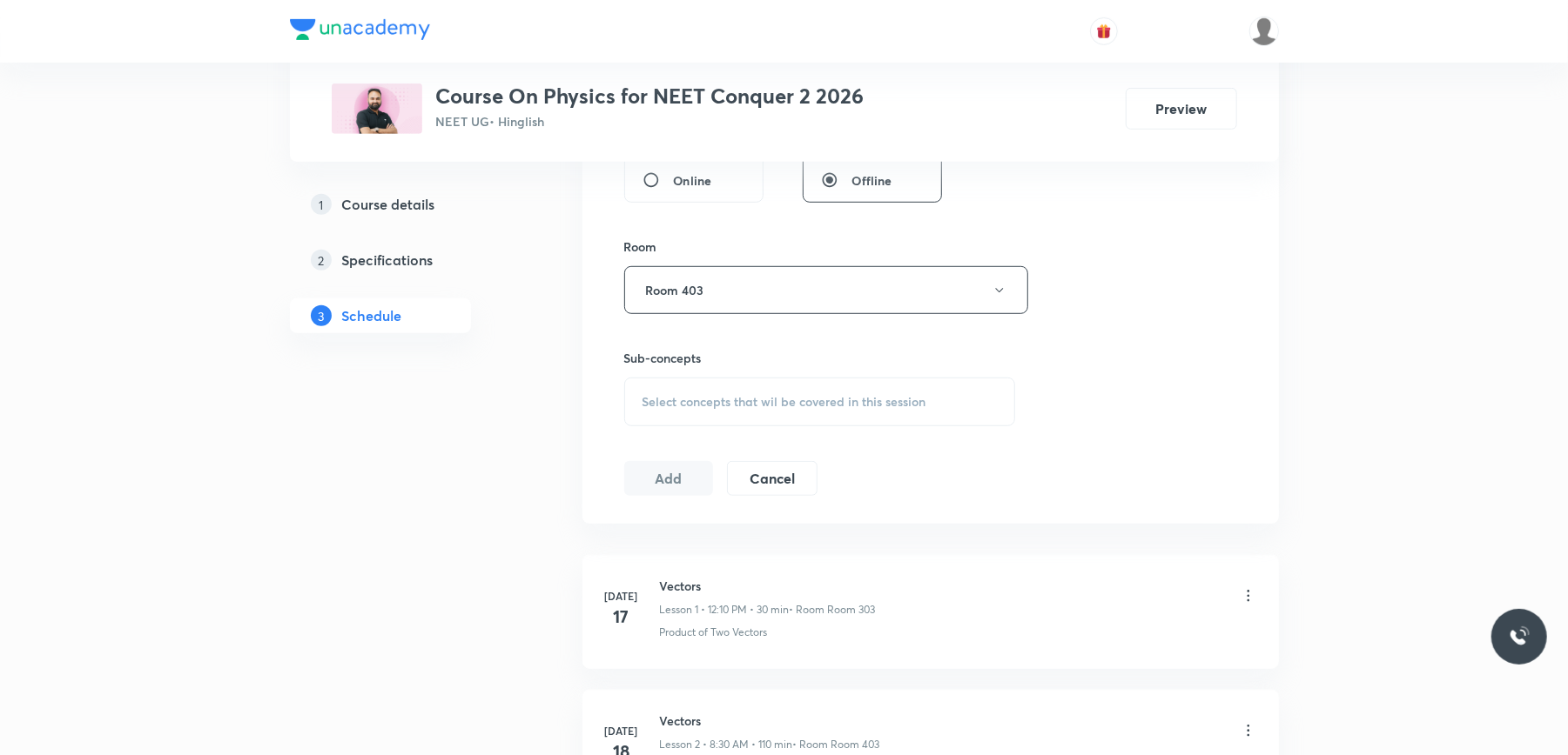
click at [795, 398] on span "Select concepts that wil be covered in this session" at bounding box center [785, 402] width 284 height 13
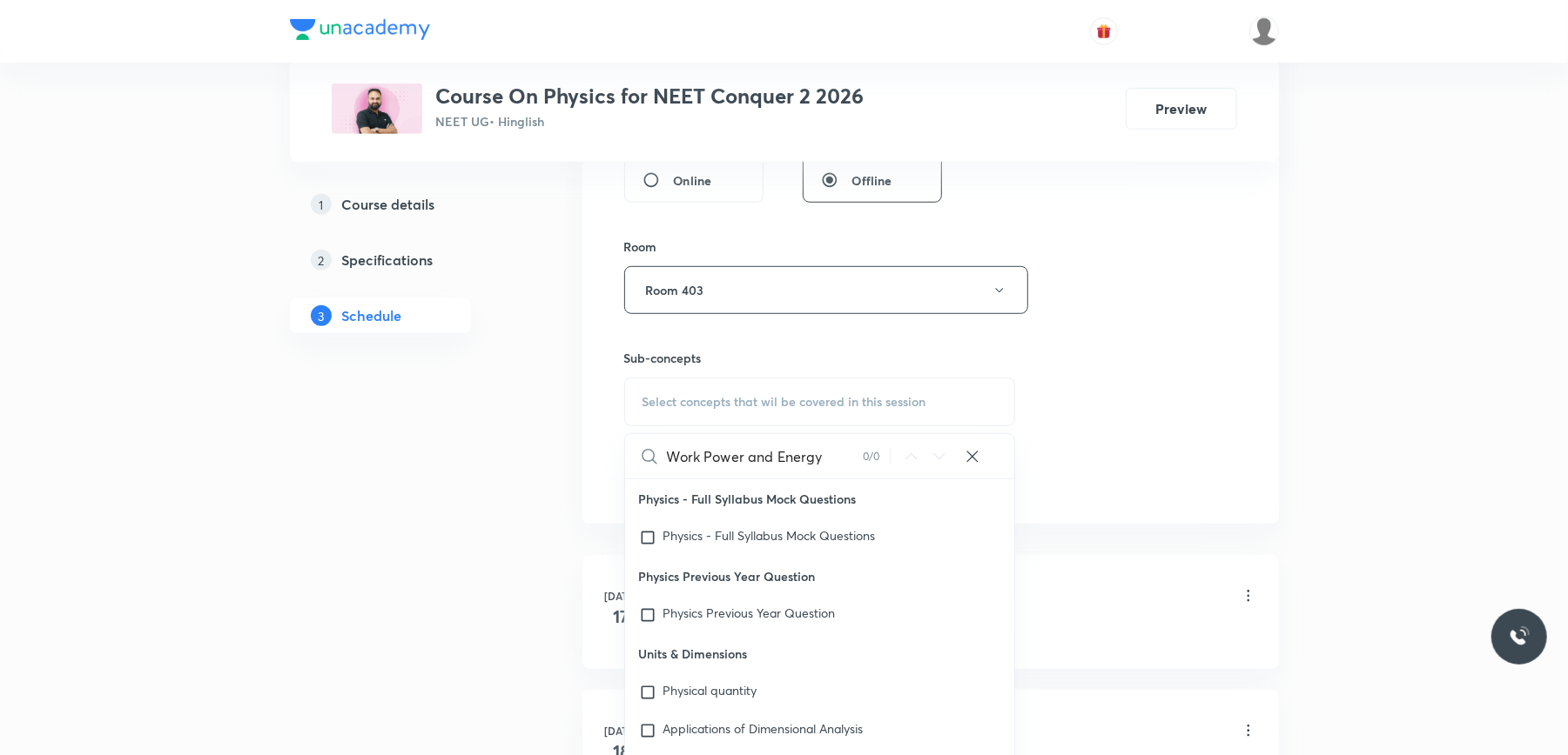
click at [705, 463] on input "Work Power and Energy" at bounding box center [765, 456] width 196 height 44
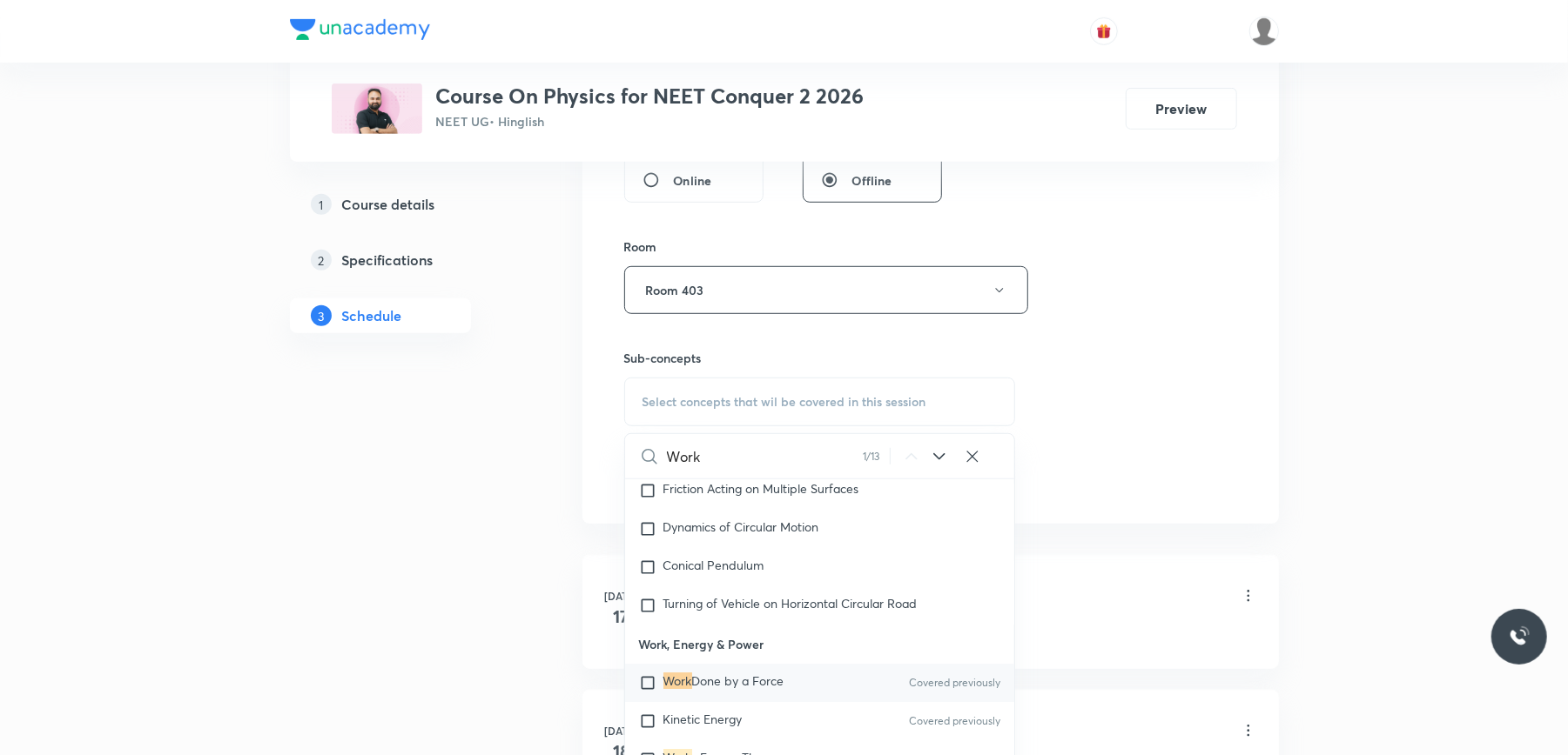
type input "Work"
click at [646, 692] on input "checkbox" at bounding box center [651, 682] width 24 height 17
checkbox input "true"
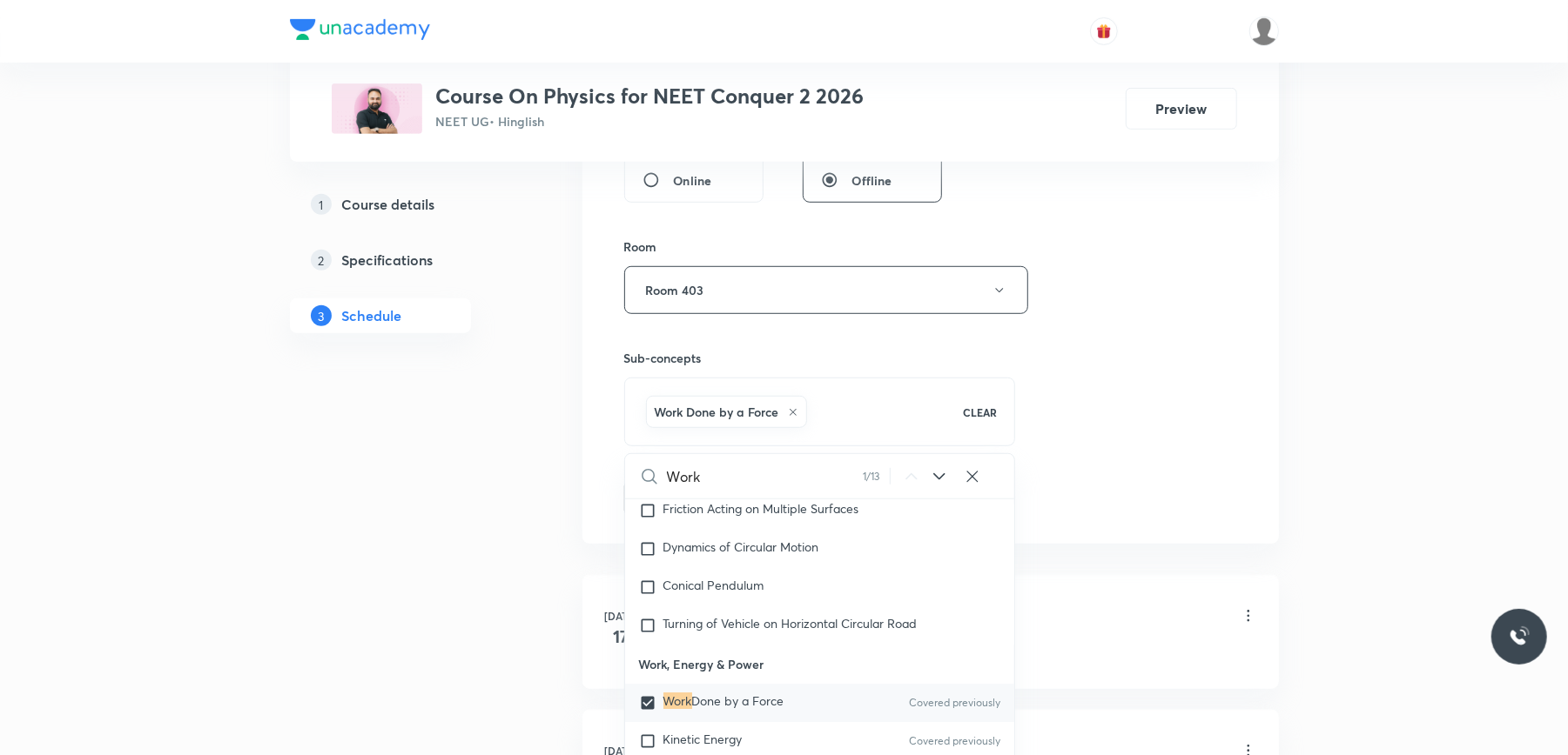
click at [600, 467] on div "Session 14 Live class Session title 21/99 Work Power and Energy ​ Schedule for …" at bounding box center [931, 97] width 697 height 893
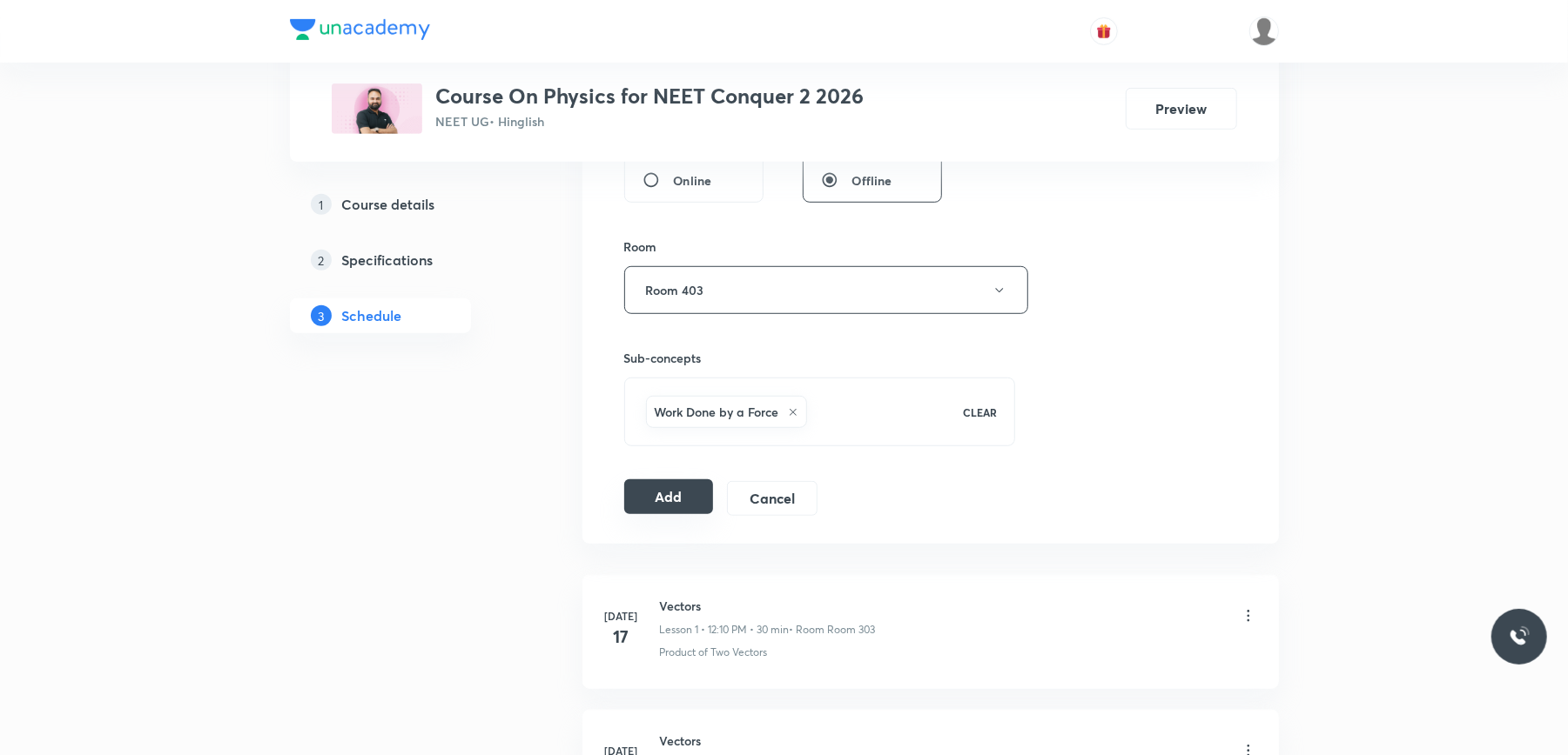
click at [673, 505] on button "Add" at bounding box center [669, 497] width 90 height 35
click at [665, 508] on button "Add" at bounding box center [669, 497] width 90 height 35
click at [680, 502] on button "Add" at bounding box center [669, 497] width 90 height 35
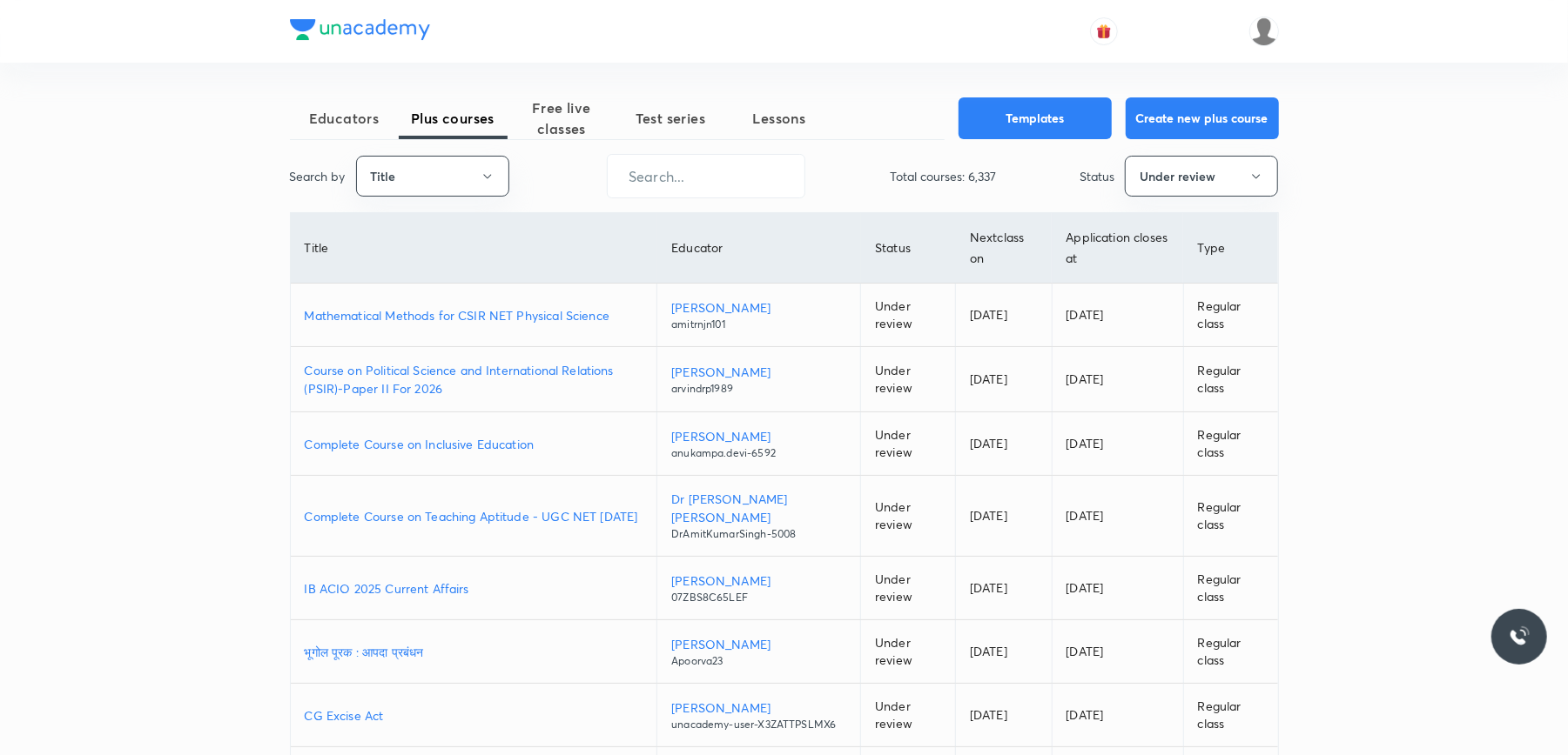
click at [456, 314] on p "Mathematical Methods for CSIR NET Physical Science" at bounding box center [474, 315] width 339 height 18
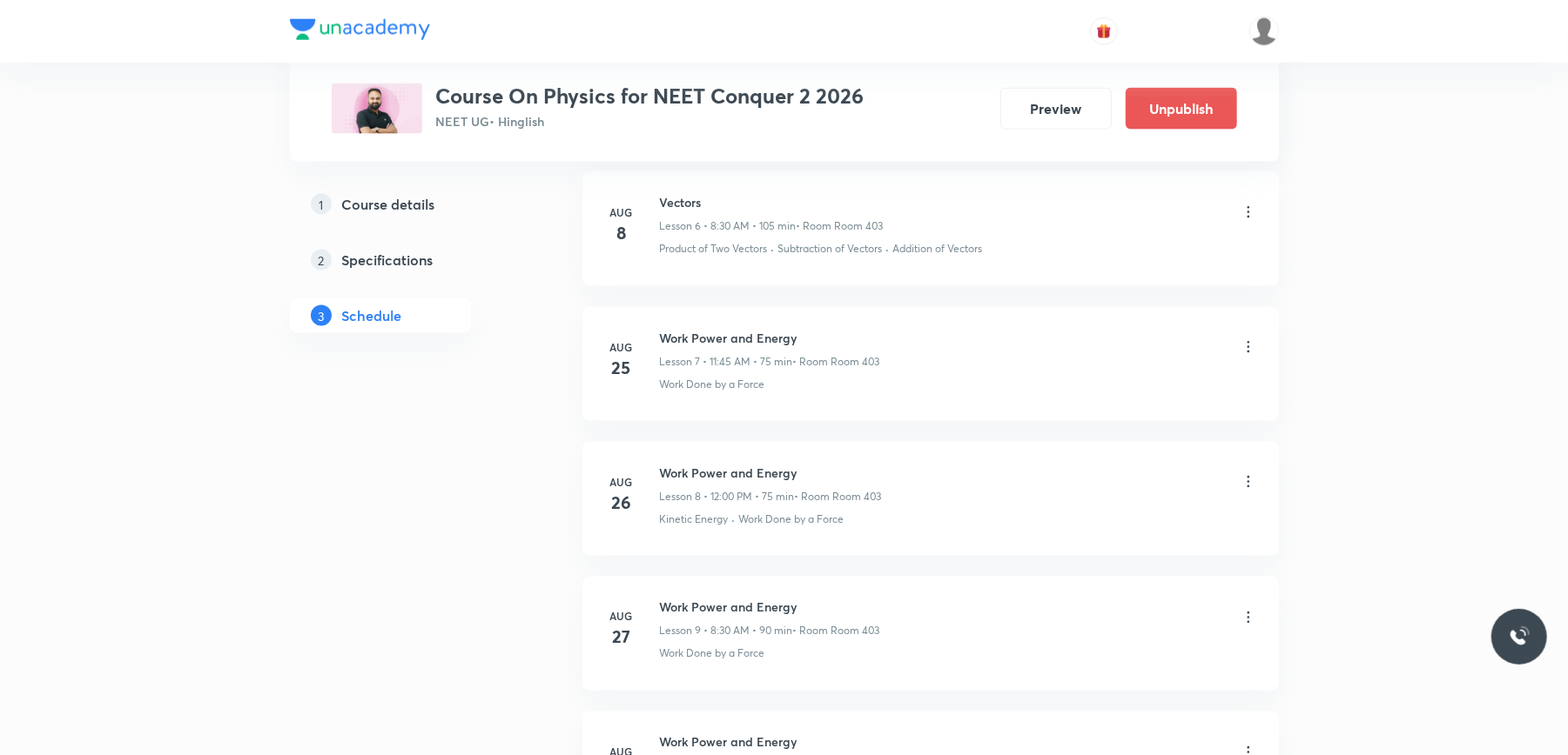
scroll to position [2541, 0]
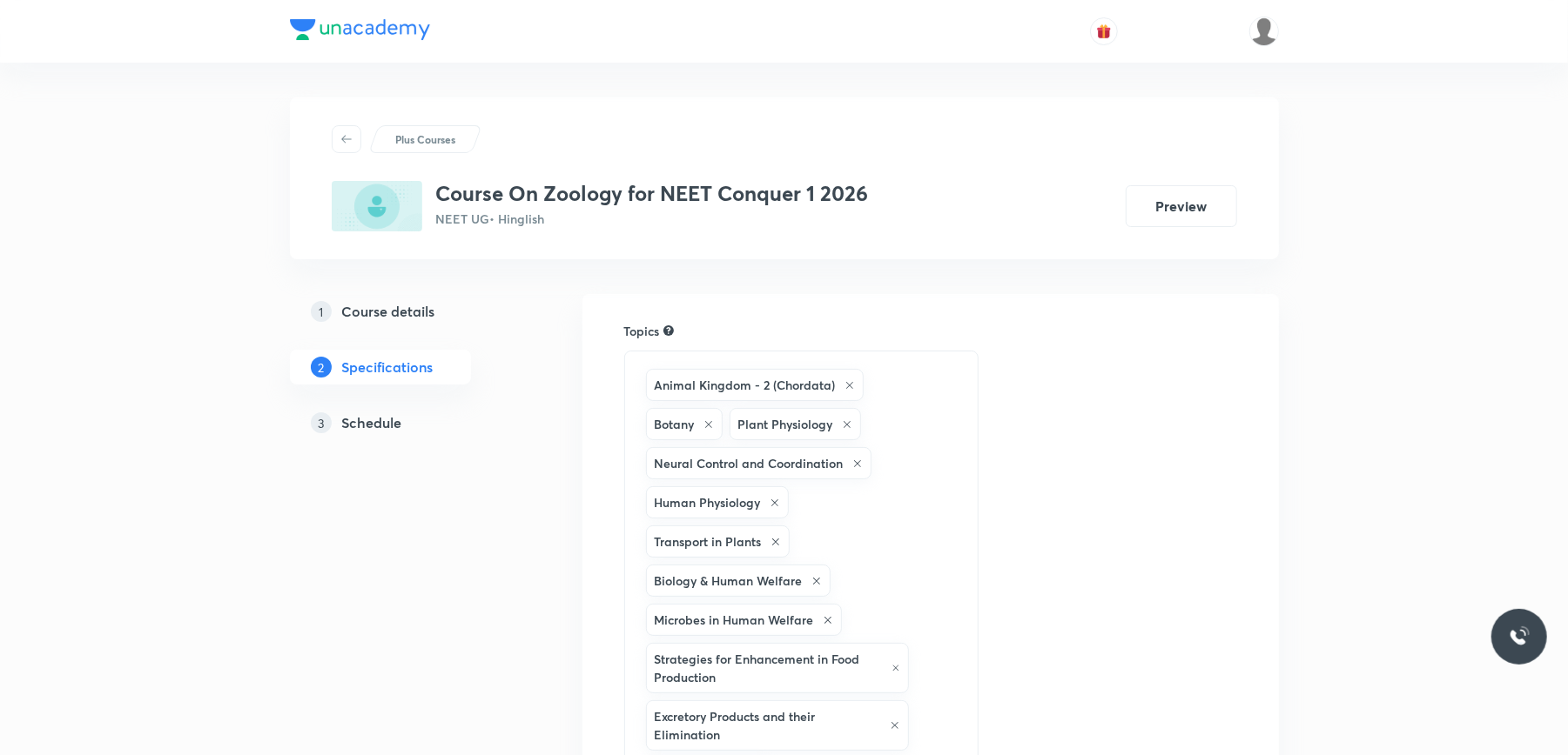
click at [370, 422] on h5 "Schedule" at bounding box center [372, 422] width 60 height 21
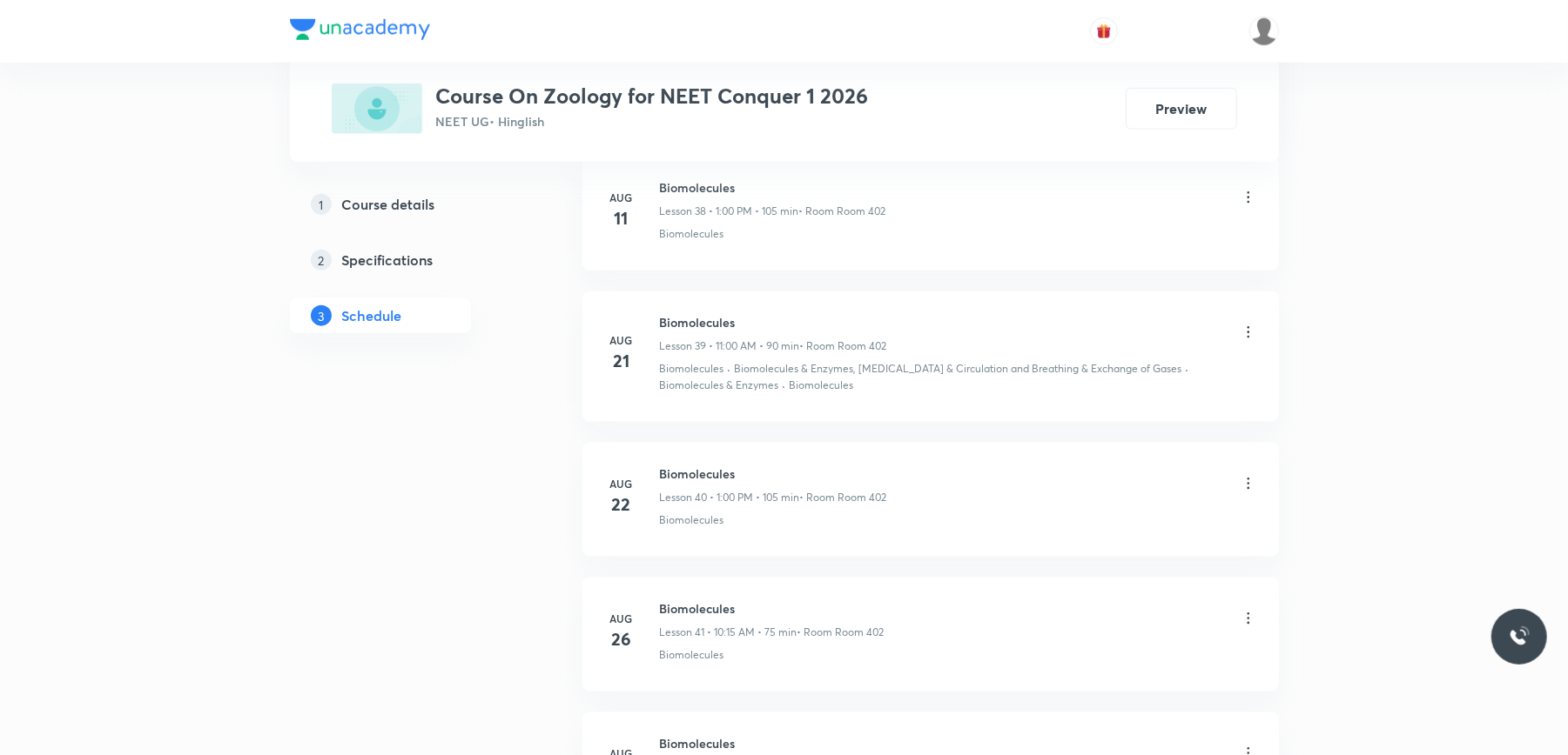
scroll to position [6791, 0]
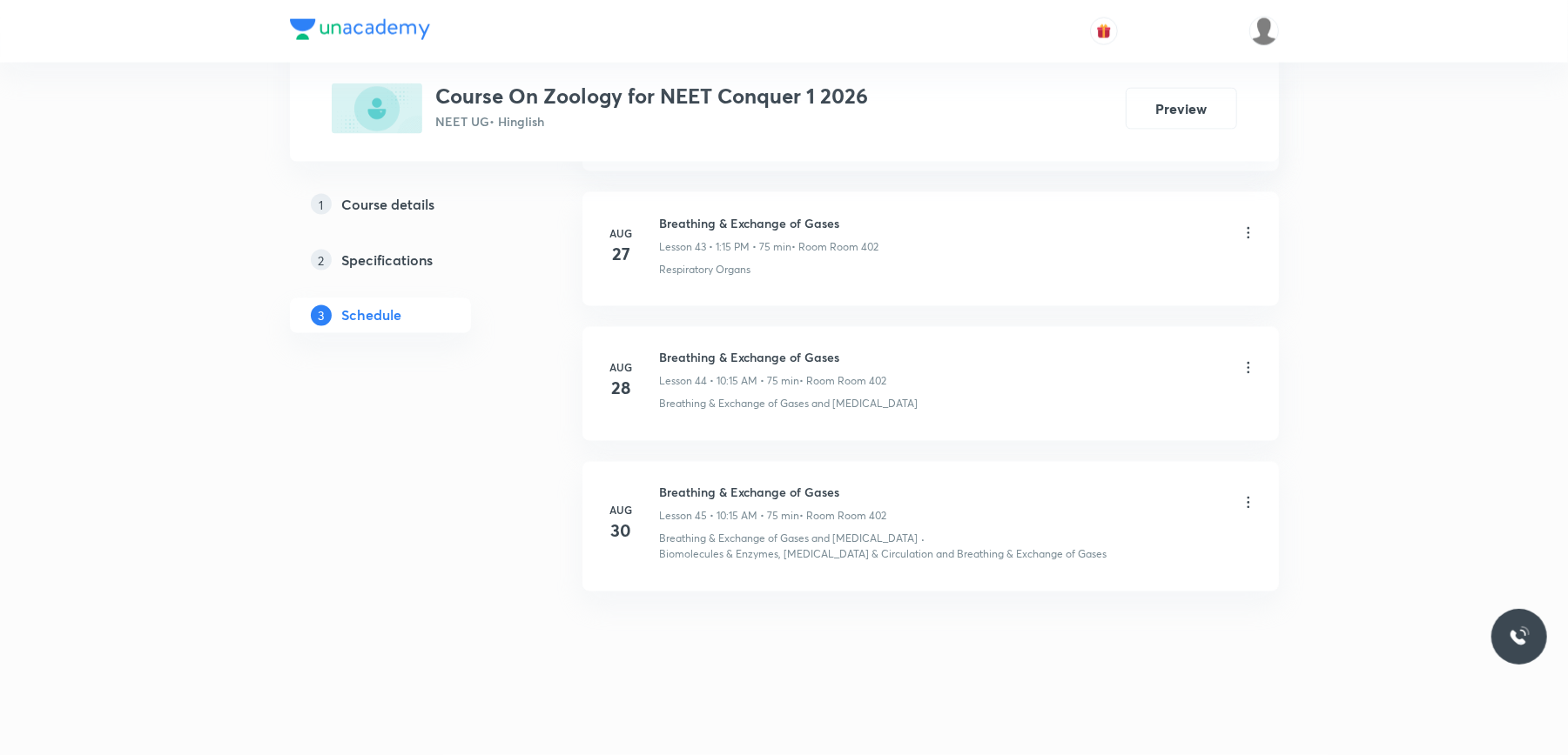
click at [693, 493] on h6 "Breathing & Exchange of Gases" at bounding box center [773, 493] width 227 height 18
copy h6 "Breathing & Exchange of Gases"
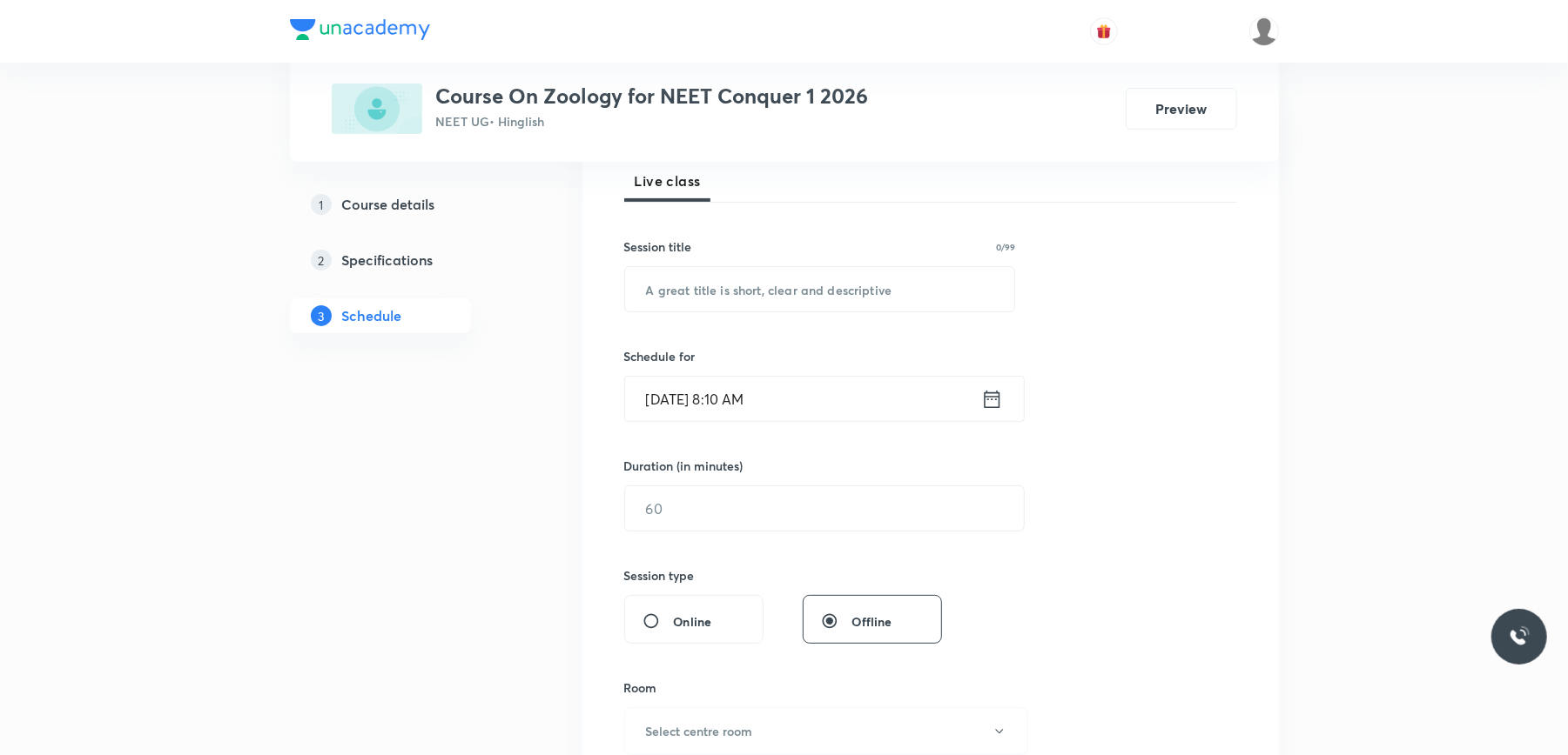
scroll to position [0, 0]
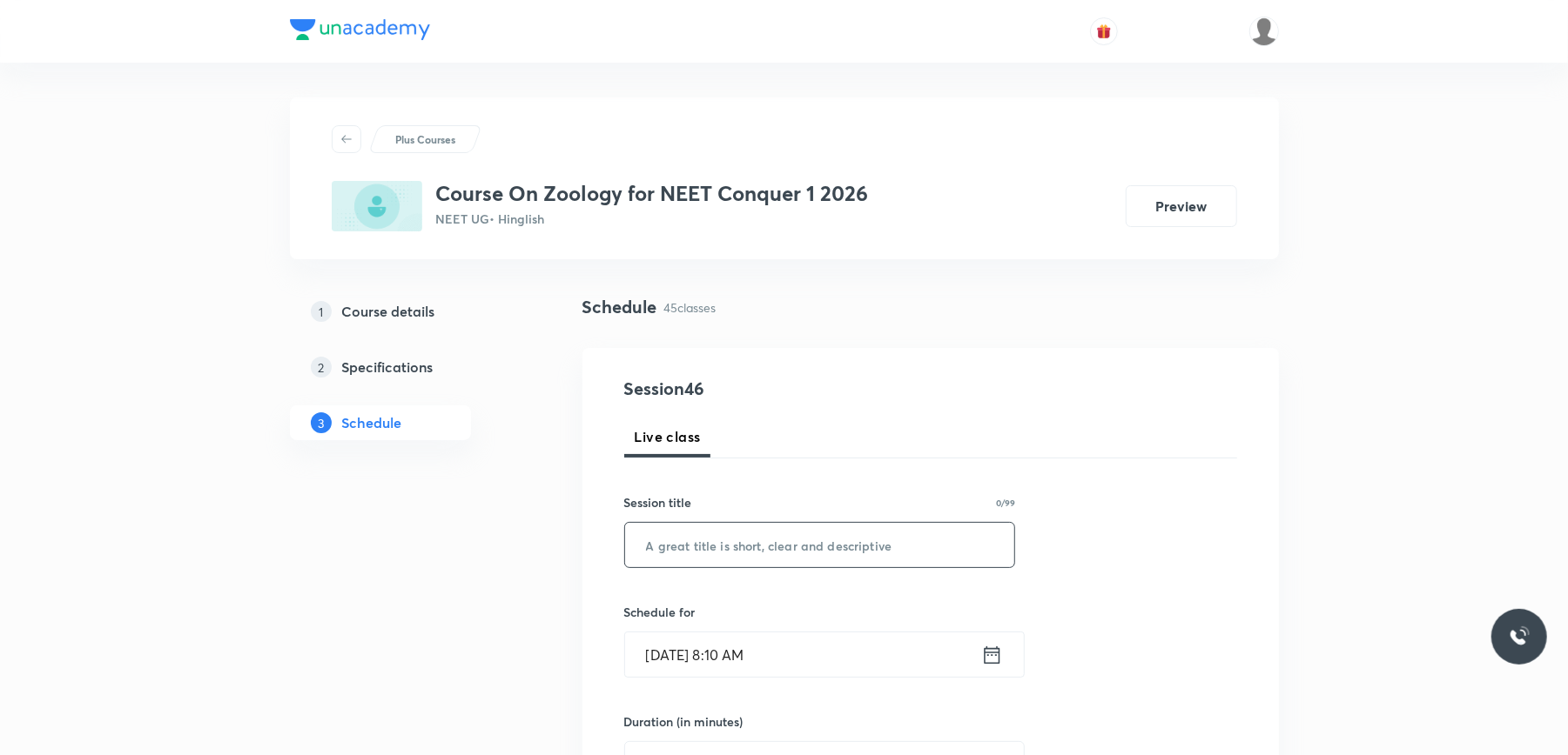
click at [711, 547] on input "text" at bounding box center [820, 545] width 390 height 44
paste input "Breathing & Exchange of Gases"
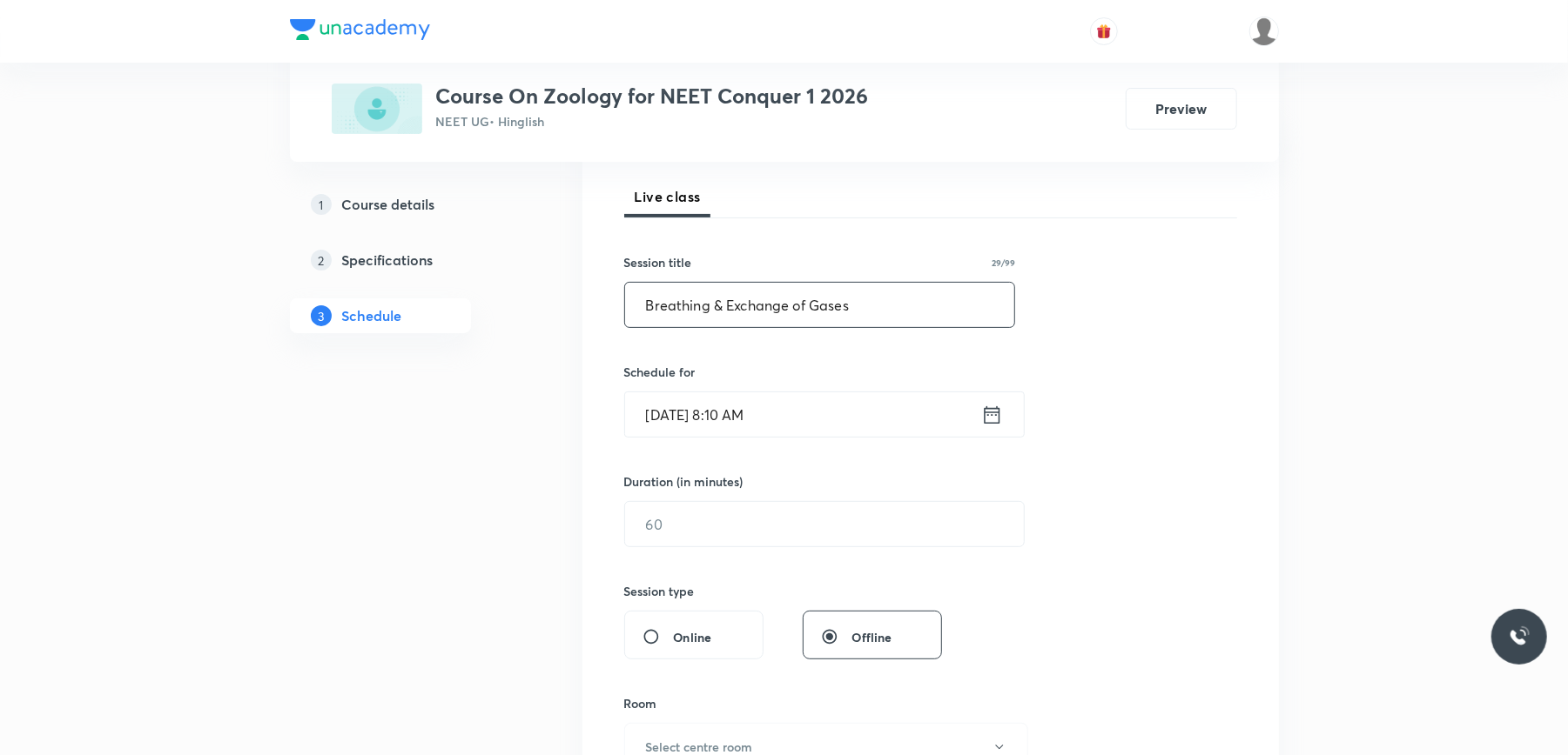
scroll to position [244, 0]
type input "Breathing & Exchange of Gases"
click at [851, 415] on input "[DATE] 8:10 AM" at bounding box center [803, 411] width 356 height 44
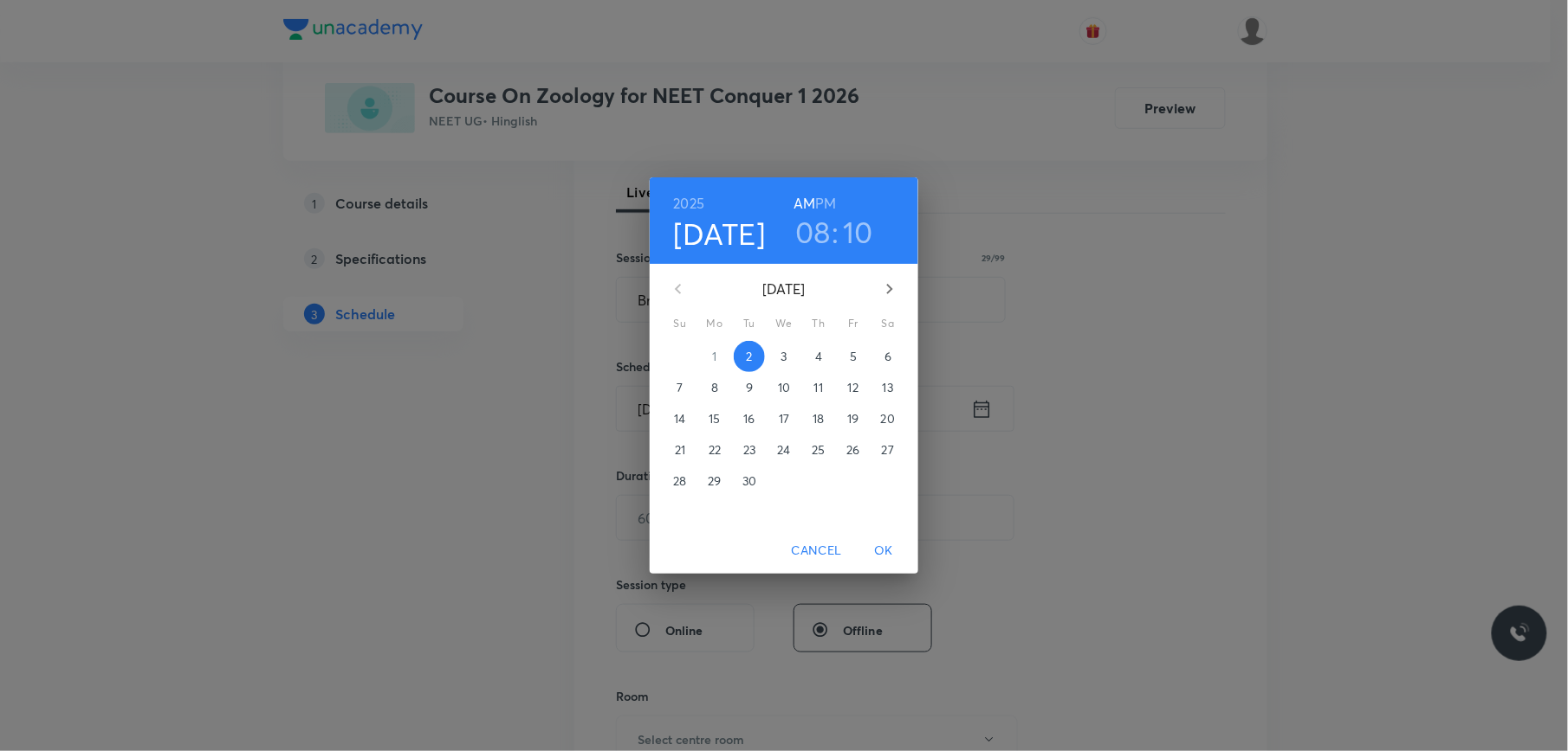
click at [815, 230] on h3 "08" at bounding box center [813, 232] width 36 height 37
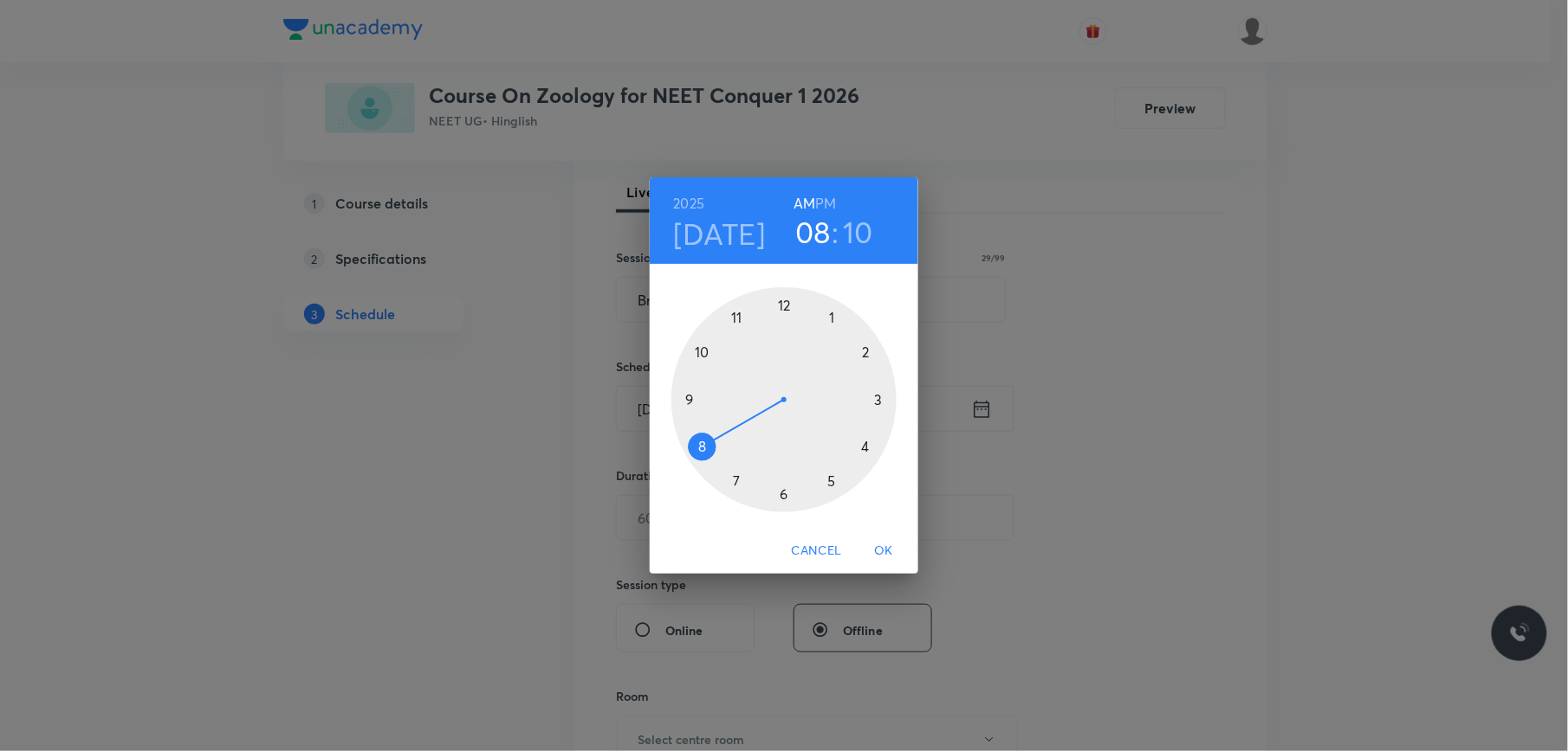
click at [705, 353] on div at bounding box center [784, 400] width 225 height 225
click at [881, 398] on div at bounding box center [784, 400] width 225 height 225
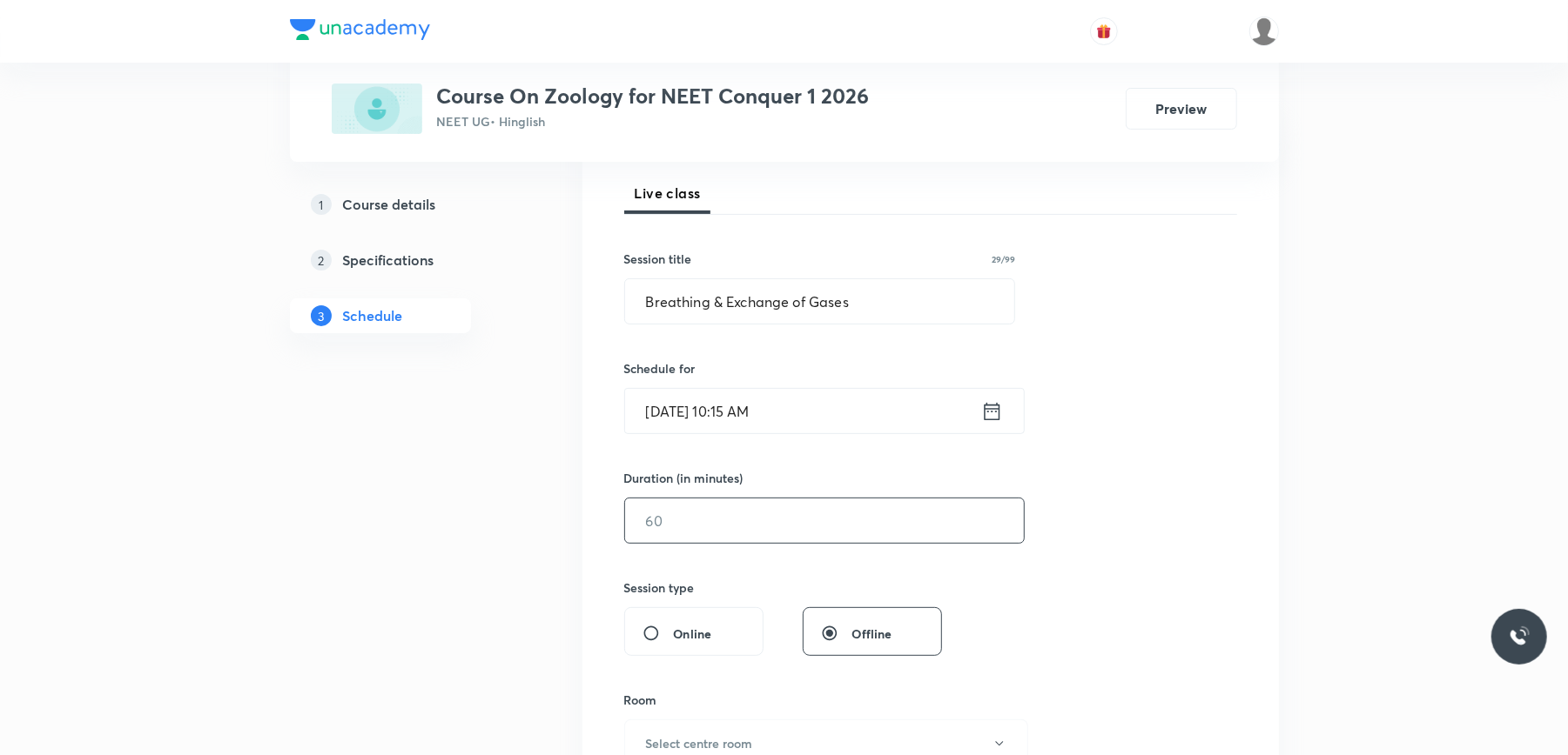
click at [735, 527] on input "text" at bounding box center [824, 520] width 398 height 44
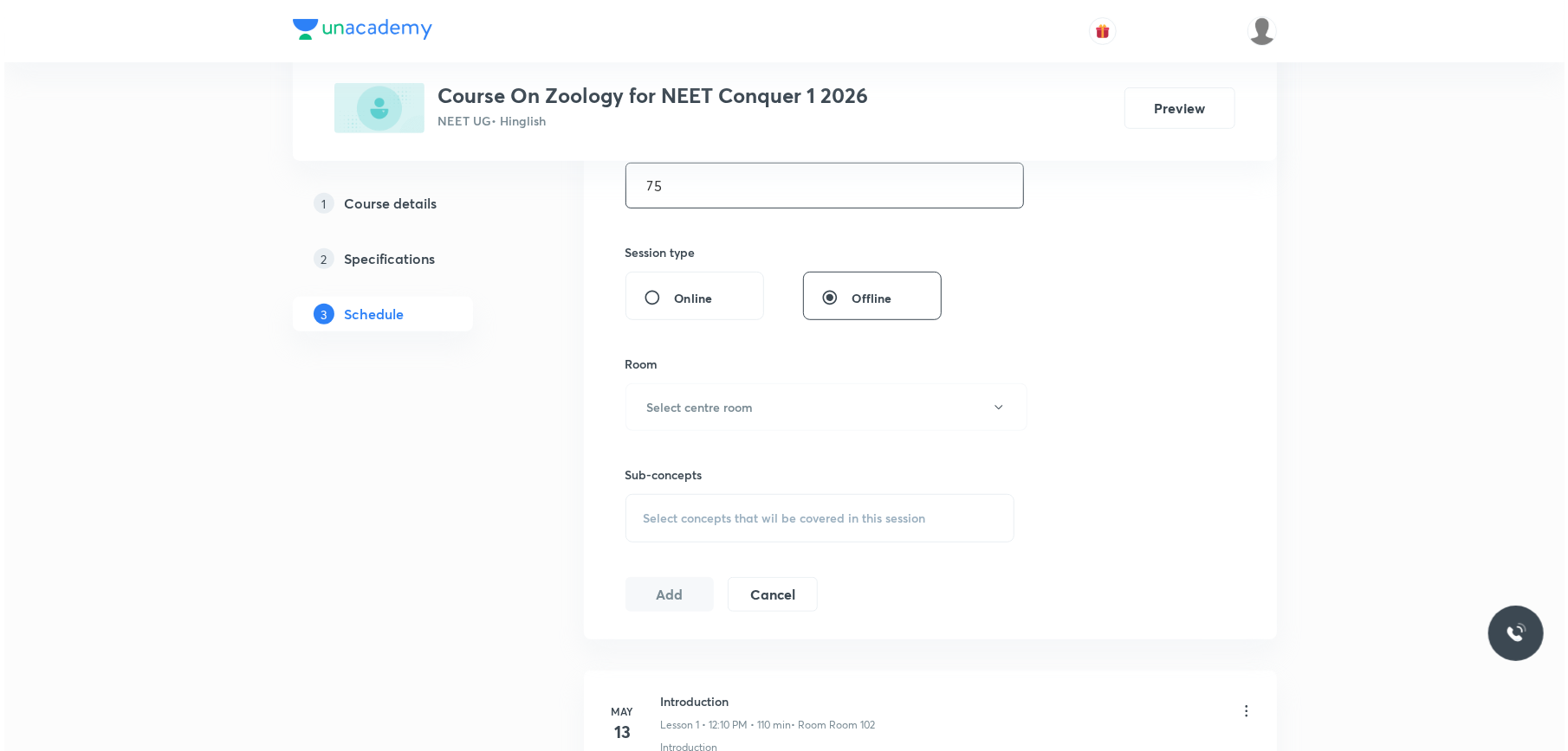
scroll to position [582, 0]
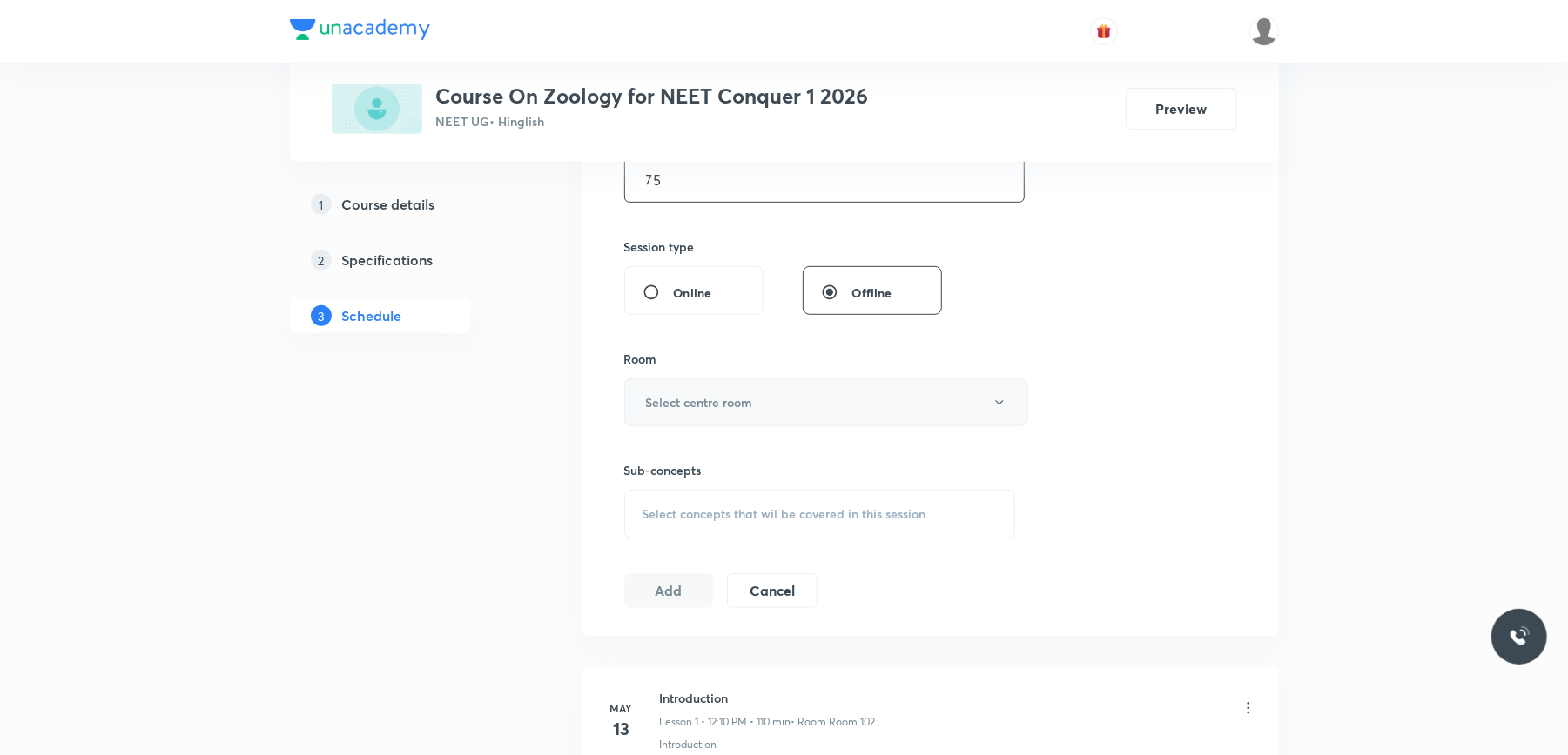
type input "75"
click at [801, 414] on button "Select centre room" at bounding box center [825, 402] width 404 height 48
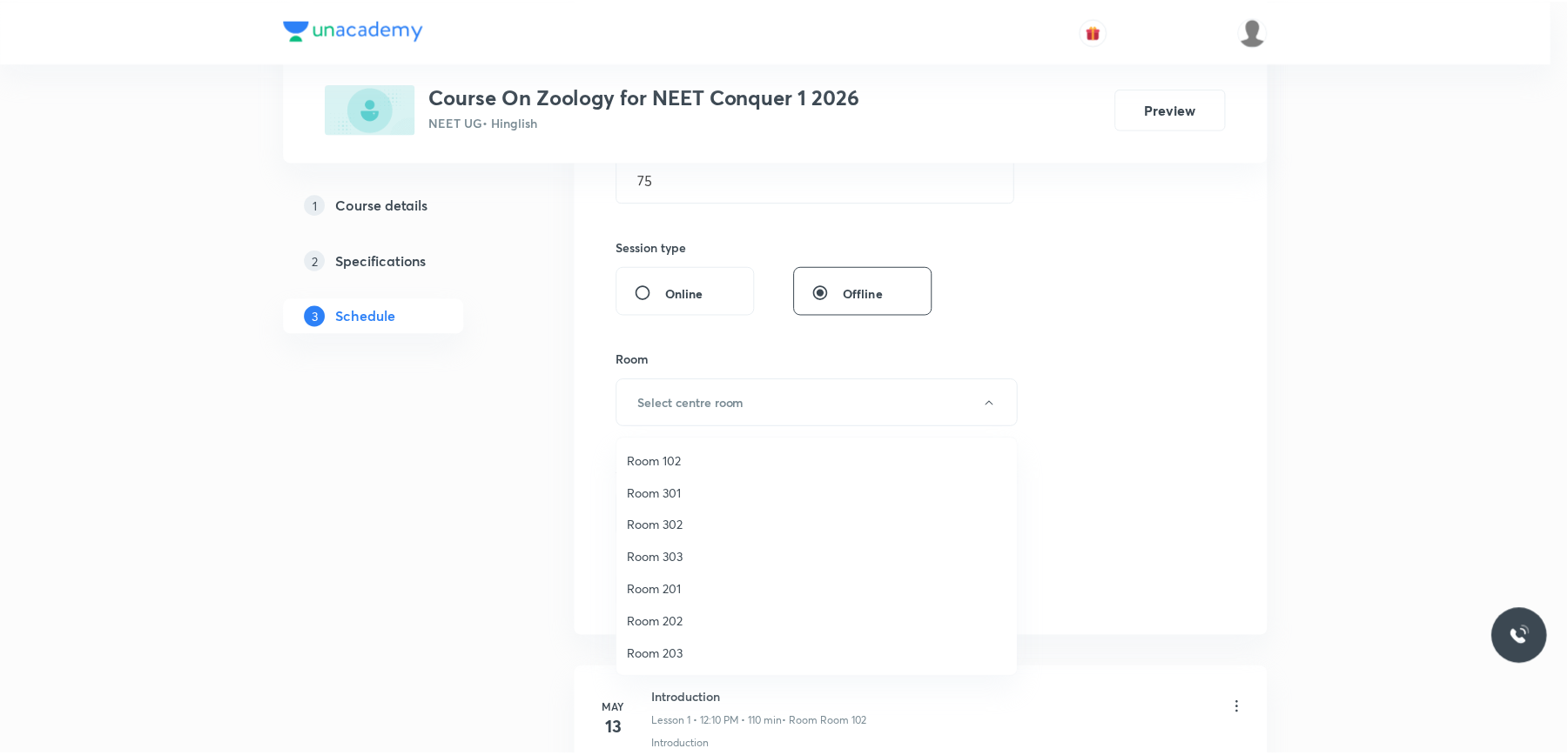
scroll to position [162, 0]
click at [663, 647] on span "Room 402" at bounding box center [821, 654] width 381 height 18
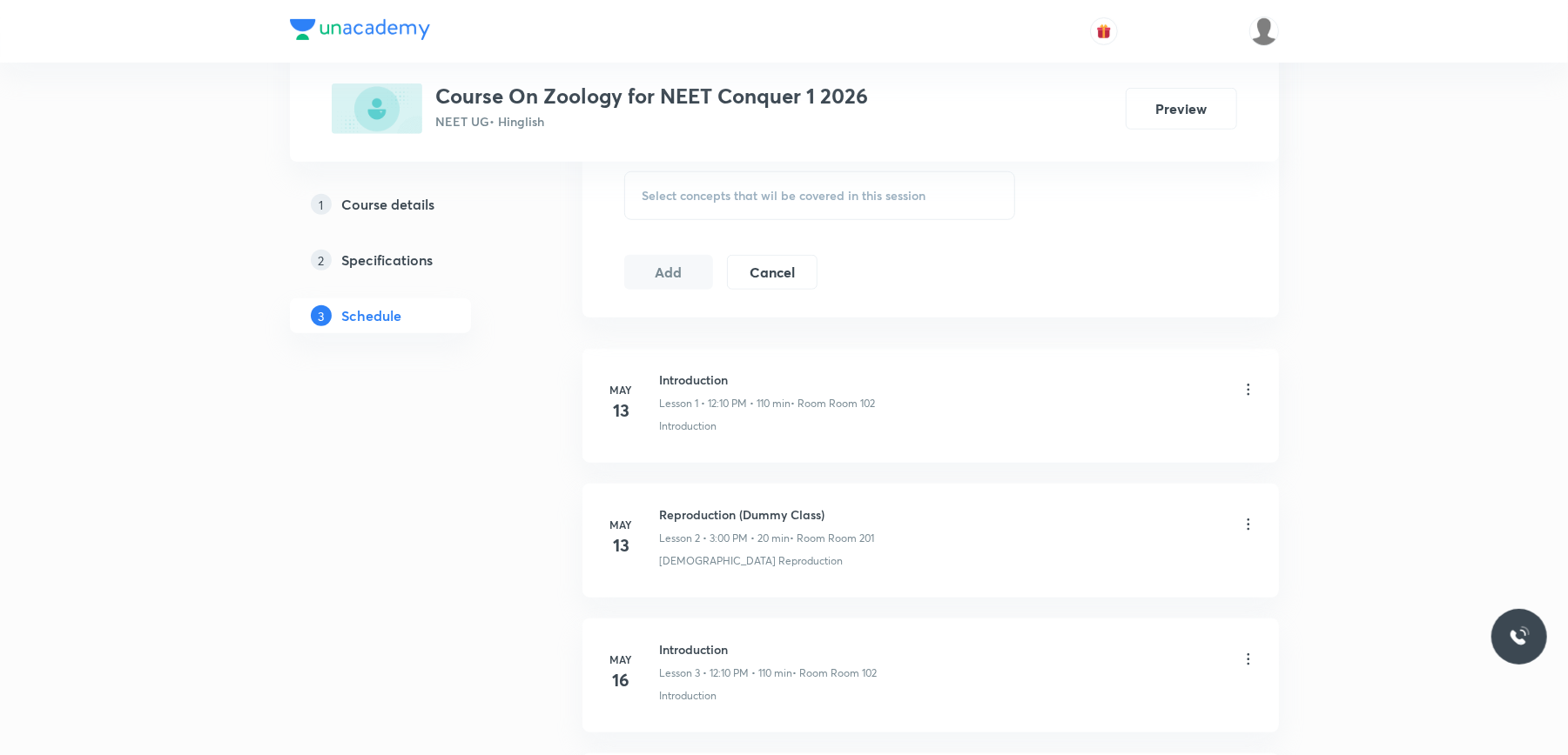
scroll to position [780, 0]
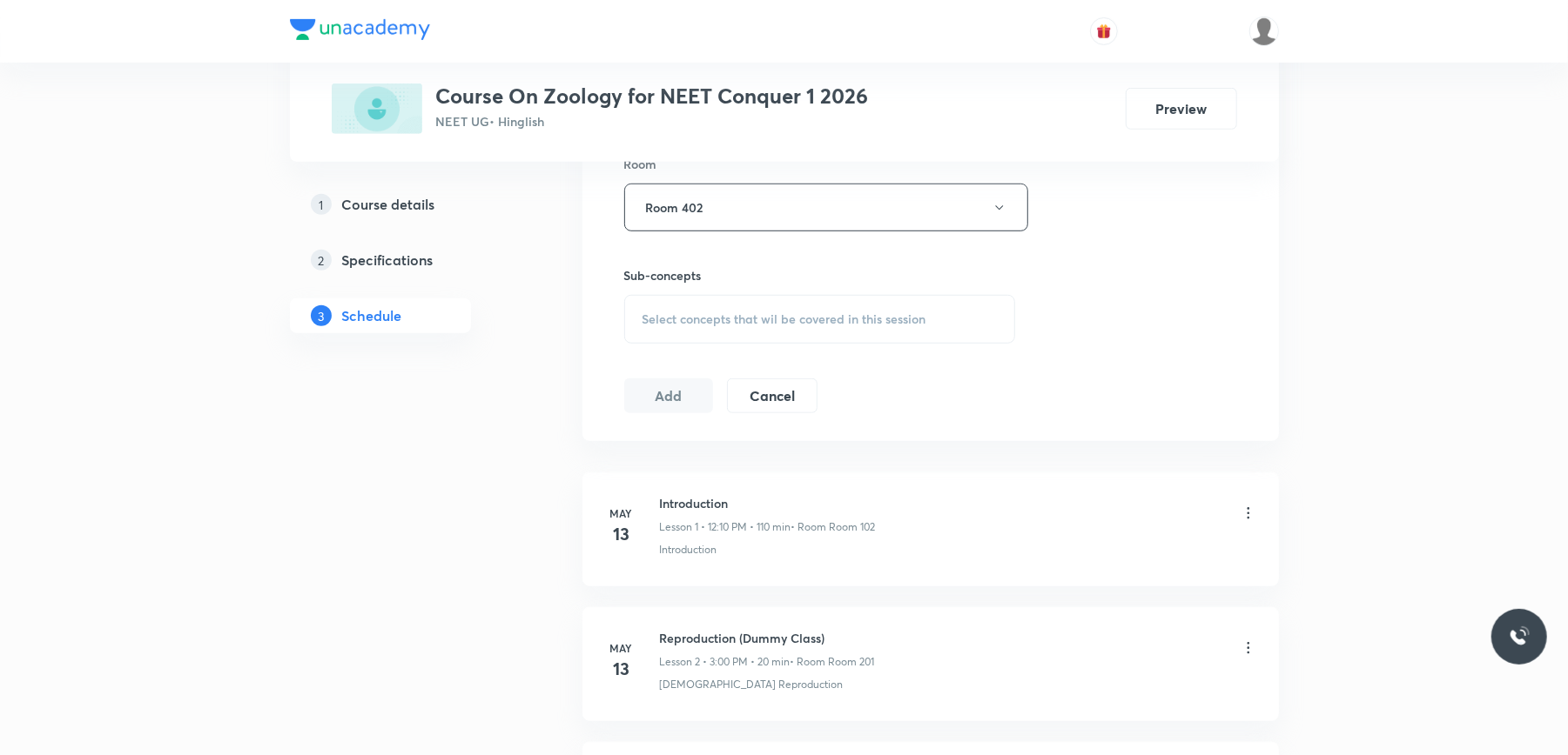
click at [771, 311] on div "Select concepts that wil be covered in this session" at bounding box center [820, 319] width 392 height 49
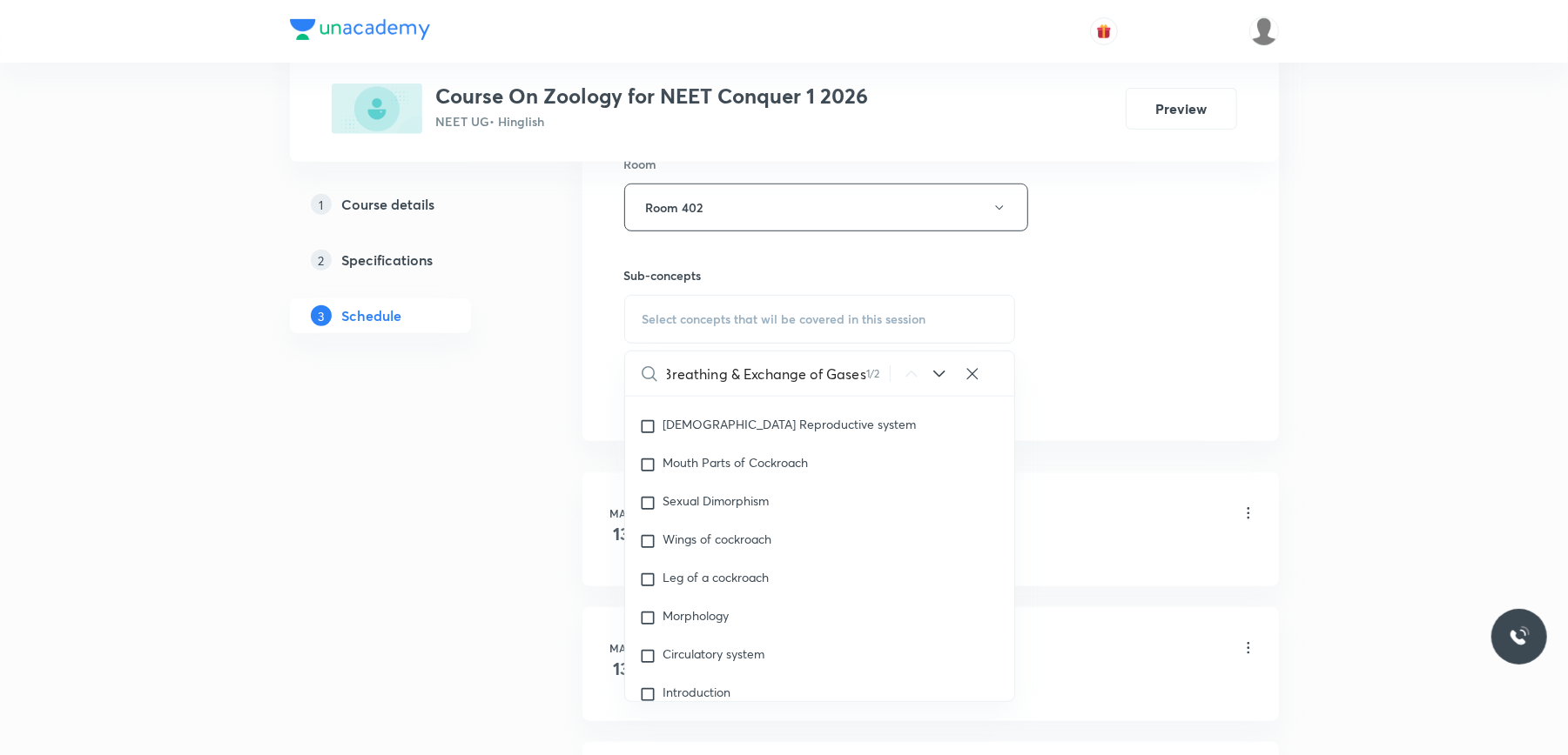
scroll to position [79943, 0]
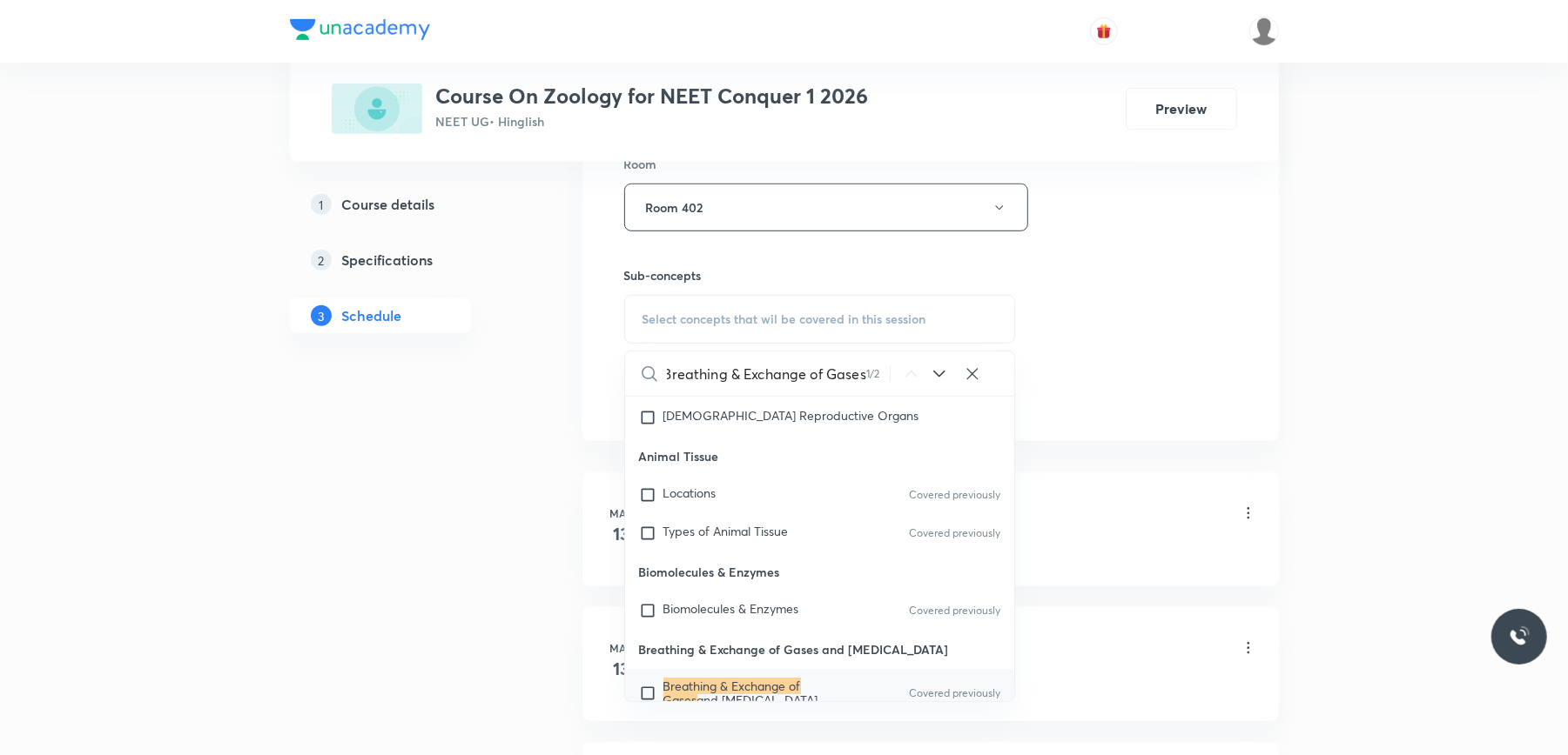
type input "Breathing & Exchange of Gases"
click at [648, 680] on input "checkbox" at bounding box center [651, 693] width 24 height 28
checkbox input "true"
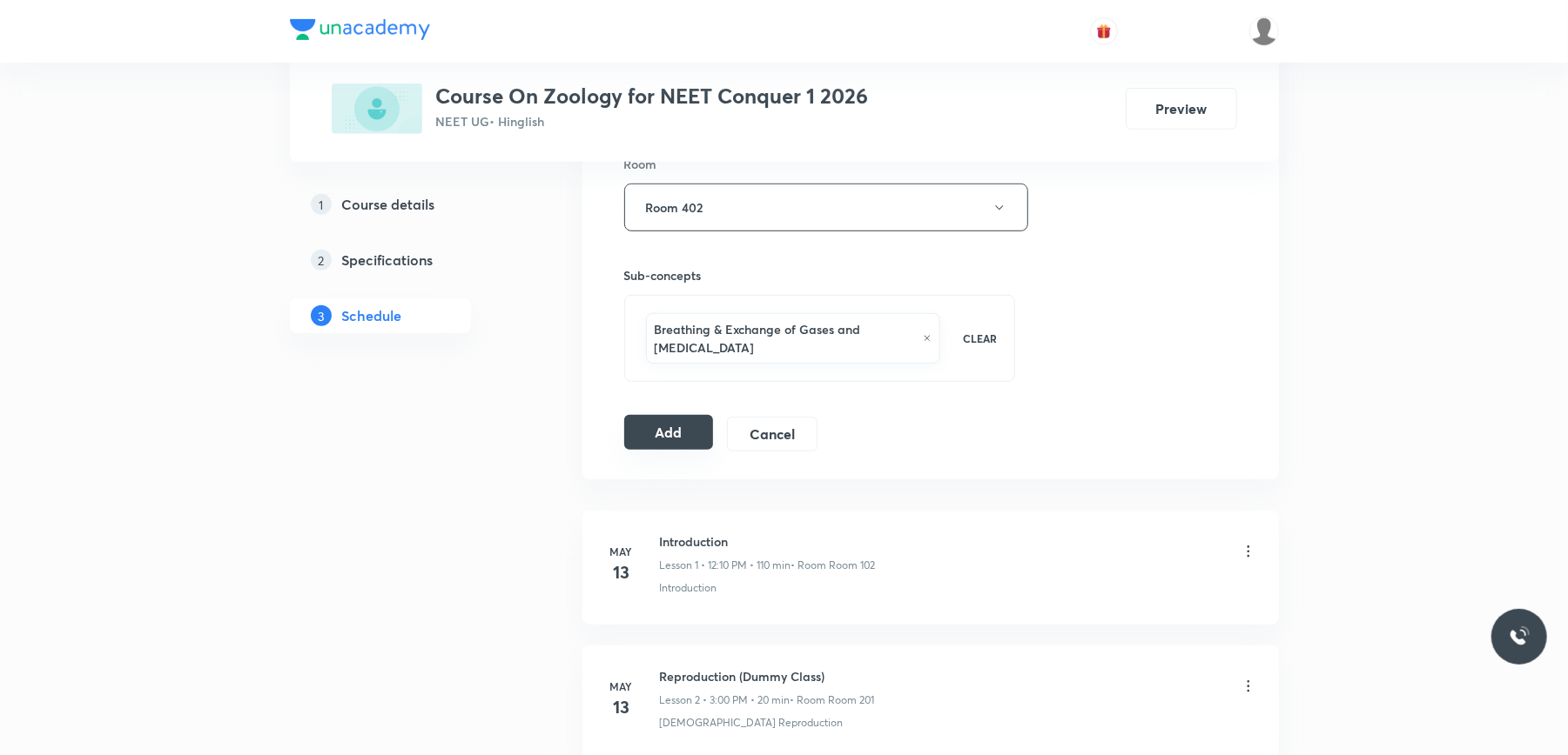
click at [646, 425] on button "Add" at bounding box center [669, 432] width 90 height 35
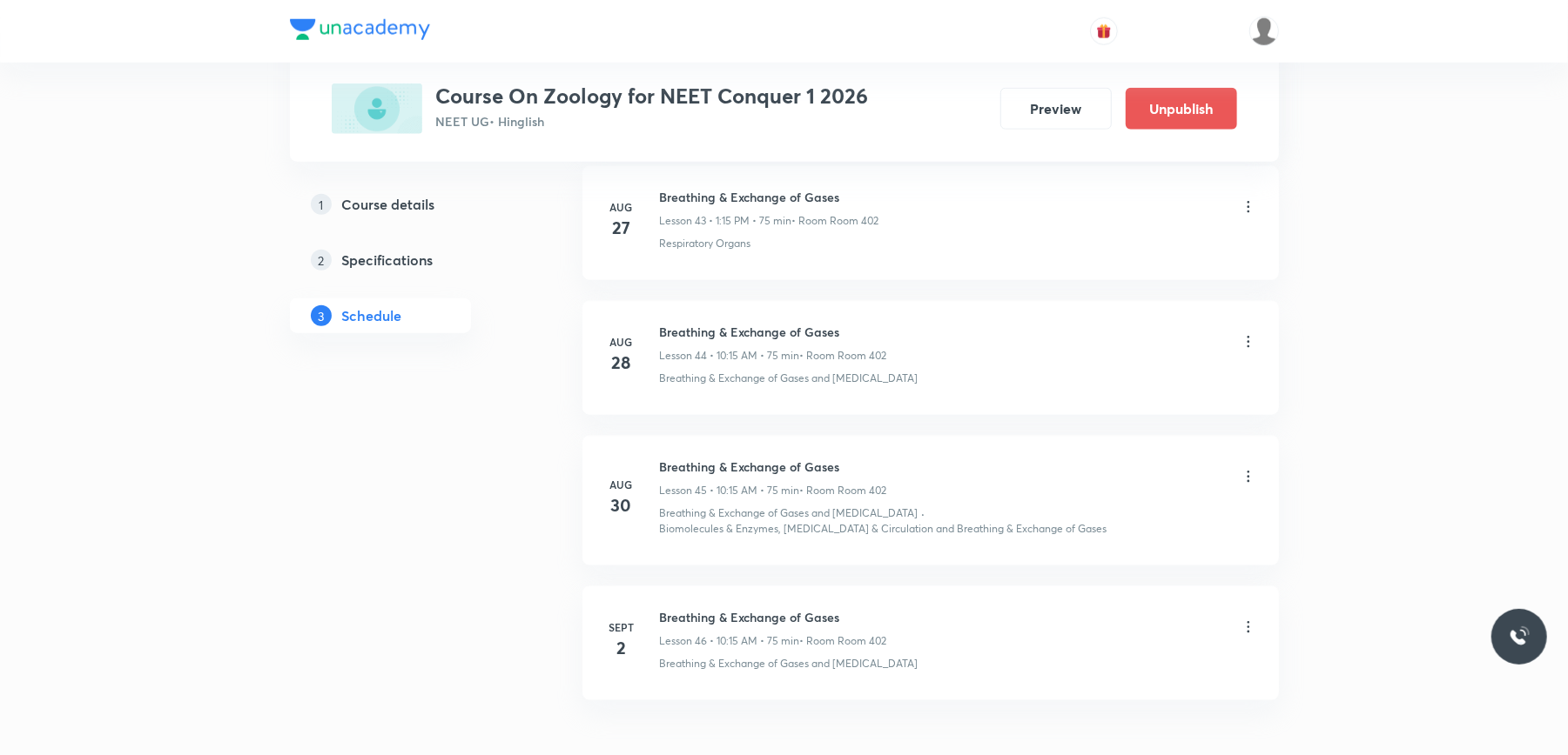
scroll to position [6124, 0]
